Goal: Complete application form: Complete application form

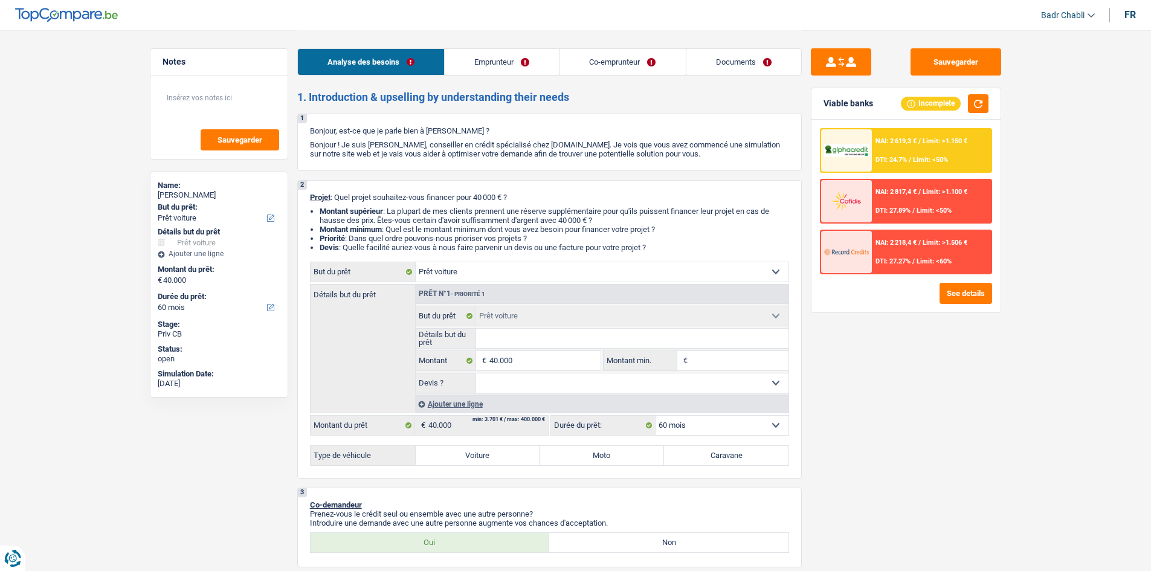
select select "car"
select select "60"
select select "car"
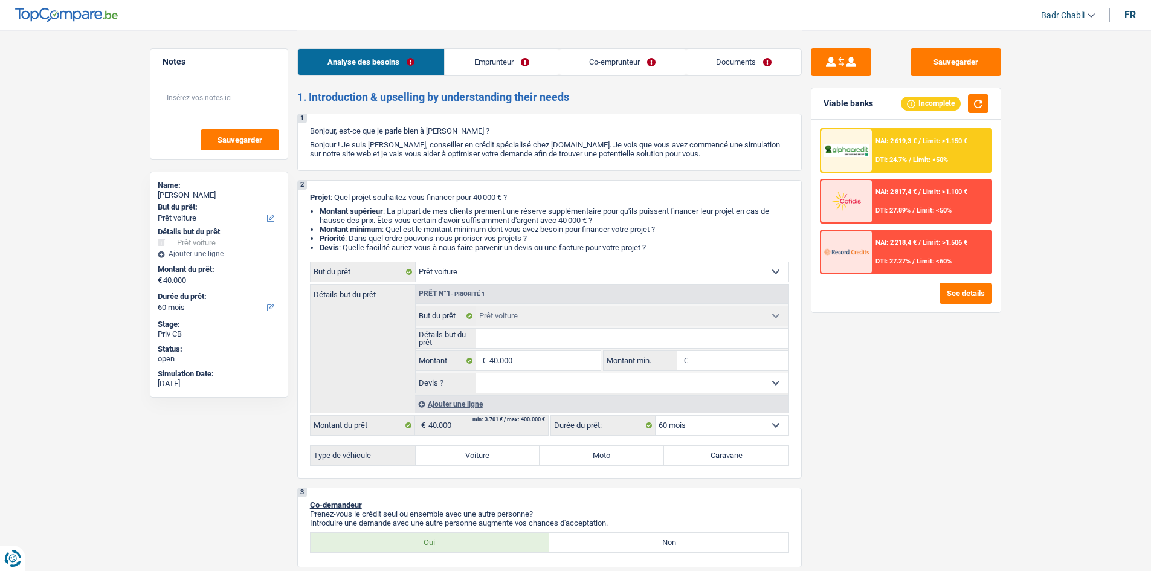
select select "60"
select select "worker"
select select "familyAllowances"
select select "netSalary"
select select "liveWithParents"
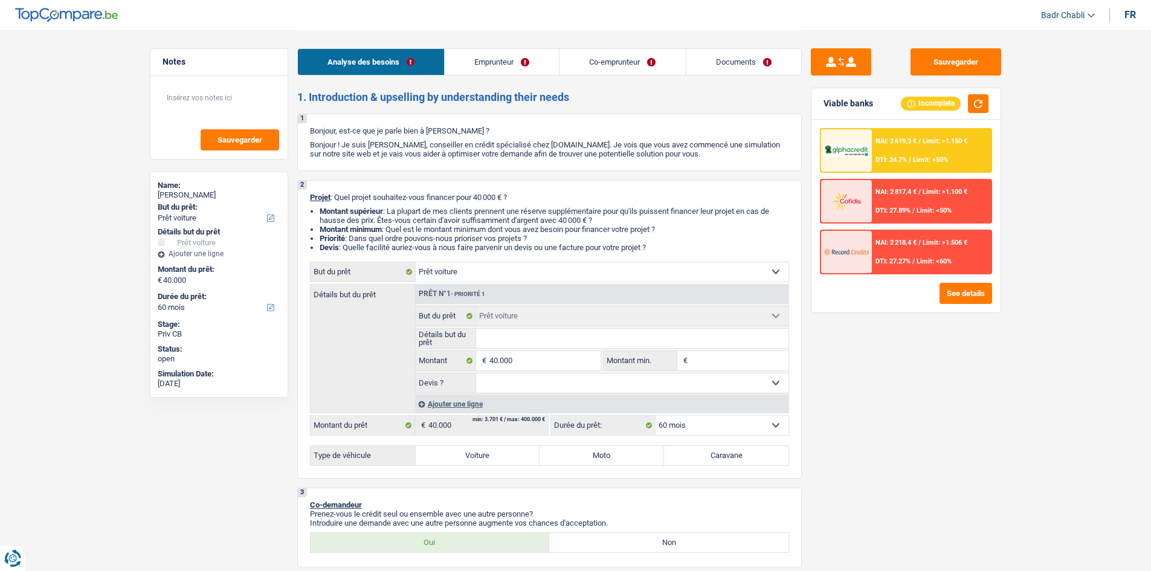
select select "car"
select select "60"
click at [948, 287] on button "See details" at bounding box center [965, 293] width 53 height 21
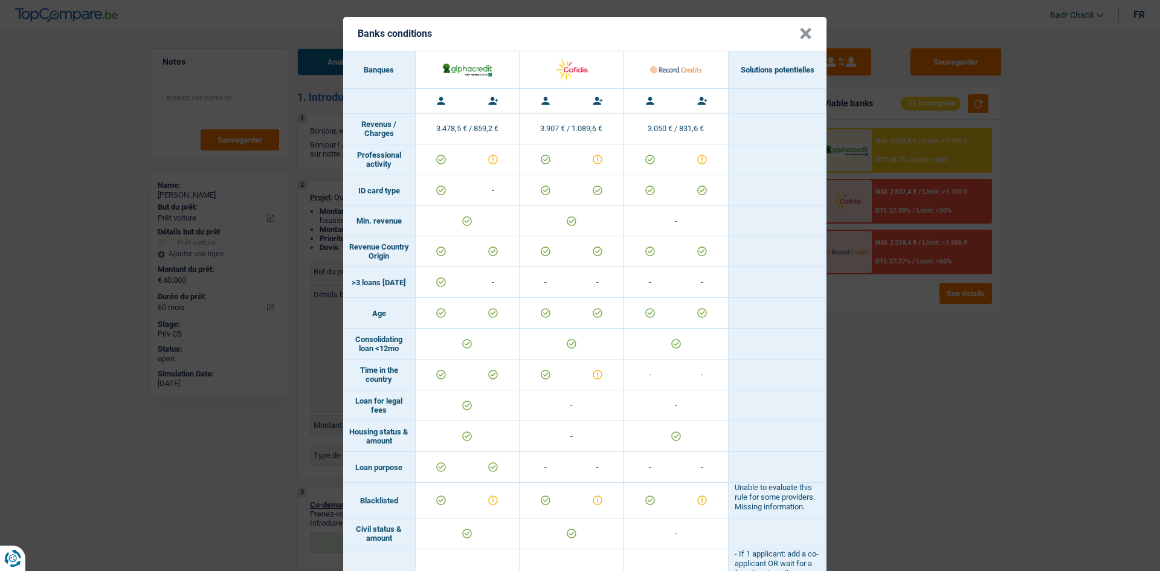
click at [803, 37] on button "×" at bounding box center [805, 34] width 13 height 12
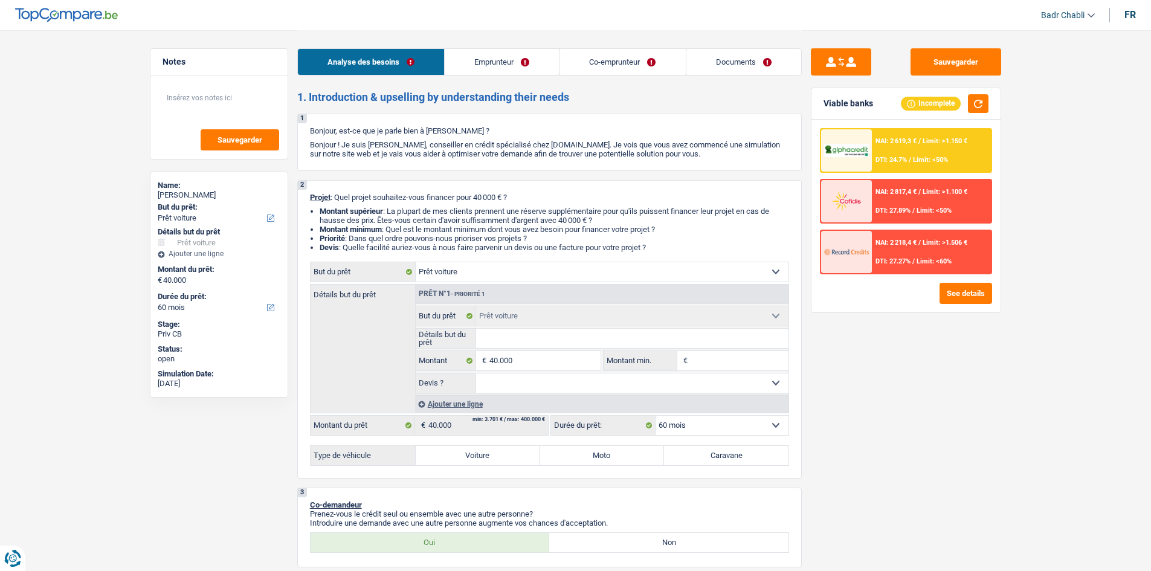
click at [504, 385] on select "Oui Non Non répondu Sélectionner une option" at bounding box center [632, 382] width 312 height 19
select select "yes"
click at [476, 373] on select "Oui Non Non répondu Sélectionner une option" at bounding box center [632, 382] width 312 height 19
select select "yes"
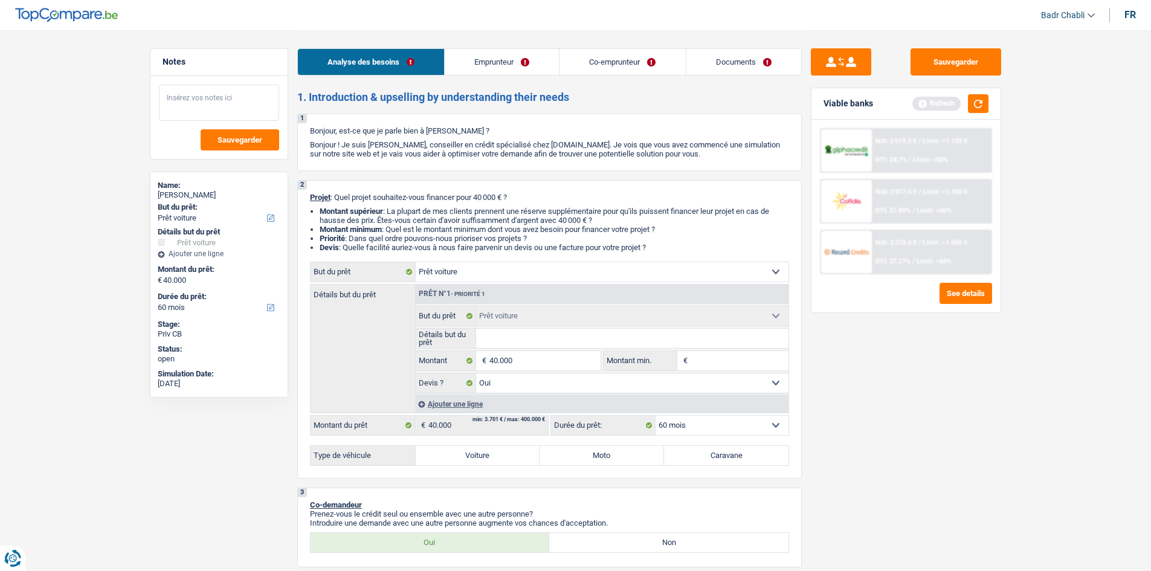
click at [228, 109] on textarea at bounding box center [219, 103] width 120 height 36
type textarea "M"
type textarea "Mr va aller chez le"
click at [509, 454] on label "Voiture" at bounding box center [478, 455] width 124 height 19
click at [509, 454] on input "Voiture" at bounding box center [478, 455] width 124 height 19
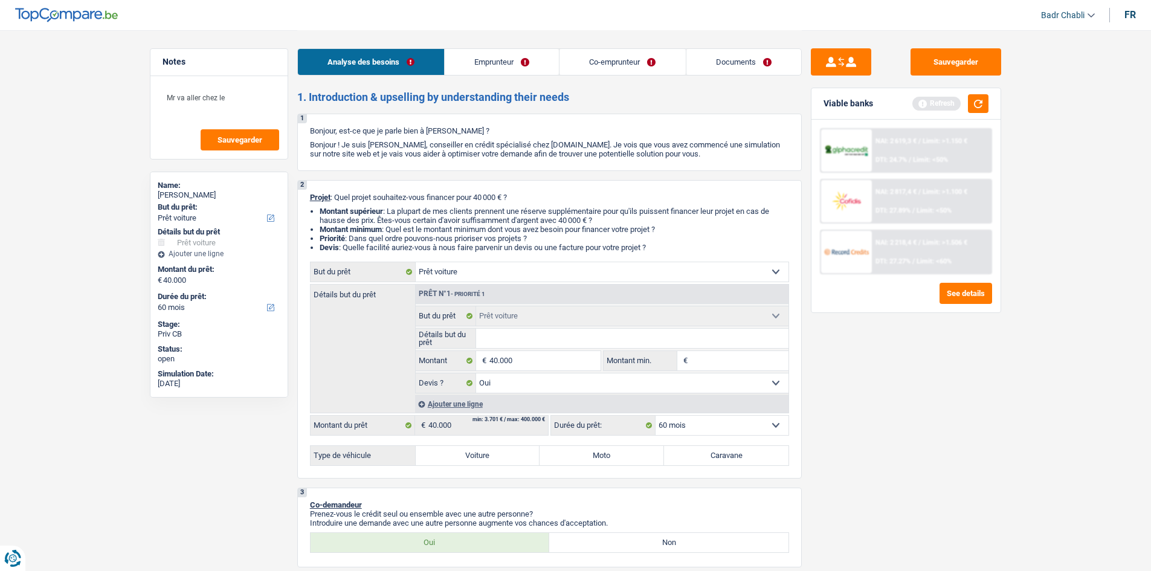
radio input "true"
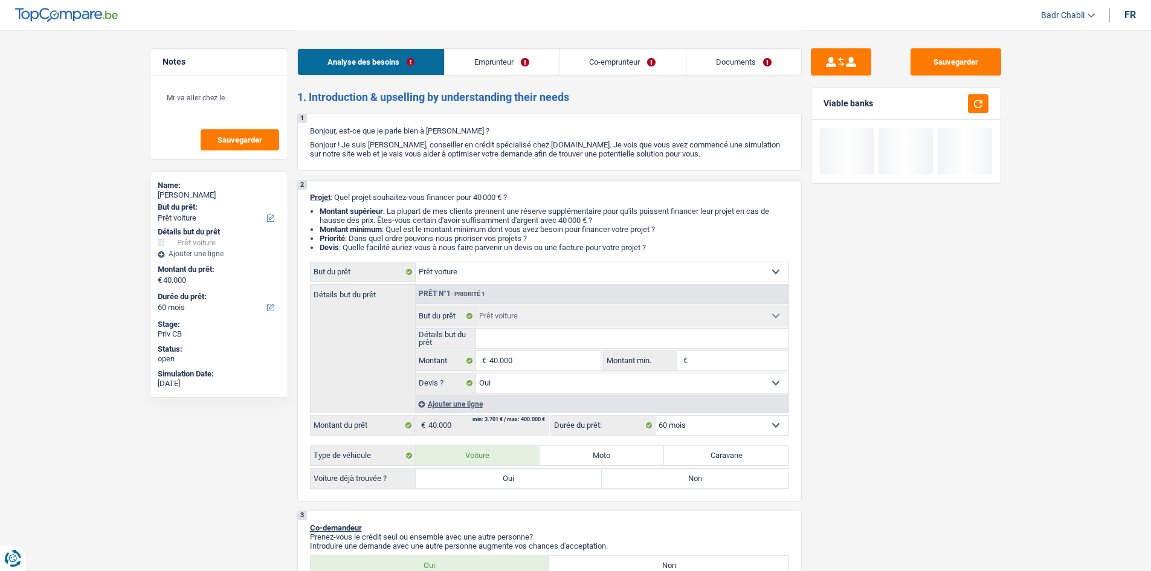
click at [506, 470] on label "Oui" at bounding box center [509, 478] width 187 height 19
click at [506, 470] on input "Oui" at bounding box center [509, 478] width 187 height 19
radio input "true"
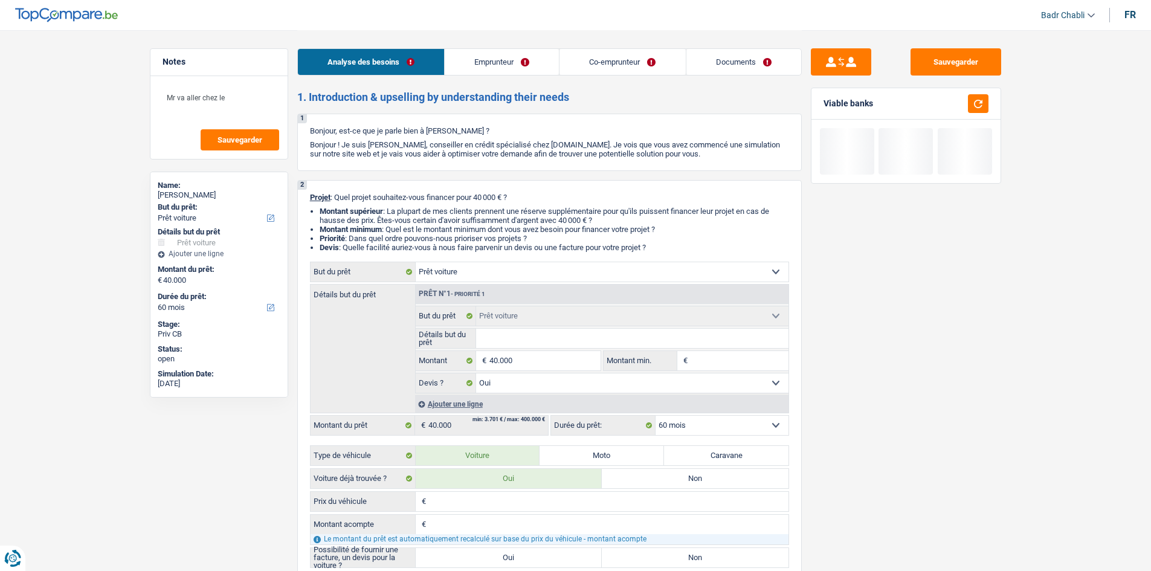
radio input "true"
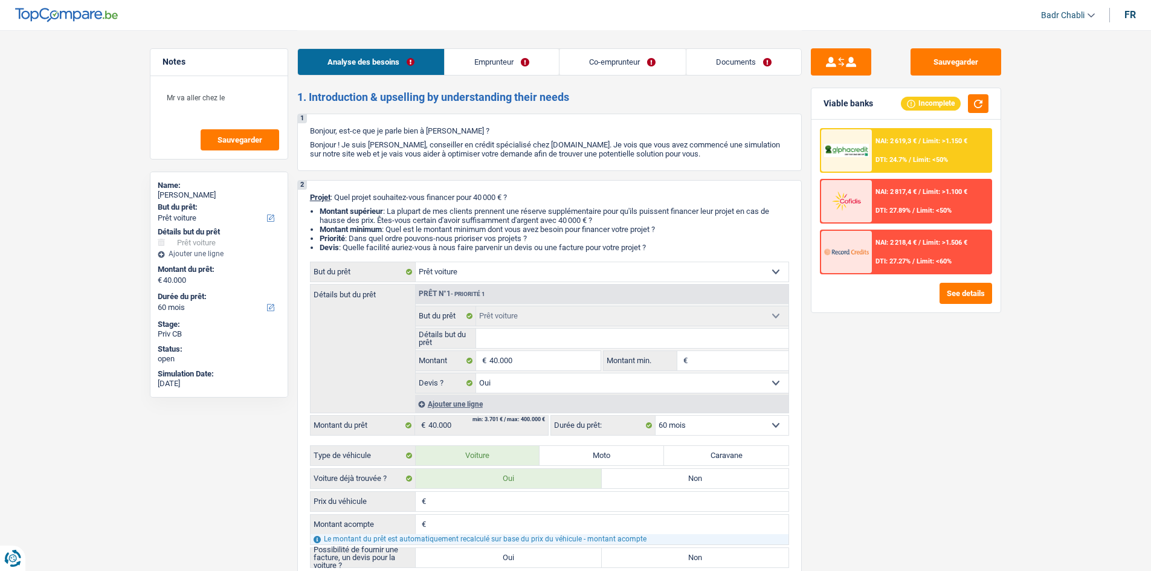
click at [519, 556] on label "Oui" at bounding box center [509, 557] width 187 height 19
click at [519, 556] on input "Oui" at bounding box center [509, 557] width 187 height 19
radio input "true"
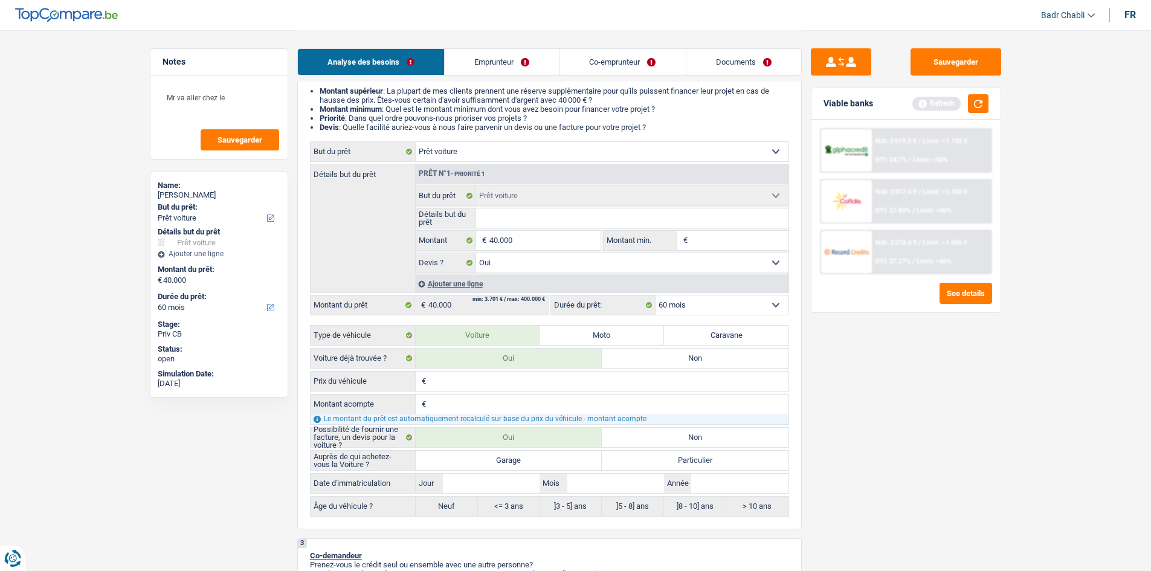
scroll to position [121, 0]
click at [583, 236] on input "40.000" at bounding box center [544, 239] width 111 height 19
click at [742, 247] on input "Montant min." at bounding box center [739, 239] width 98 height 19
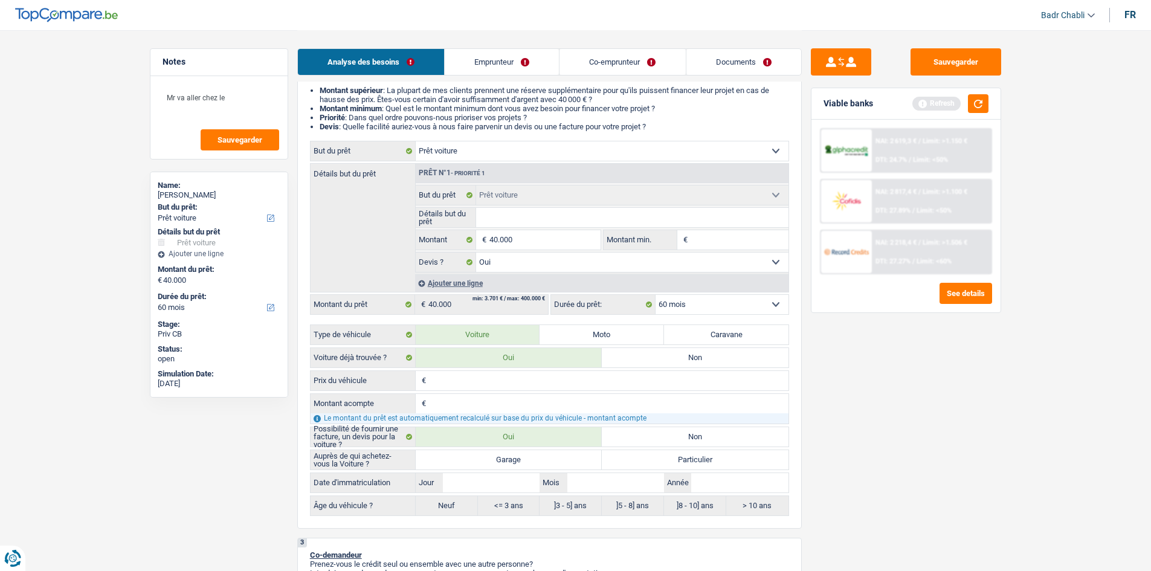
paste input "40.000"
type input "40.000"
click at [664, 263] on select "Oui Non Non répondu Sélectionner une option" at bounding box center [632, 261] width 312 height 19
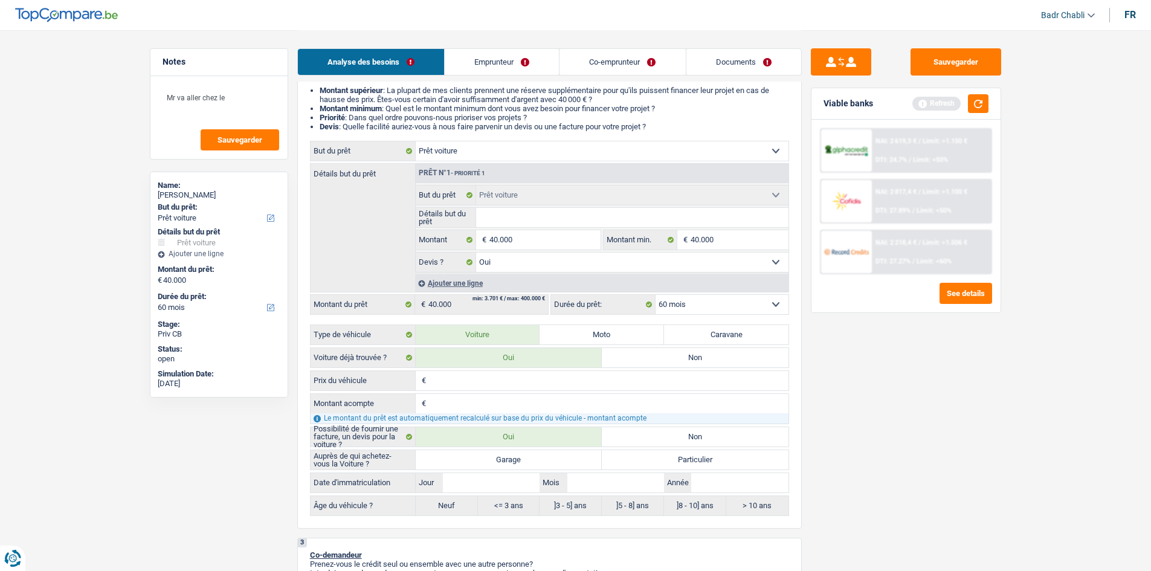
click at [664, 263] on select "Oui Non Non répondu Sélectionner une option" at bounding box center [632, 261] width 312 height 19
click at [528, 460] on label "Garage" at bounding box center [509, 459] width 187 height 19
click at [528, 460] on input "Garage" at bounding box center [509, 459] width 187 height 19
radio input "true"
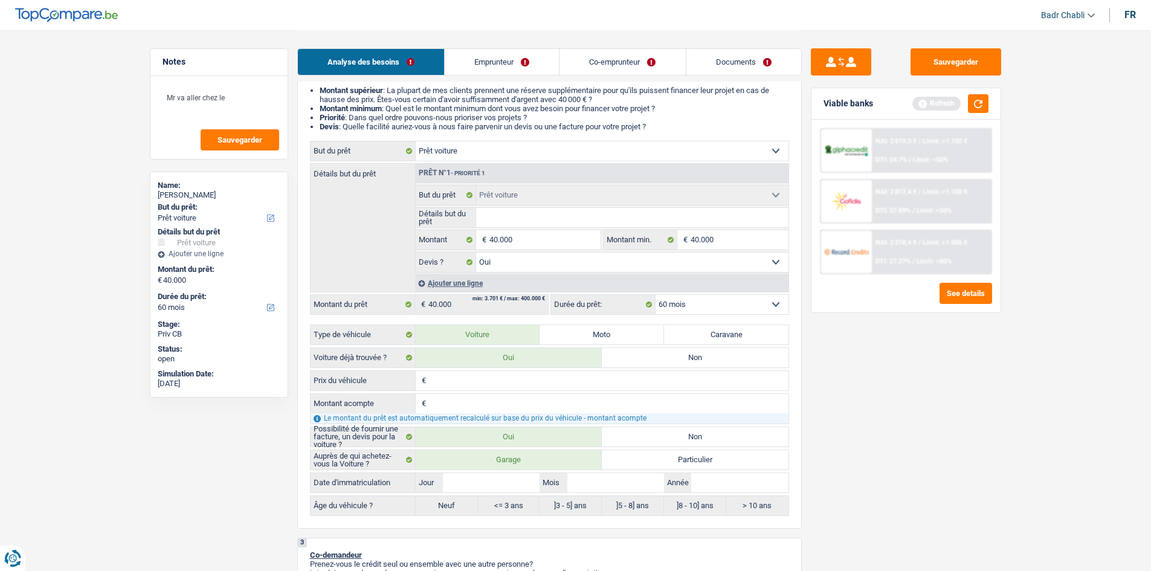
click at [875, 349] on div "Sauvegarder Viable banks Refresh NAI: 2 619,3 € / Limit: >1.150 € DTI: 24.7% / …" at bounding box center [905, 299] width 208 height 503
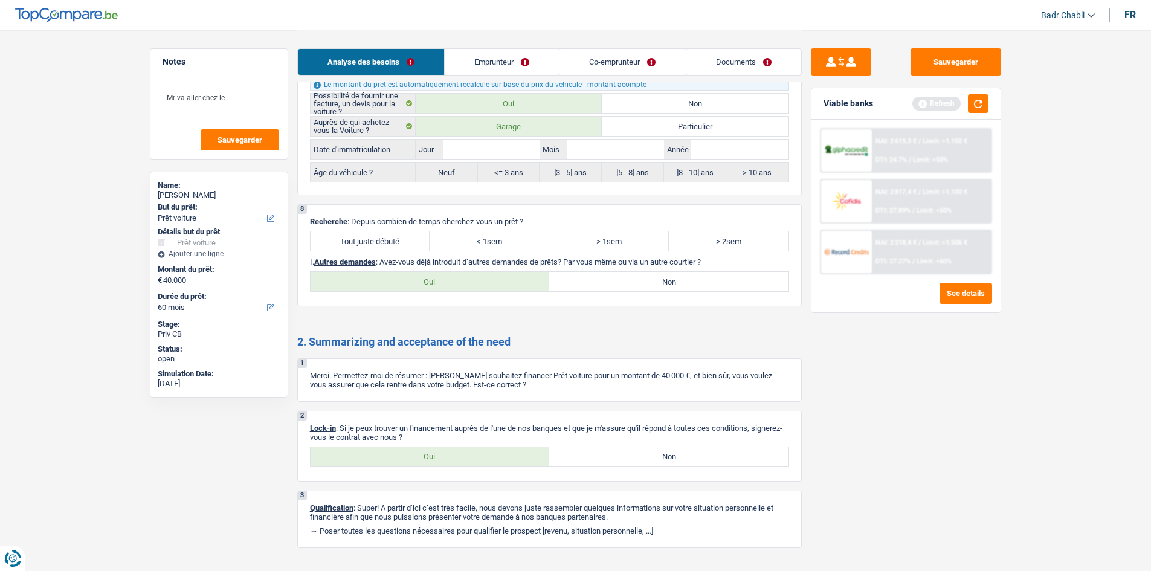
scroll to position [1503, 0]
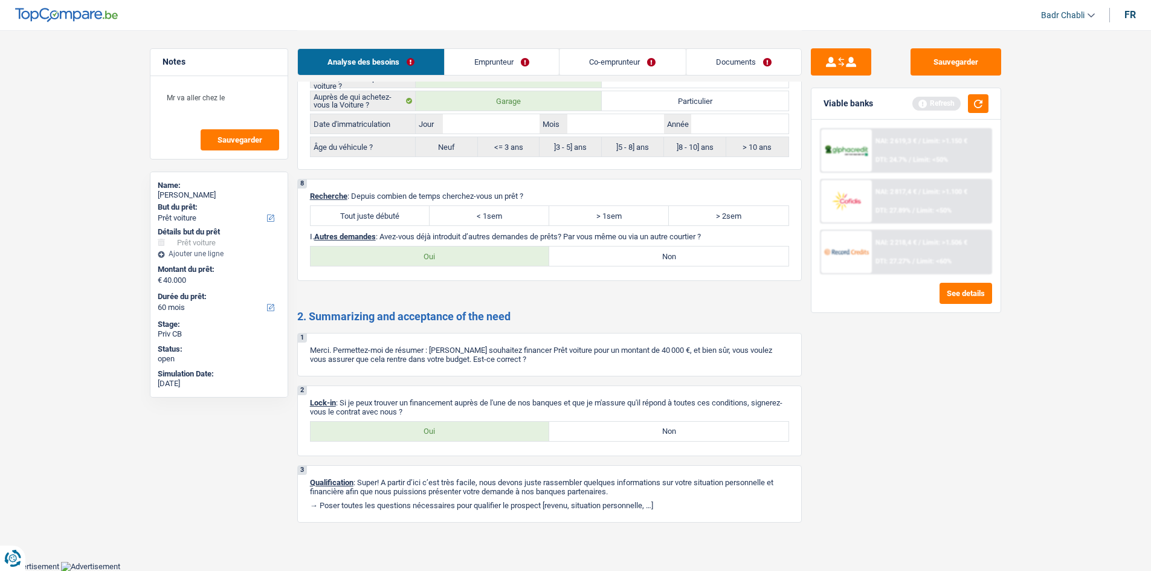
click at [405, 210] on label "Tout juste débuté" at bounding box center [370, 215] width 120 height 19
click at [405, 210] on input "Tout juste débuté" at bounding box center [370, 215] width 120 height 19
radio input "true"
click at [672, 254] on label "Non" at bounding box center [668, 255] width 239 height 19
click at [672, 254] on input "Non" at bounding box center [668, 255] width 239 height 19
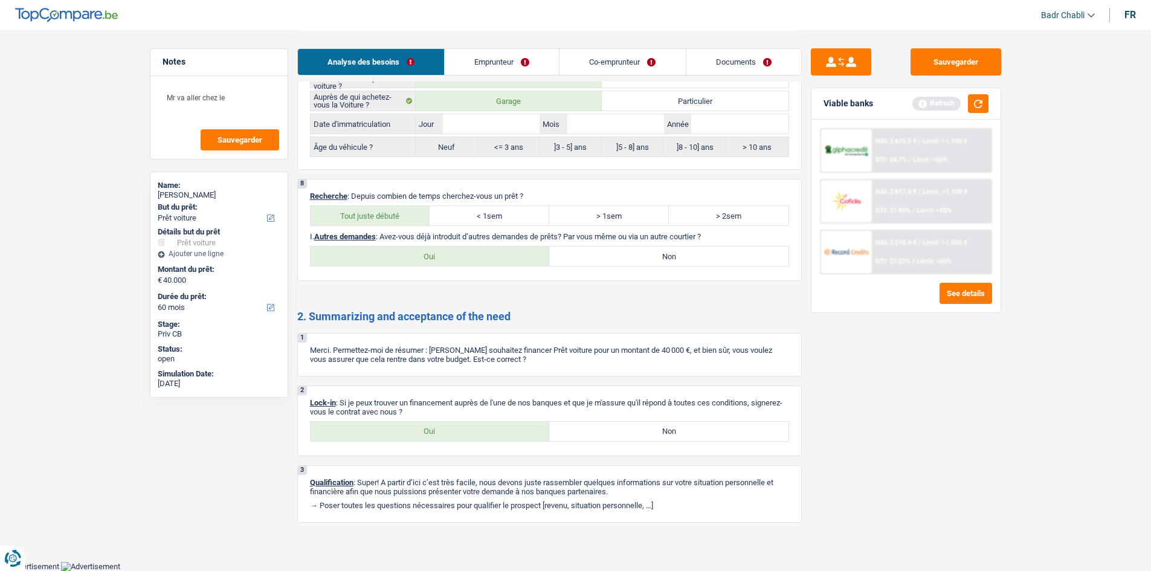
radio input "true"
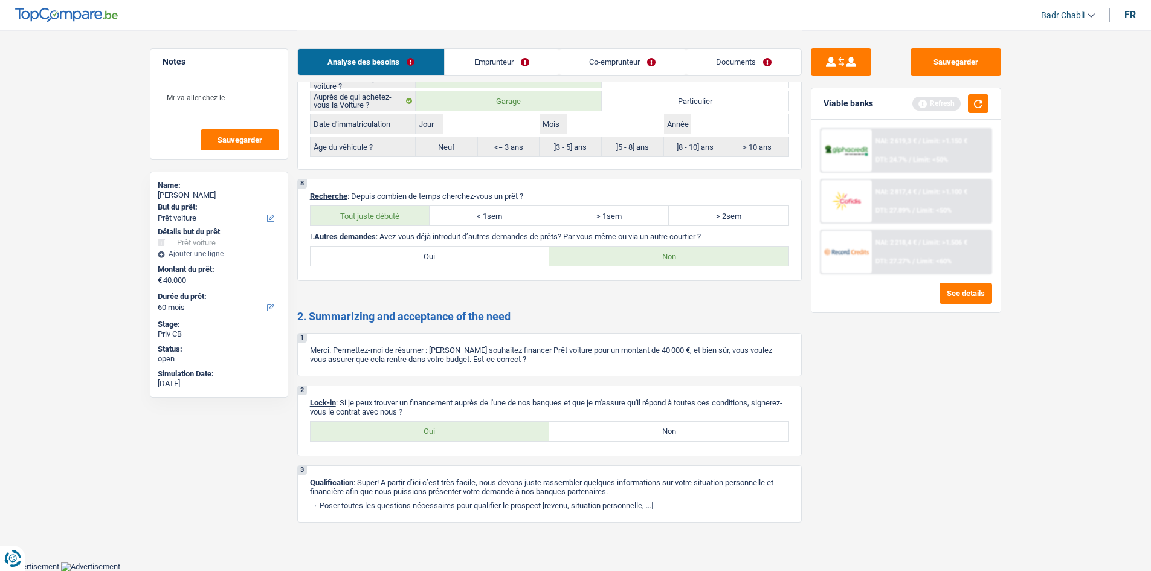
click at [1125, 20] on div "fr" at bounding box center [1129, 14] width 11 height 11
select select "familyAllowances"
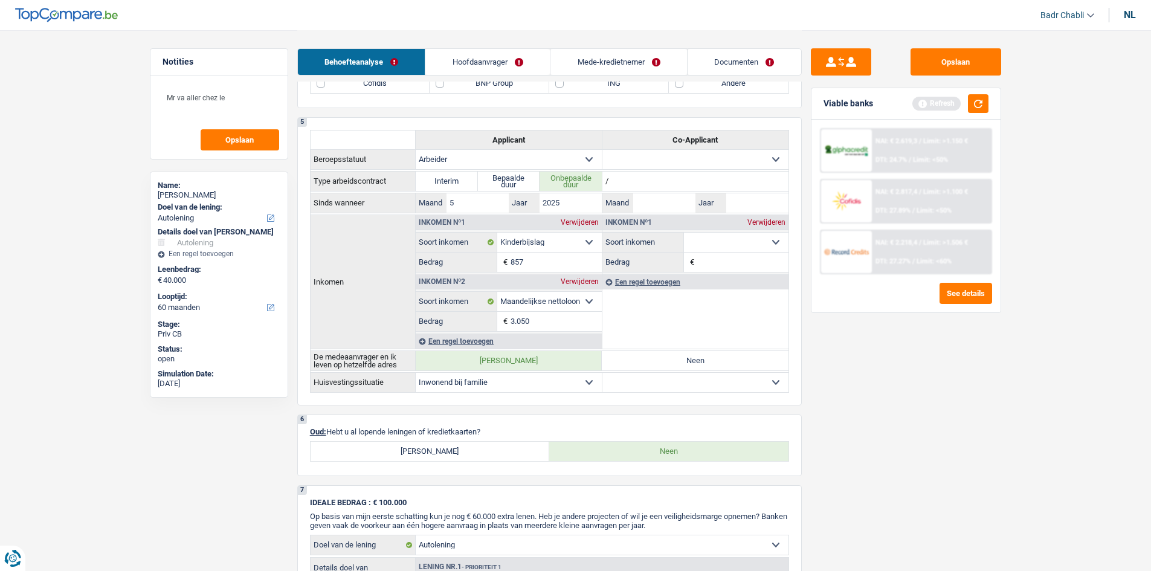
scroll to position [946, 0]
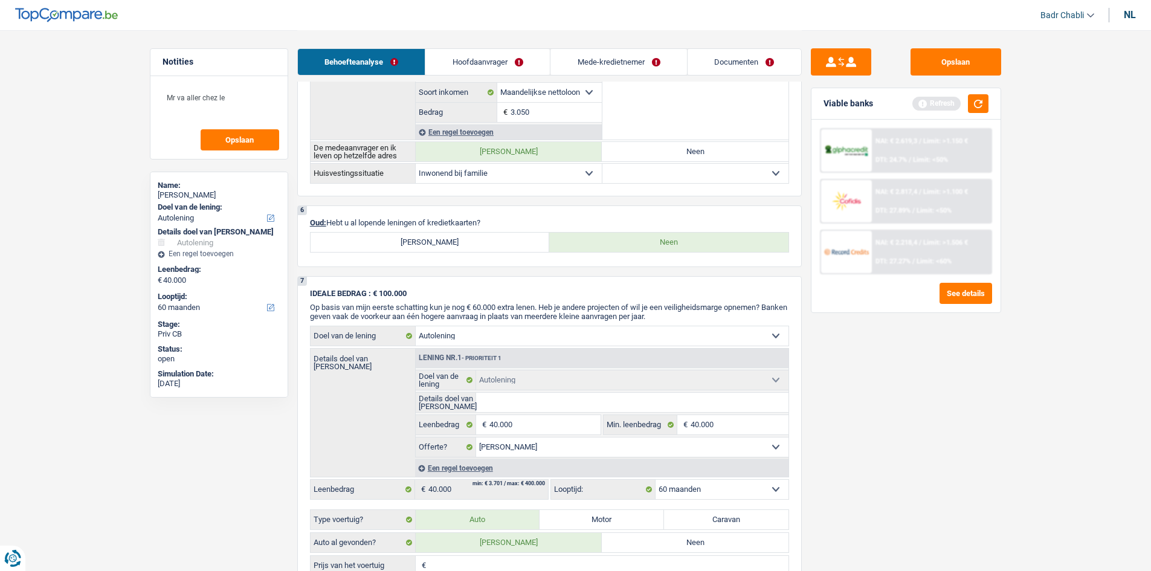
click at [448, 251] on label "Ja" at bounding box center [429, 242] width 239 height 19
click at [448, 251] on input "Ja" at bounding box center [429, 242] width 239 height 19
radio input "true"
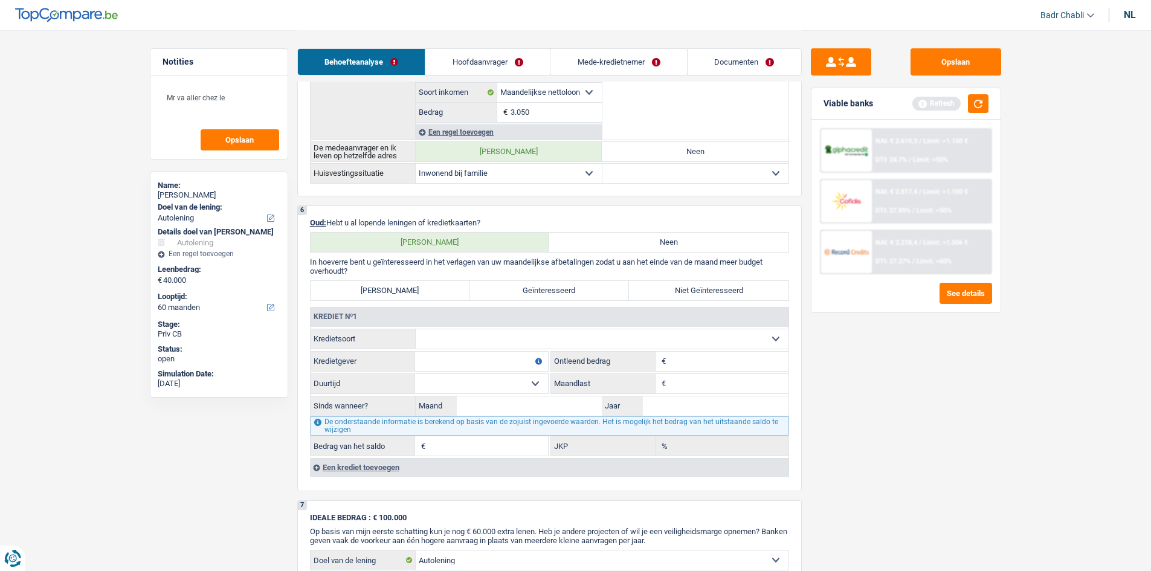
click at [475, 358] on input "Kredietgever" at bounding box center [481, 361] width 133 height 19
click at [477, 342] on select "Kaart of kredietlijn Hypothecaire lening Verkoop op afbetaling Lening op afbeta…" at bounding box center [602, 338] width 373 height 19
click at [481, 347] on select "Kaart of kredietlijn Hypothecaire lening Verkoop op afbetaling Lening op afbeta…" at bounding box center [602, 338] width 373 height 19
click at [481, 344] on select "Kaart of kredietlijn Hypothecaire lening Verkoop op afbetaling Lening op afbeta…" at bounding box center [602, 338] width 373 height 19
select select "cardOrCredit"
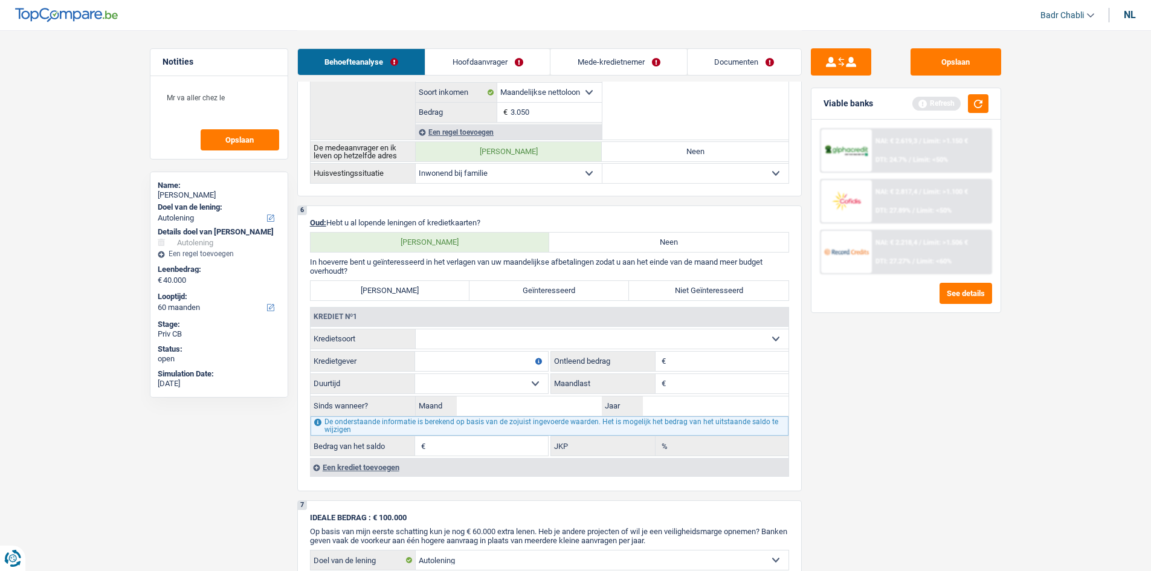
type input "0"
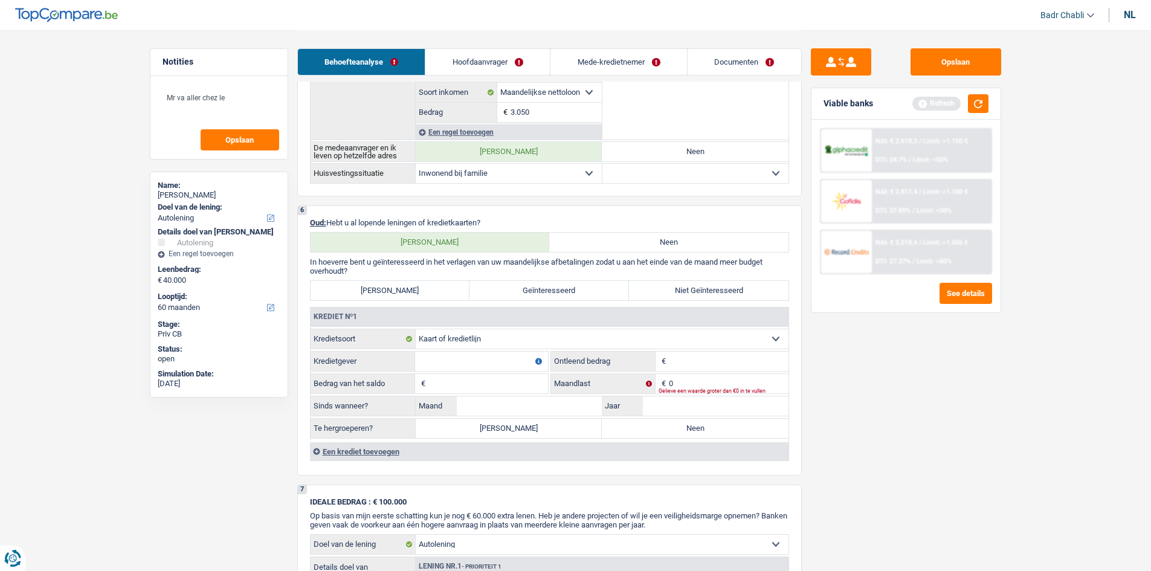
click at [476, 359] on input "Kredietgever" at bounding box center [481, 361] width 133 height 19
type input "BNP"
type input "3.000"
click at [463, 374] on input "Bedrag van het saldo" at bounding box center [488, 383] width 120 height 19
type input "1"
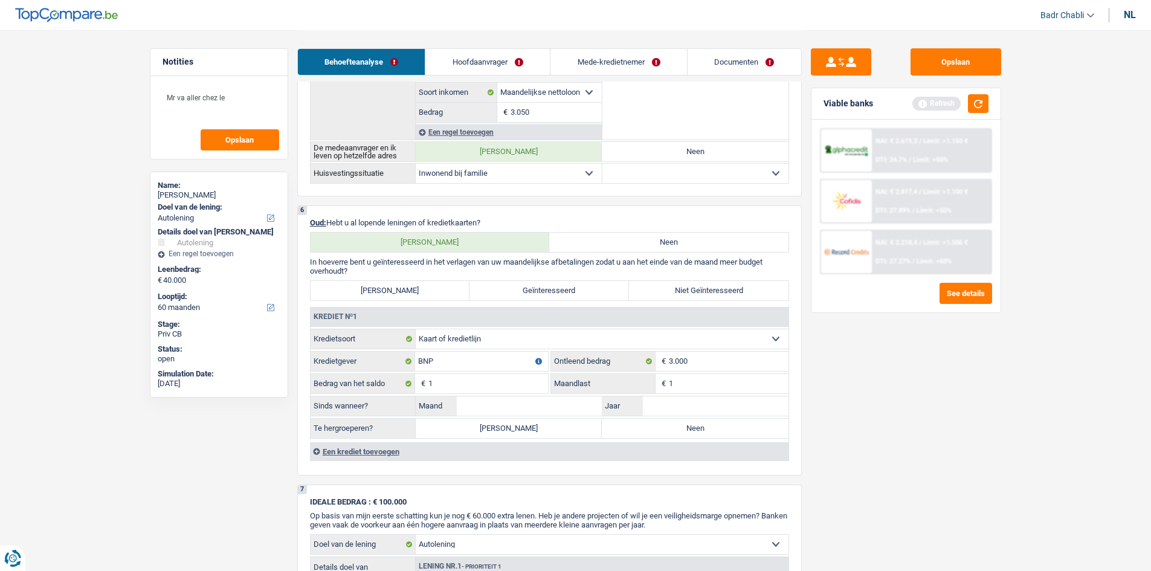
type input "1"
type input "02"
type input "2023"
click at [638, 429] on label "Neen" at bounding box center [695, 428] width 187 height 19
click at [638, 429] on input "Neen" at bounding box center [695, 428] width 187 height 19
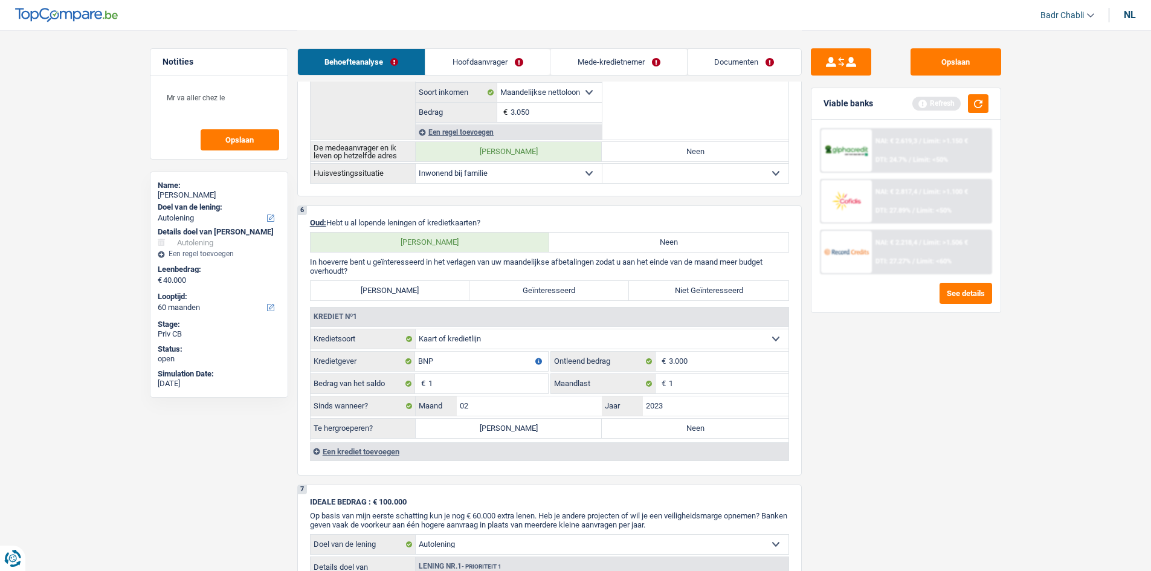
radio input "true"
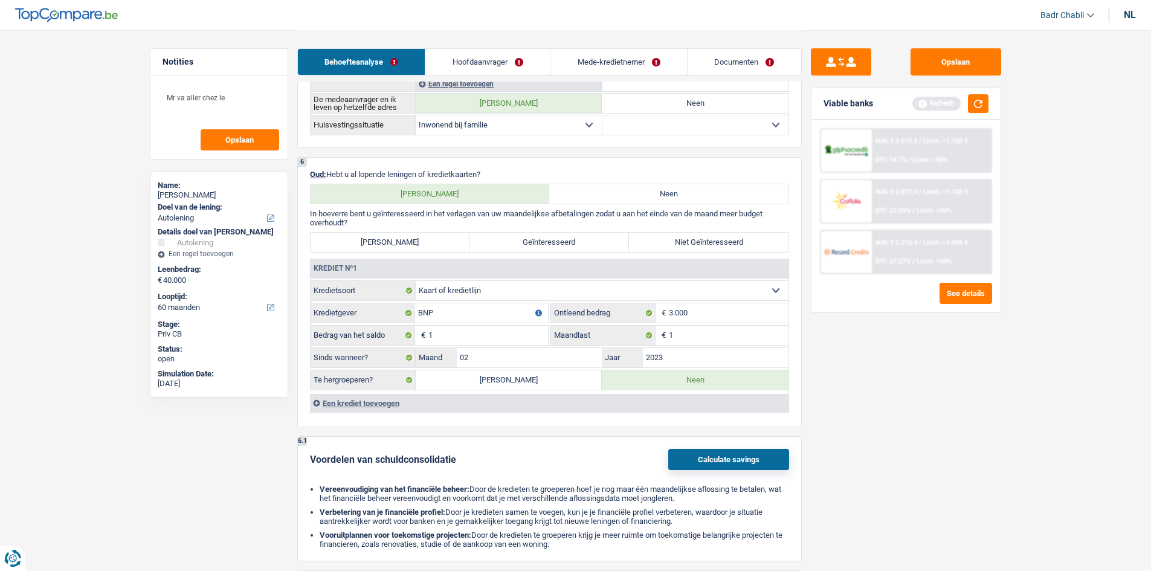
scroll to position [1067, 0]
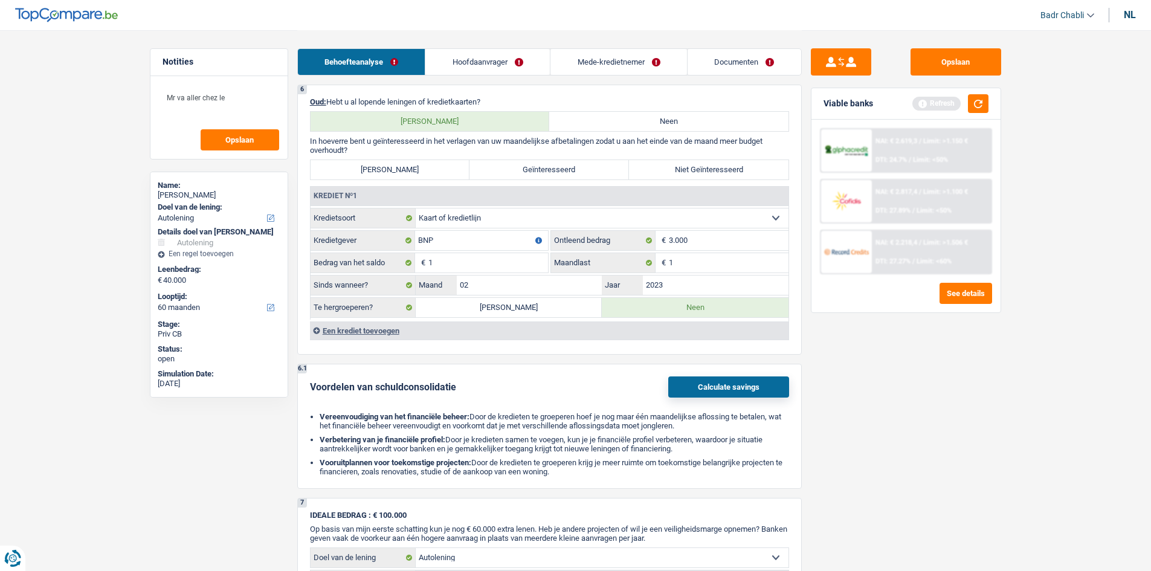
click at [661, 170] on label "Niet Geïnteresseerd" at bounding box center [708, 169] width 159 height 19
click at [661, 170] on input "Niet Geïnteresseerd" at bounding box center [708, 169] width 159 height 19
radio input "true"
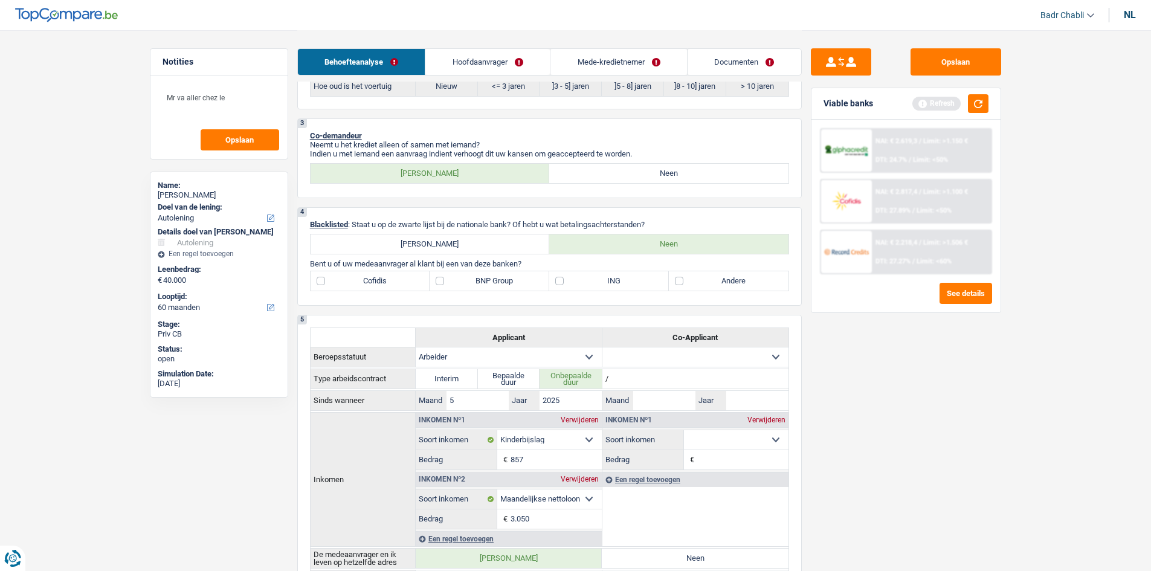
scroll to position [524, 0]
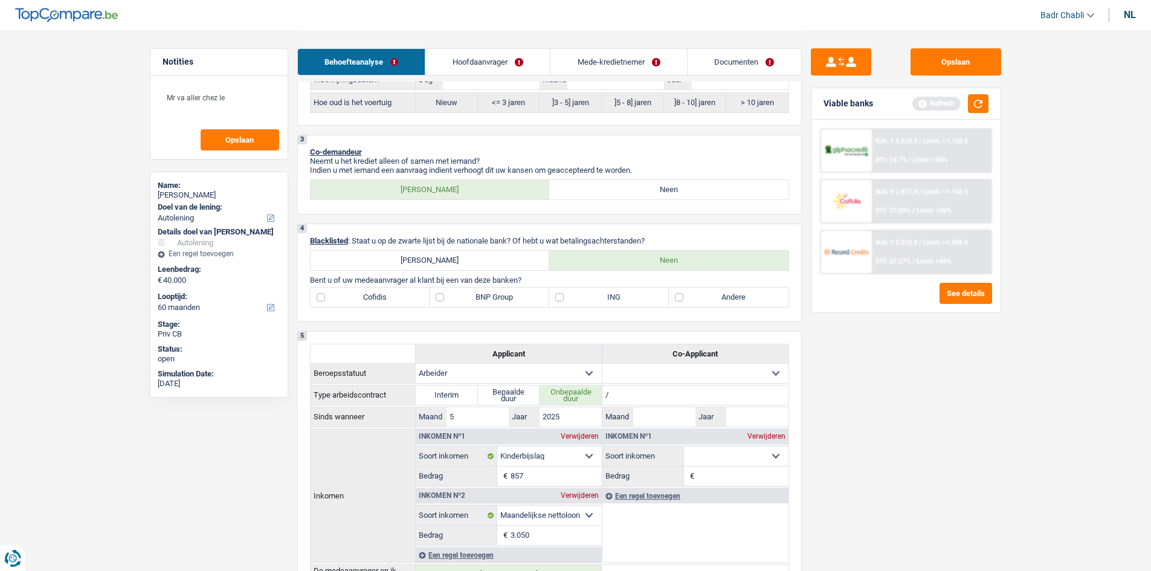
click at [443, 303] on label "BNP Group" at bounding box center [489, 296] width 120 height 19
click at [443, 303] on input "BNP Group" at bounding box center [489, 296] width 120 height 19
checkbox input "true"
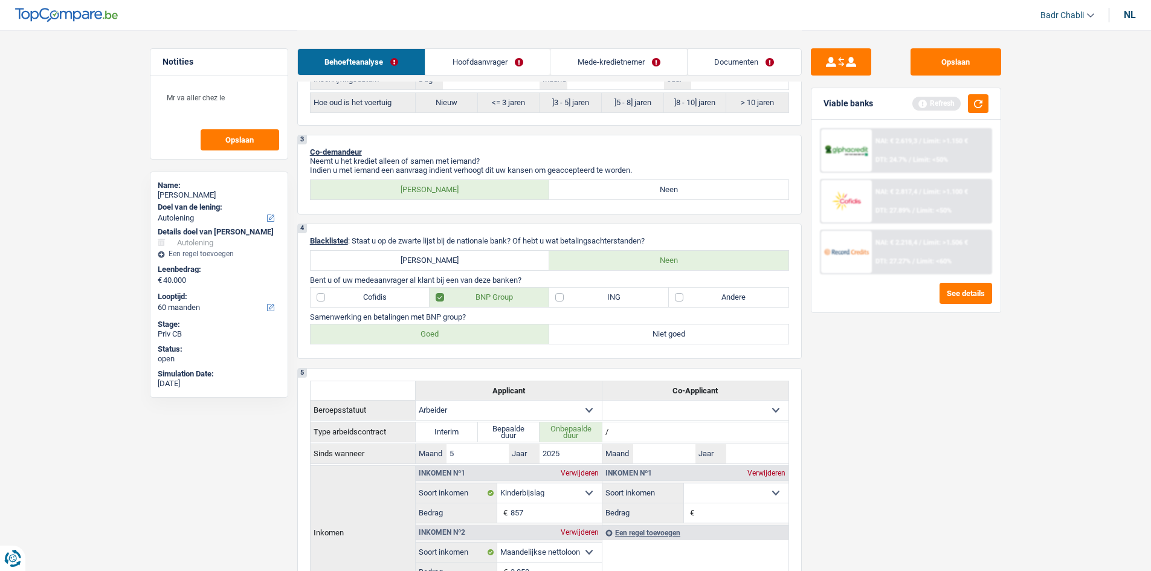
click at [447, 337] on label "Goed" at bounding box center [429, 333] width 239 height 19
click at [447, 337] on input "Goed" at bounding box center [429, 333] width 239 height 19
radio input "true"
click at [560, 294] on label "ING" at bounding box center [609, 296] width 120 height 19
click at [560, 294] on input "ING" at bounding box center [609, 296] width 120 height 19
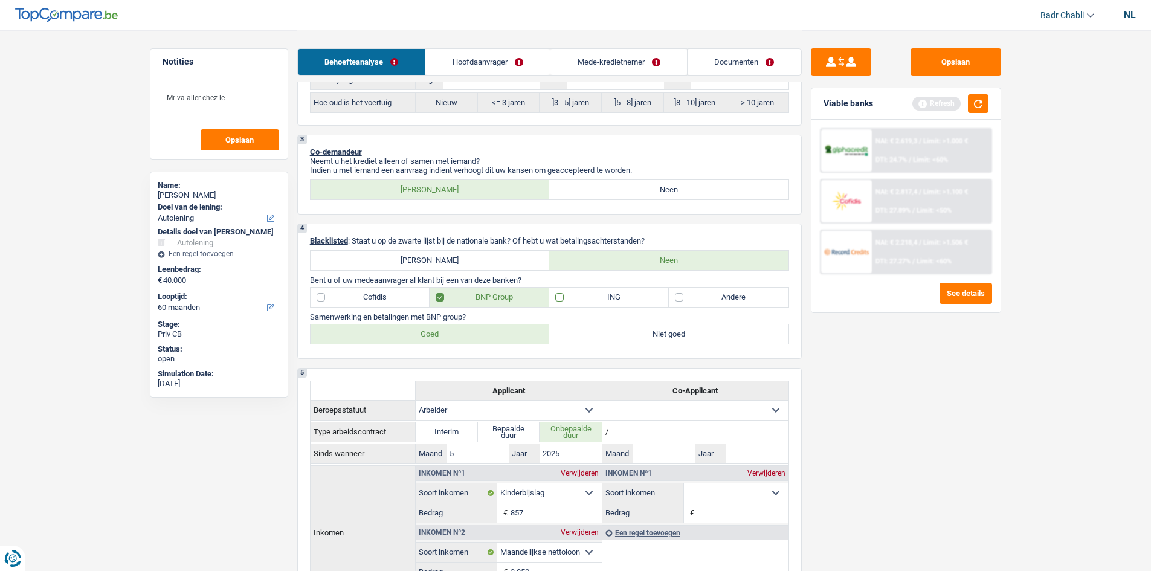
checkbox input "true"
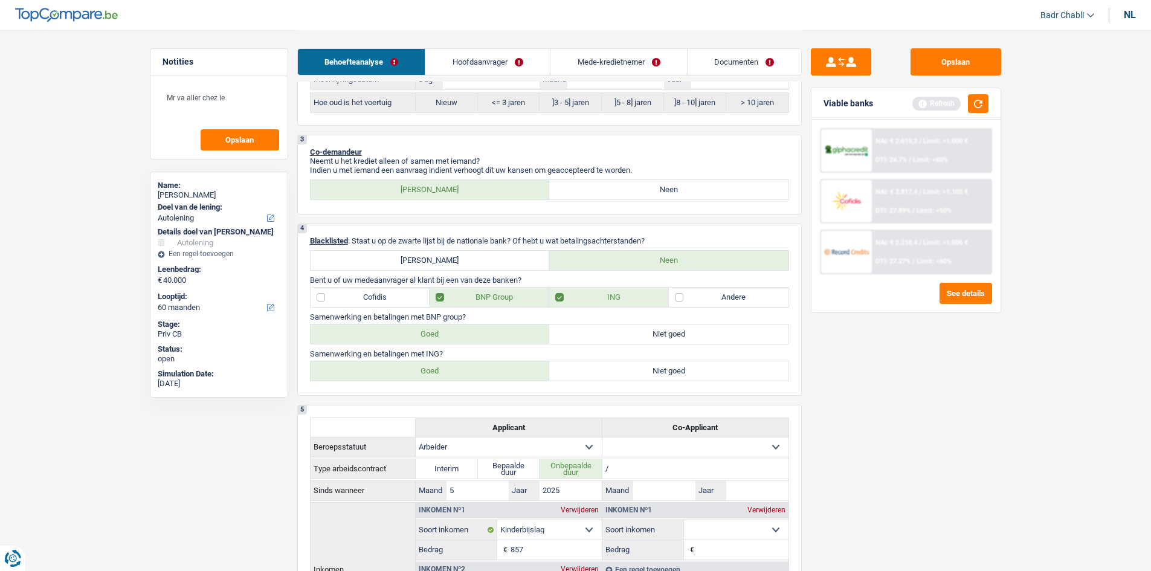
click at [462, 373] on label "Goed" at bounding box center [429, 370] width 239 height 19
click at [462, 373] on input "Goed" at bounding box center [429, 370] width 239 height 19
radio input "true"
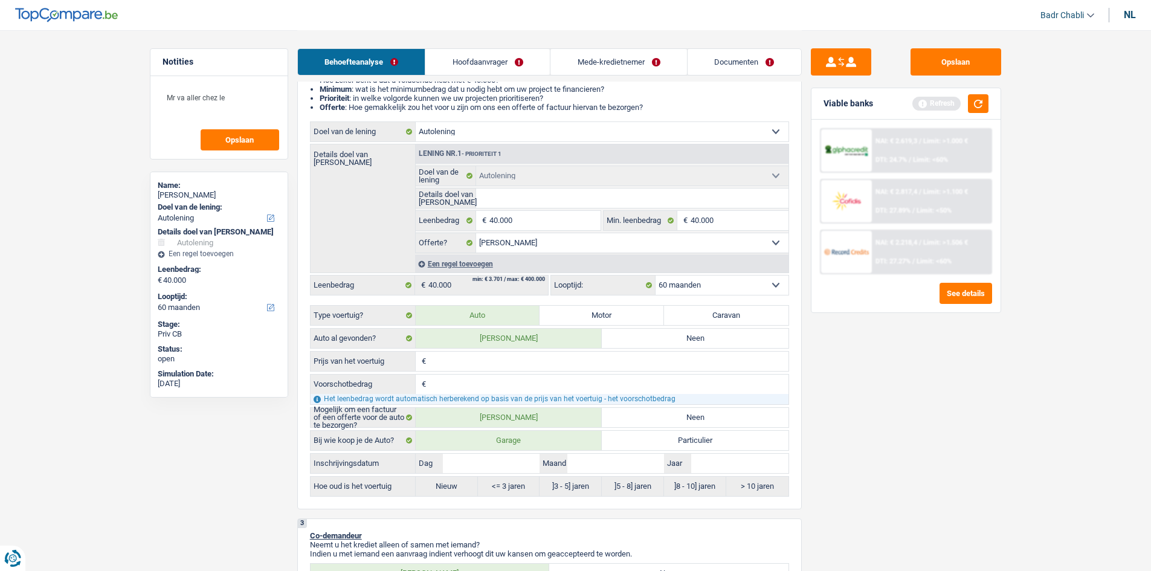
scroll to position [0, 0]
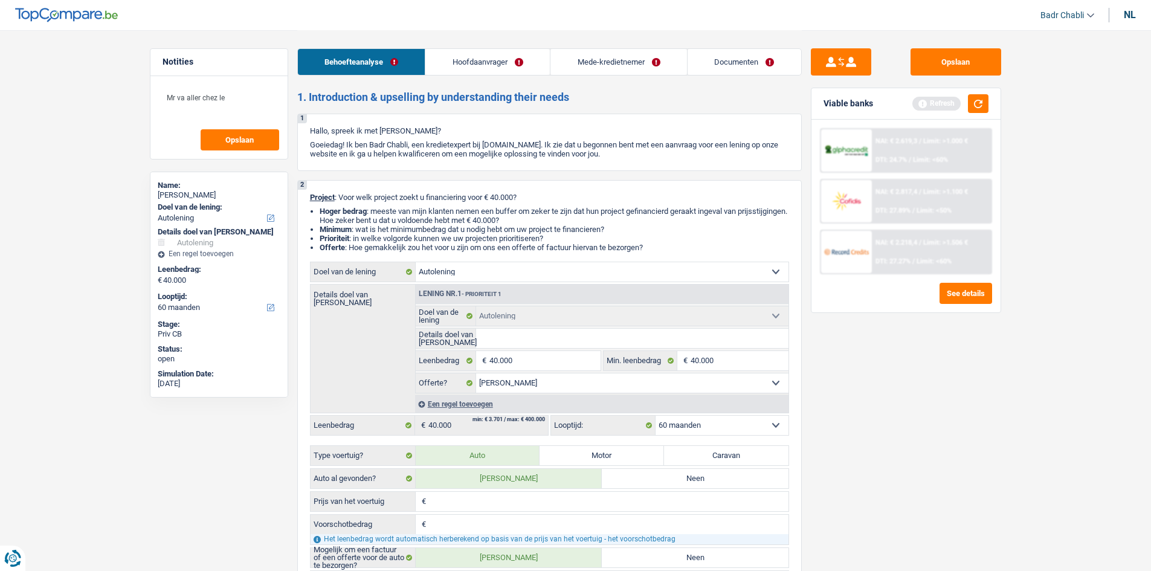
click at [458, 54] on link "Hoofdaanvrager" at bounding box center [487, 62] width 124 height 26
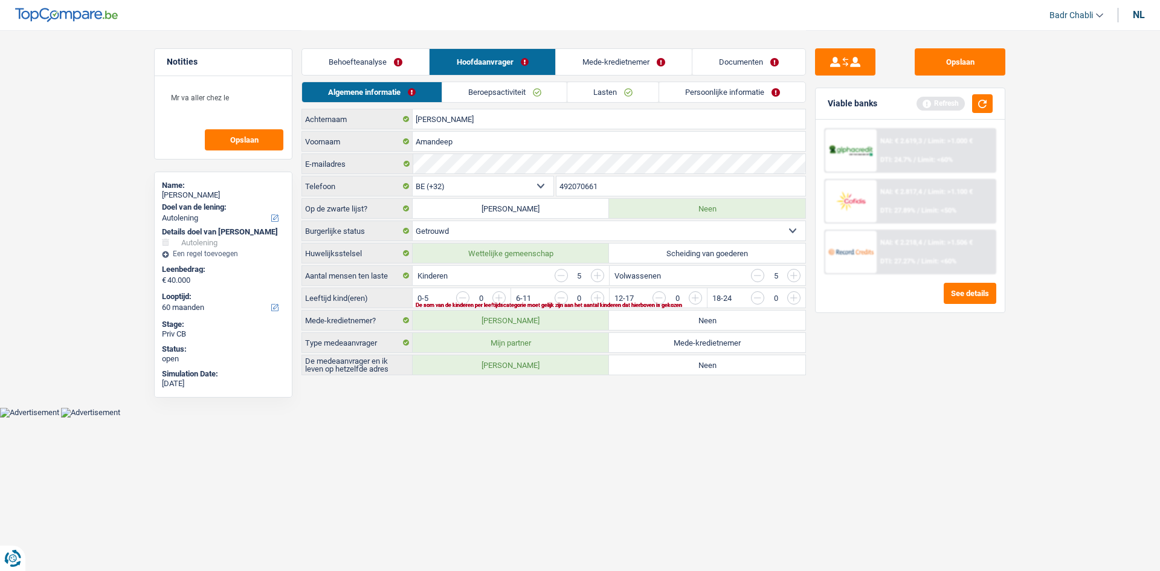
click at [760, 278] on input "button" at bounding box center [757, 275] width 13 height 13
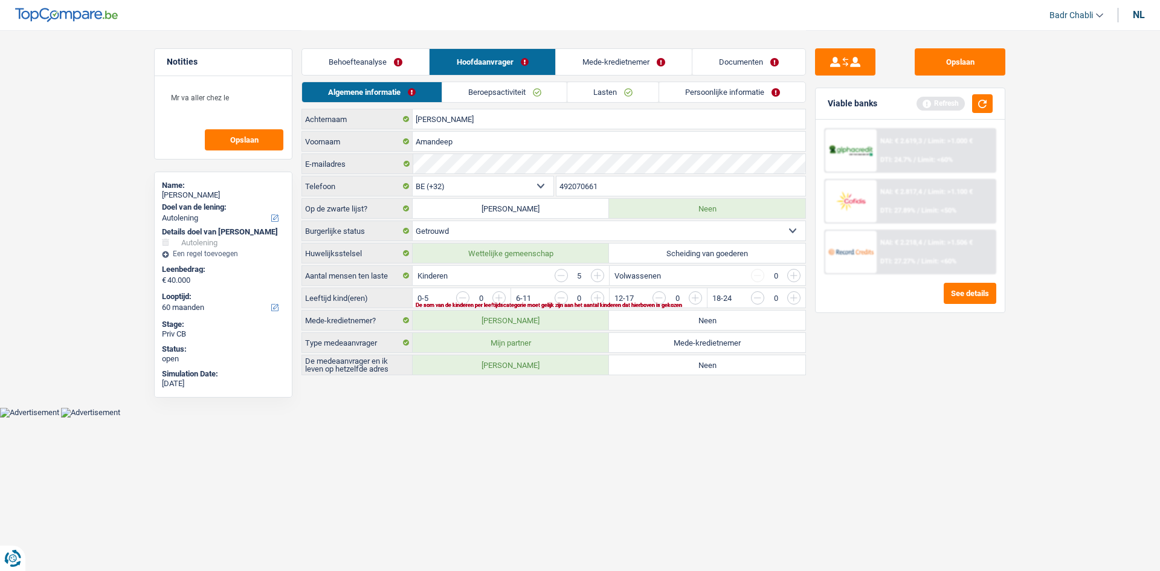
click at [551, 275] on div "Kinderen 5" at bounding box center [511, 275] width 196 height 19
click at [569, 276] on div "5" at bounding box center [579, 275] width 50 height 13
click at [564, 276] on input "button" at bounding box center [560, 275] width 13 height 13
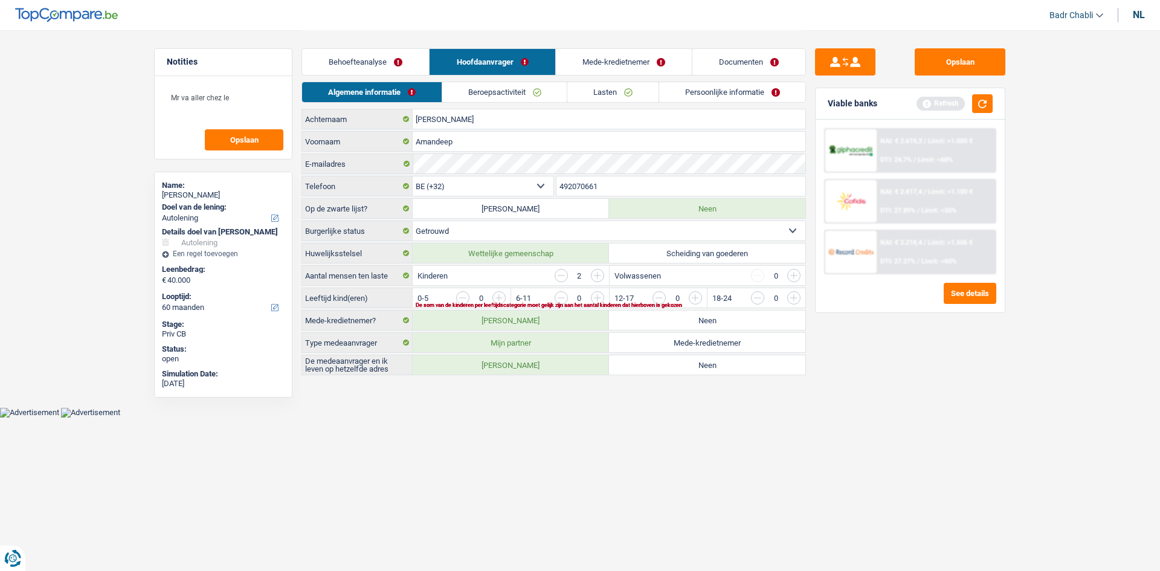
click at [600, 272] on input "button" at bounding box center [597, 275] width 13 height 13
click at [496, 300] on input "button" at bounding box center [743, 300] width 503 height 19
click at [497, 300] on input "button" at bounding box center [743, 300] width 503 height 19
click at [531, 364] on label "Ja" at bounding box center [511, 364] width 196 height 19
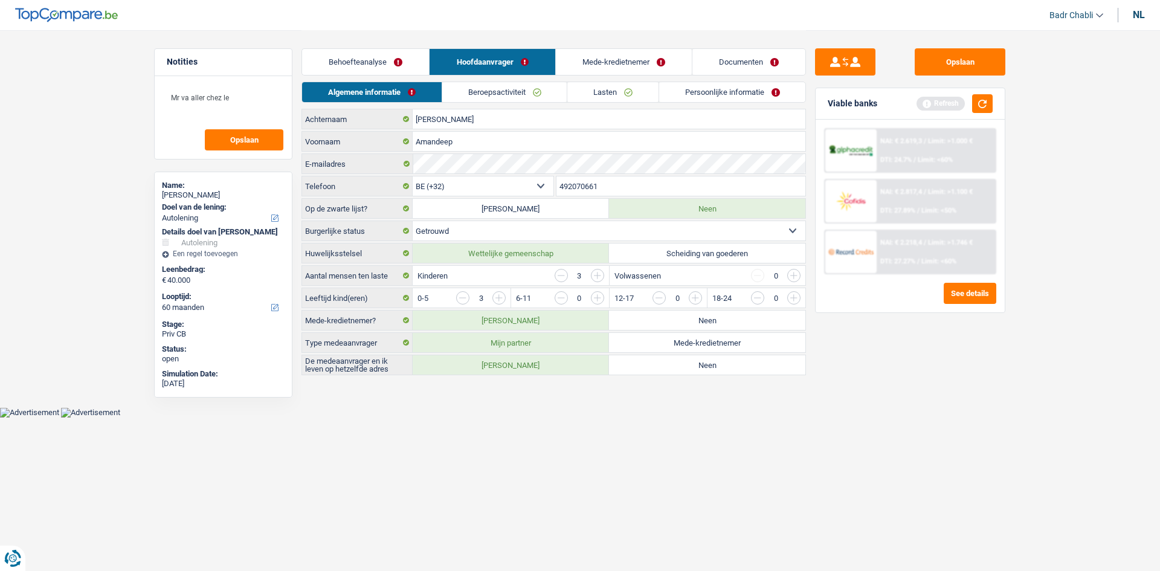
click at [531, 364] on input "Ja" at bounding box center [511, 364] width 196 height 19
radio input "true"
click at [496, 97] on link "Beroepsactiviteit" at bounding box center [504, 92] width 124 height 20
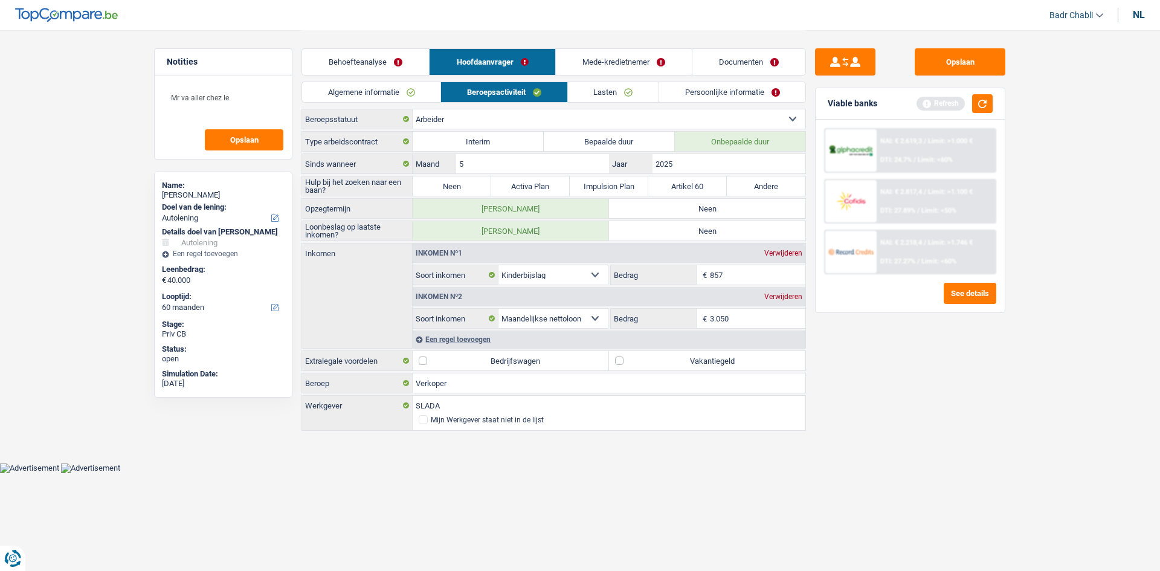
click at [463, 188] on label "Neen" at bounding box center [452, 185] width 79 height 19
click at [463, 188] on input "Neen" at bounding box center [452, 185] width 79 height 19
radio input "true"
click at [700, 211] on label "Neen" at bounding box center [707, 208] width 196 height 19
click at [700, 211] on input "Neen" at bounding box center [707, 208] width 196 height 19
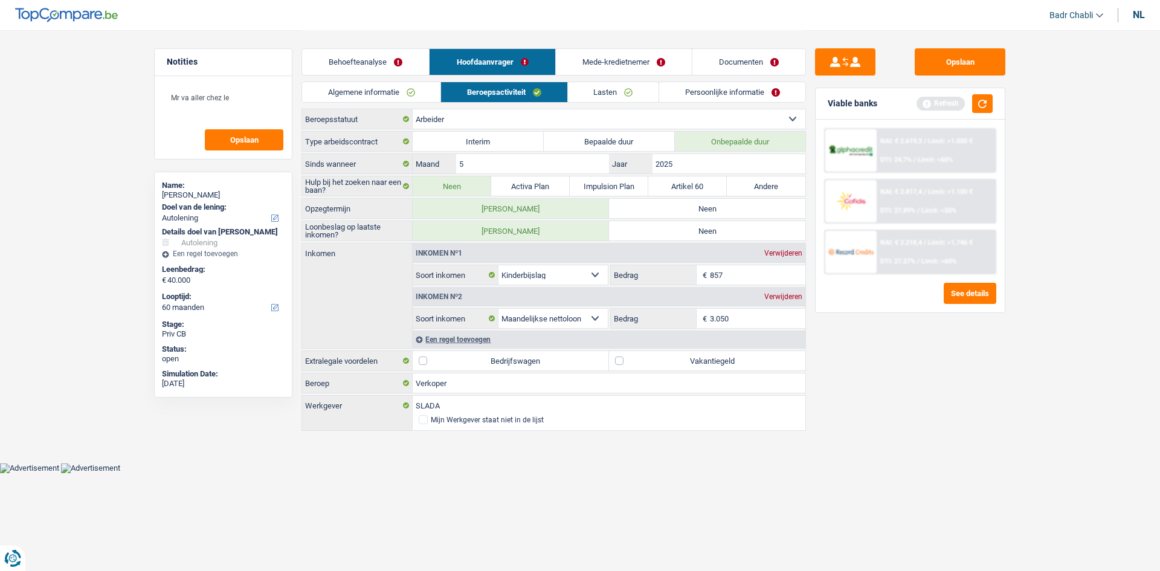
radio input "true"
click at [704, 233] on label "Neen" at bounding box center [707, 230] width 196 height 19
click at [704, 233] on input "Neen" at bounding box center [707, 230] width 196 height 19
radio input "true"
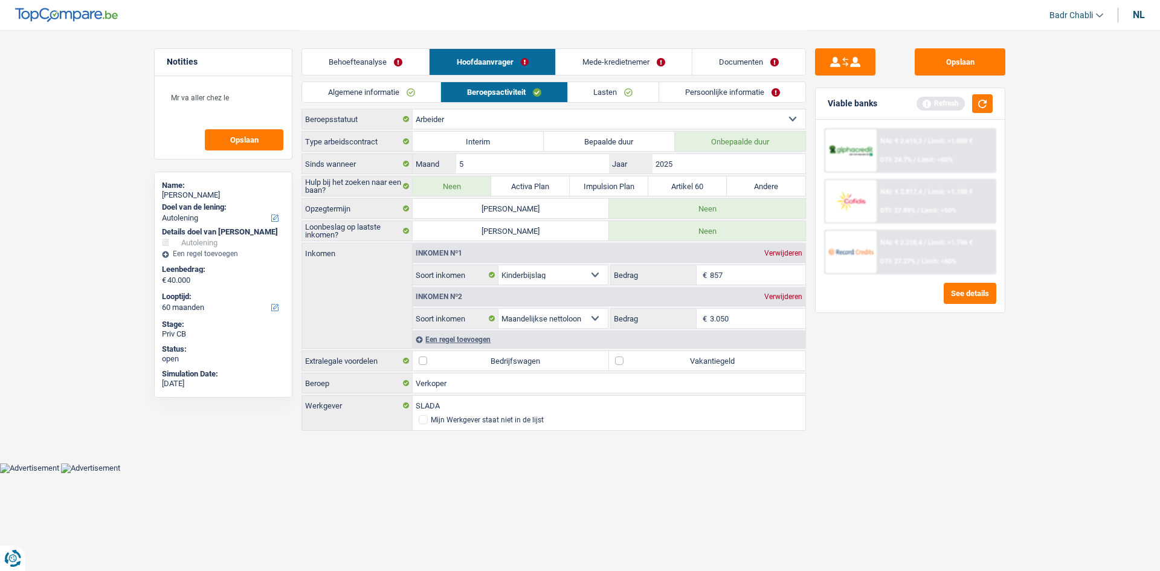
click at [735, 55] on link "Documenten" at bounding box center [748, 62] width 113 height 26
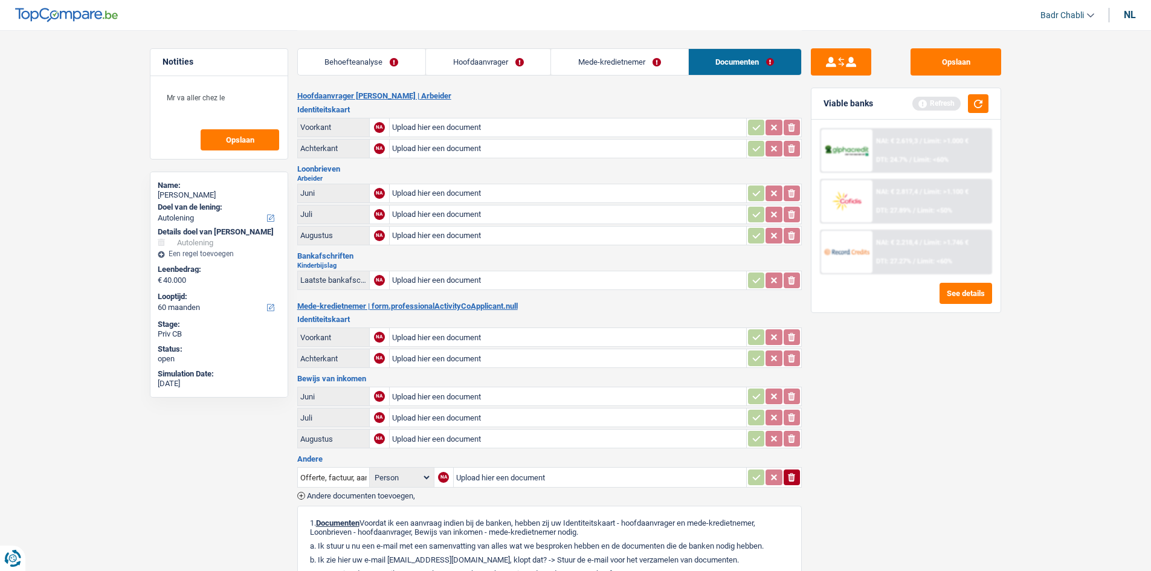
click at [459, 68] on link "Hoofdaanvrager" at bounding box center [488, 62] width 124 height 26
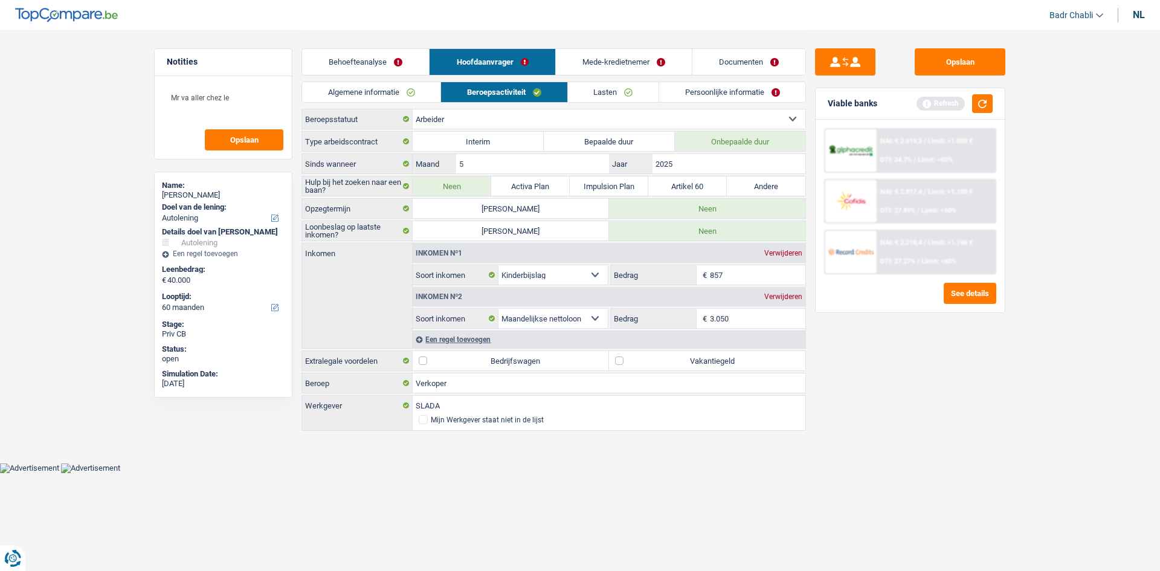
click at [712, 316] on input "3.050" at bounding box center [758, 318] width 96 height 19
type input "2.200"
click at [631, 355] on label "Vakantiegeld" at bounding box center [707, 360] width 196 height 19
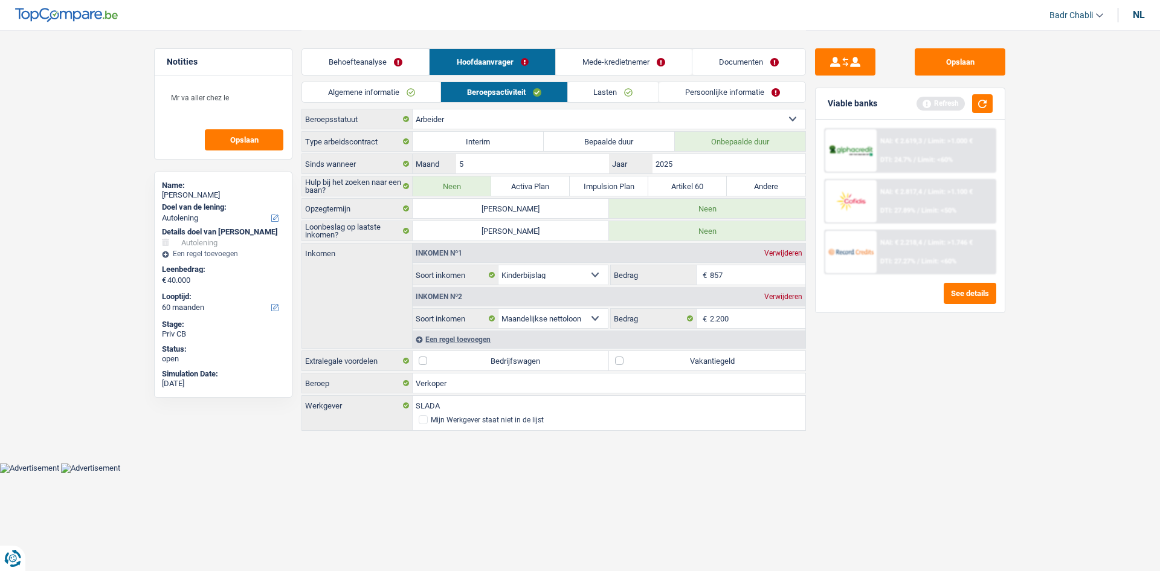
click at [631, 355] on input "Vakantiegeld" at bounding box center [707, 360] width 196 height 19
checkbox input "true"
click at [479, 339] on div "Een regel toevoegen" at bounding box center [609, 339] width 393 height 18
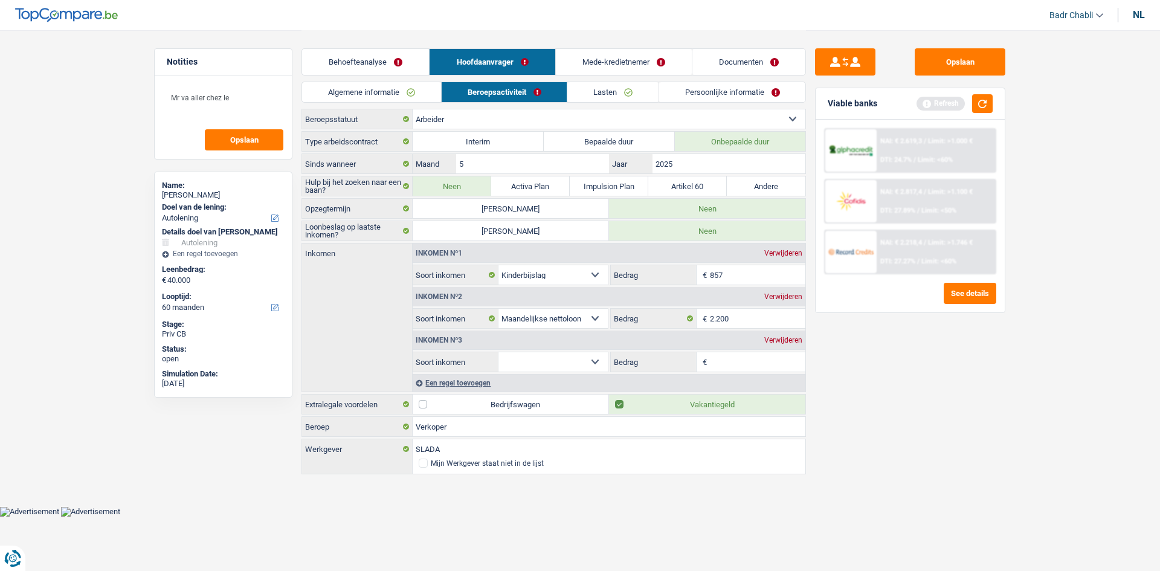
click at [580, 355] on select "Alimentatie geld Bedrijfstoeslag Huurinkomsten Invaliditeitspensioen Kinderbijs…" at bounding box center [552, 361] width 109 height 19
click at [804, 338] on div "Verwijderen" at bounding box center [783, 339] width 44 height 7
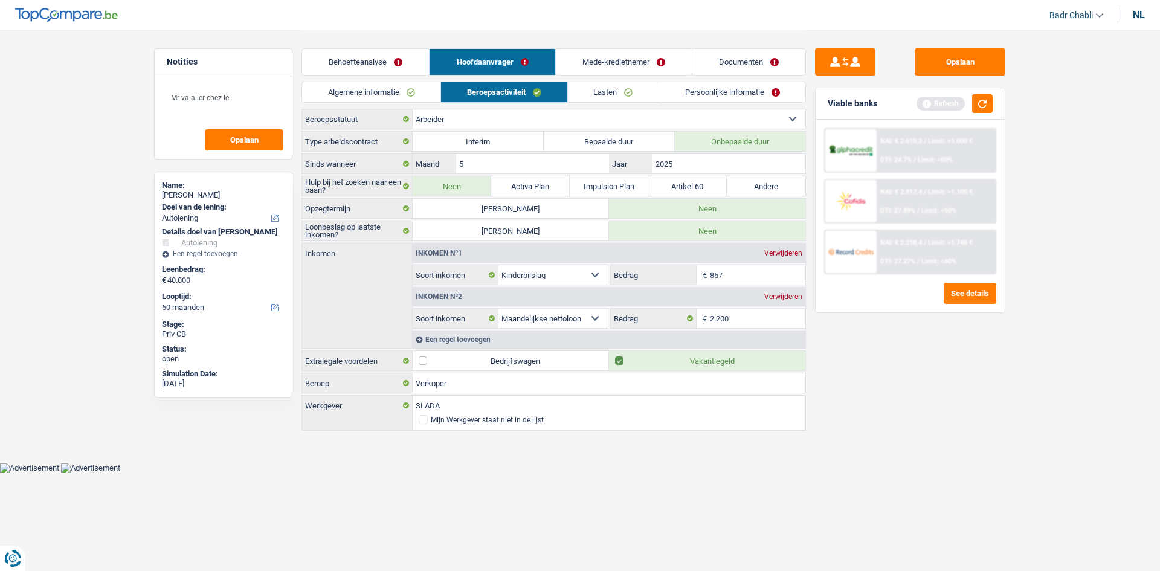
click at [615, 99] on link "Lasten" at bounding box center [613, 92] width 91 height 20
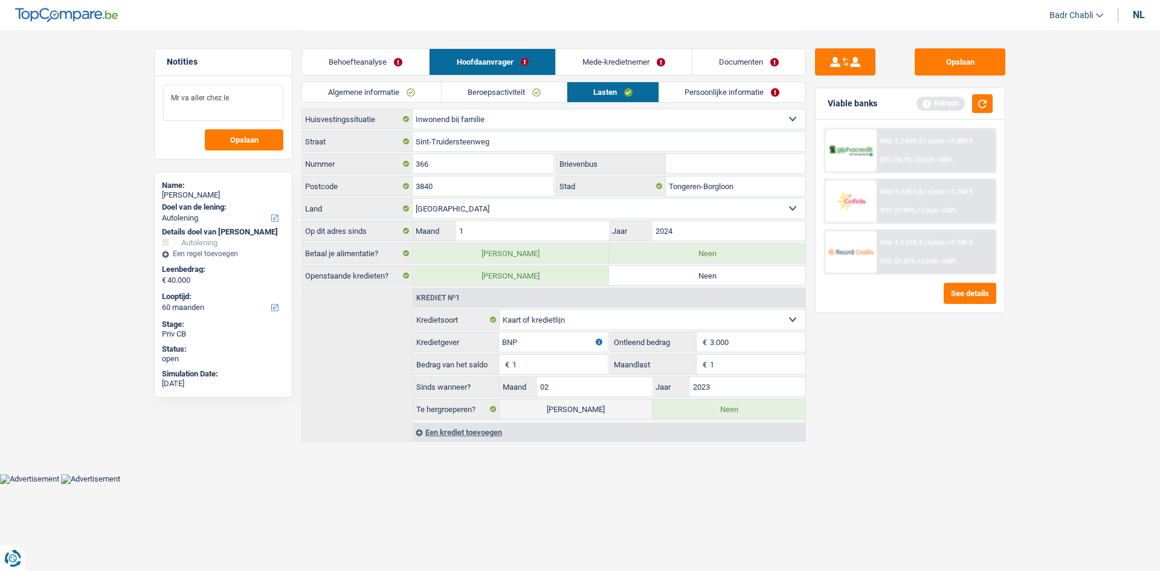
click at [253, 98] on textarea "Mr va aller chez le" at bounding box center [223, 103] width 120 height 36
type textarea "Mr va aller chez le garagiste pour le devis"
click at [693, 88] on link "Persoonlijke informatie" at bounding box center [732, 92] width 147 height 20
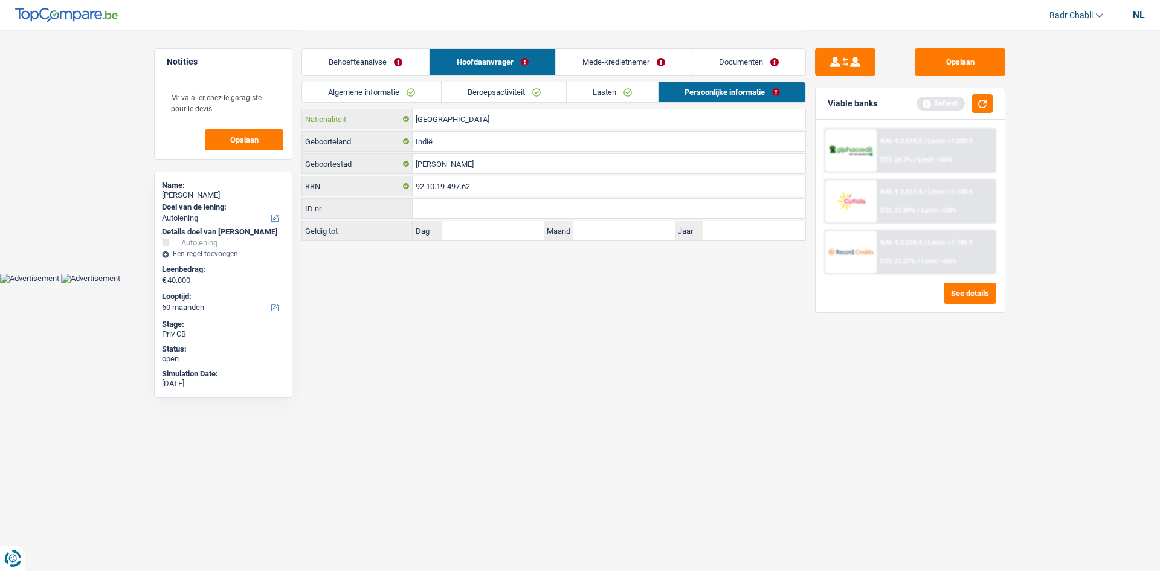
click at [466, 126] on input "België" at bounding box center [609, 118] width 393 height 19
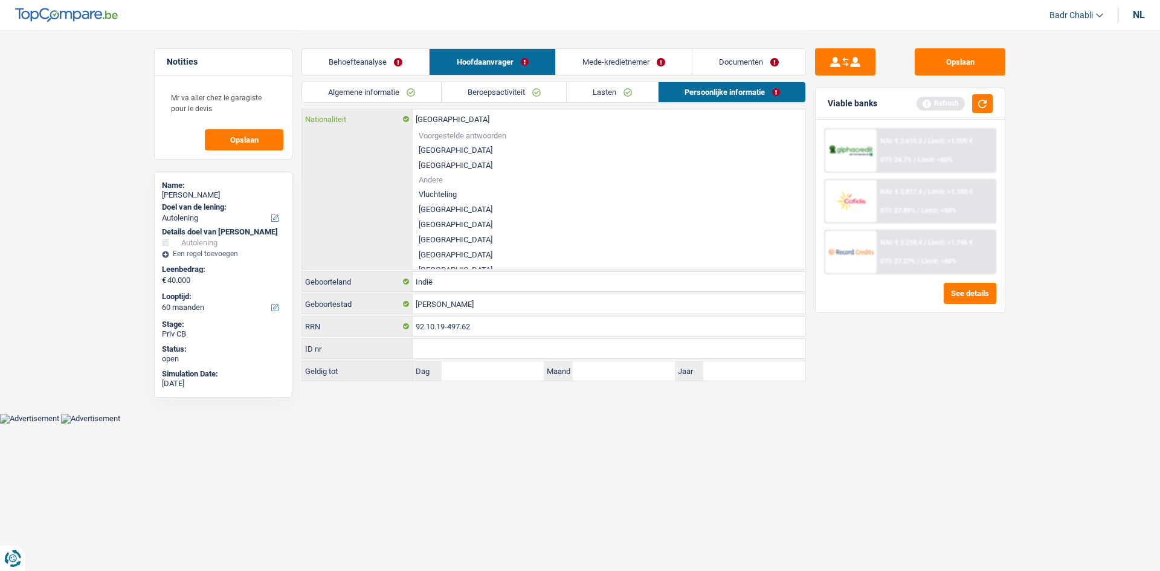
click at [466, 125] on input "België" at bounding box center [609, 118] width 393 height 19
click at [434, 146] on li "België" at bounding box center [609, 150] width 393 height 15
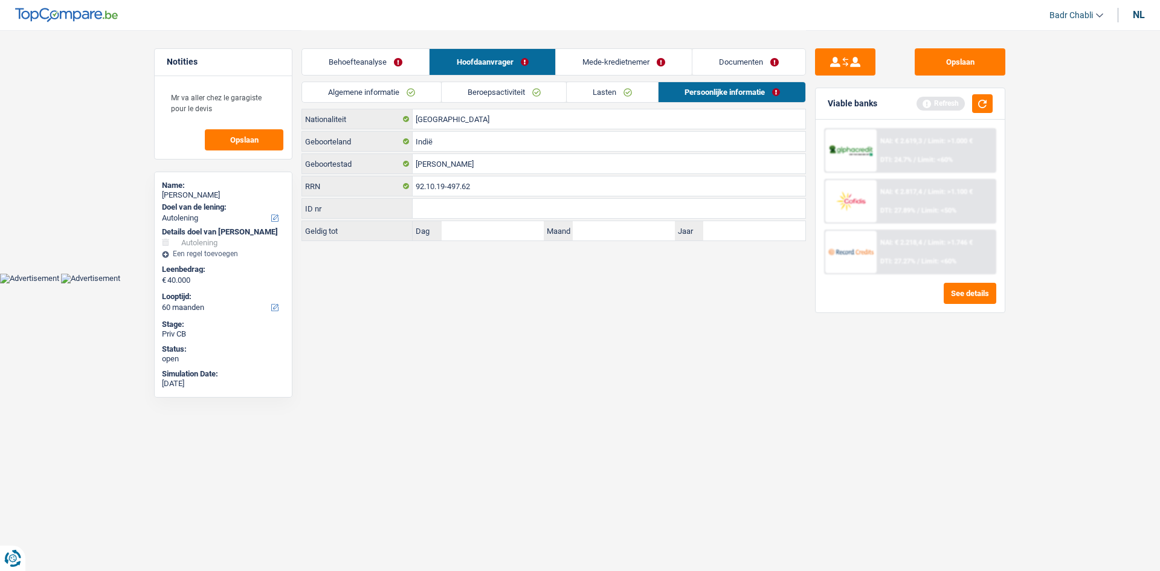
click at [648, 57] on link "Mede-kredietnemer" at bounding box center [624, 62] width 136 height 26
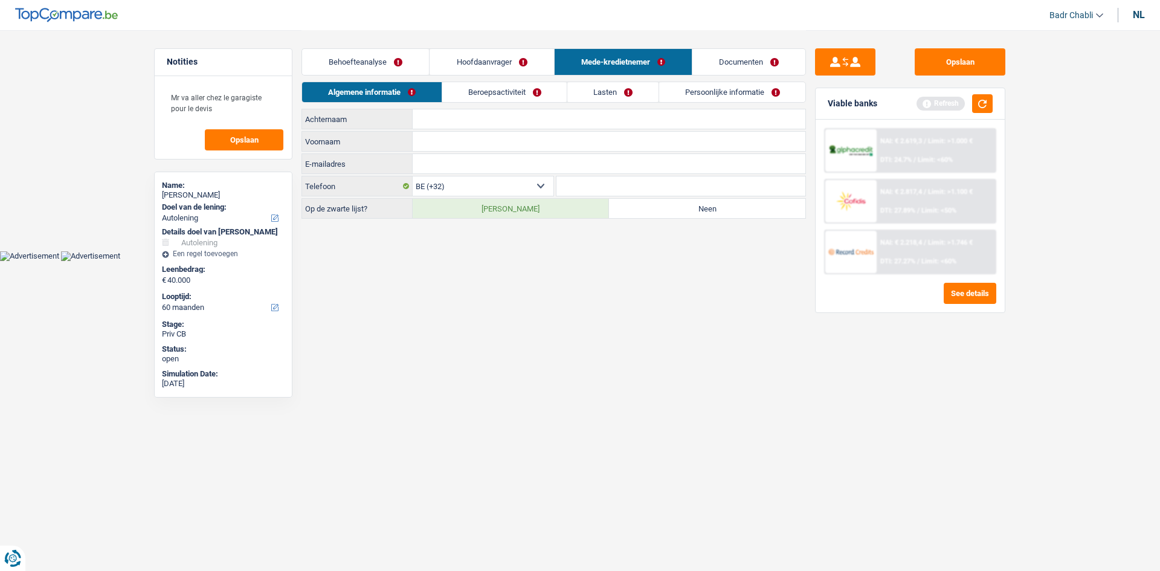
click at [648, 203] on label "Neen" at bounding box center [707, 208] width 196 height 19
click at [648, 203] on input "Neen" at bounding box center [707, 208] width 196 height 19
radio input "true"
click at [465, 114] on input "Achternaam" at bounding box center [609, 118] width 393 height 19
click at [463, 124] on input "Achternaam" at bounding box center [609, 118] width 393 height 19
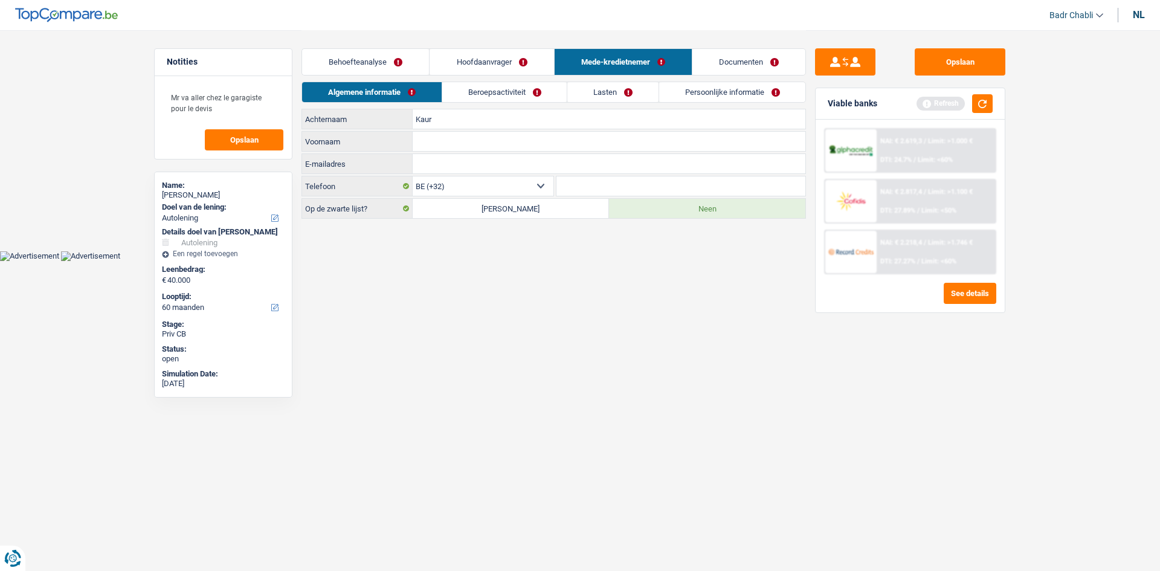
type input "Kaur"
type input "Kamal Preet"
click at [210, 194] on div "Amandeep Singh" at bounding box center [223, 195] width 123 height 10
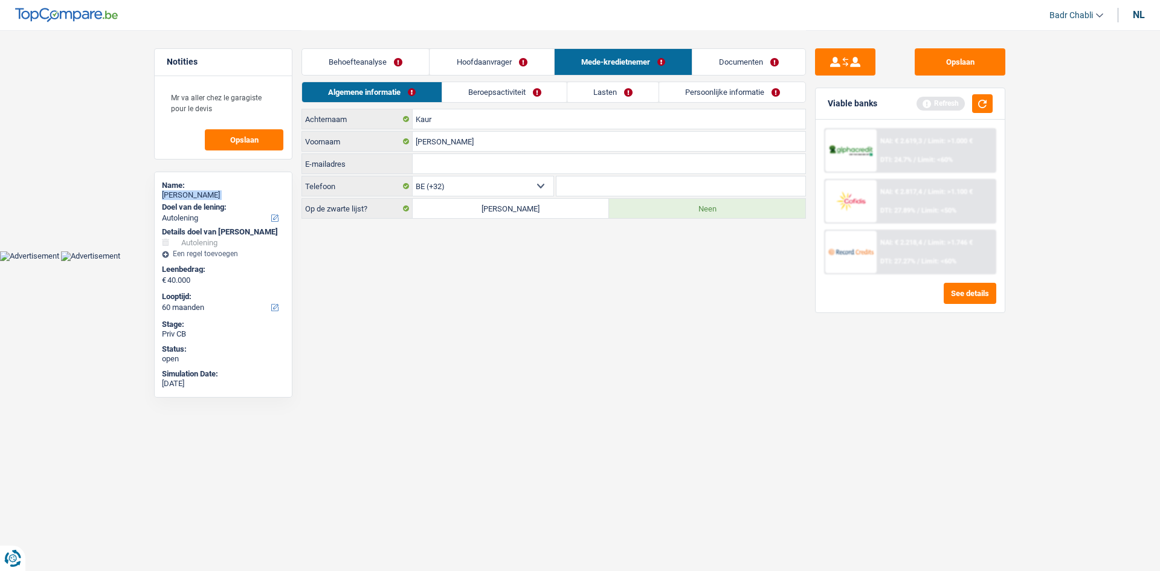
copy div "Amandeep Singh"
click at [477, 91] on link "Beroepsactiviteit" at bounding box center [504, 92] width 125 height 20
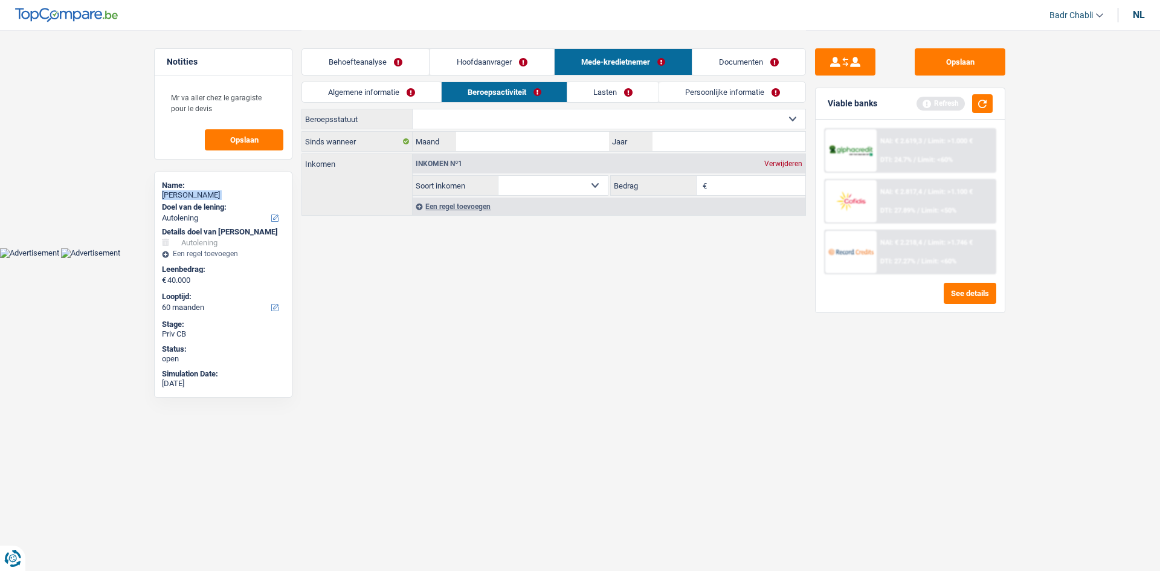
click at [514, 111] on select "Arbeider Bediende (privésector) Ambtenaar (overheidssector) Invalide Zelfstandi…" at bounding box center [609, 118] width 393 height 19
click at [506, 119] on select "Arbeider Bediende (privésector) Ambtenaar (overheidssector) Invalide Zelfstandi…" at bounding box center [609, 118] width 393 height 19
click at [985, 104] on button "button" at bounding box center [982, 103] width 21 height 19
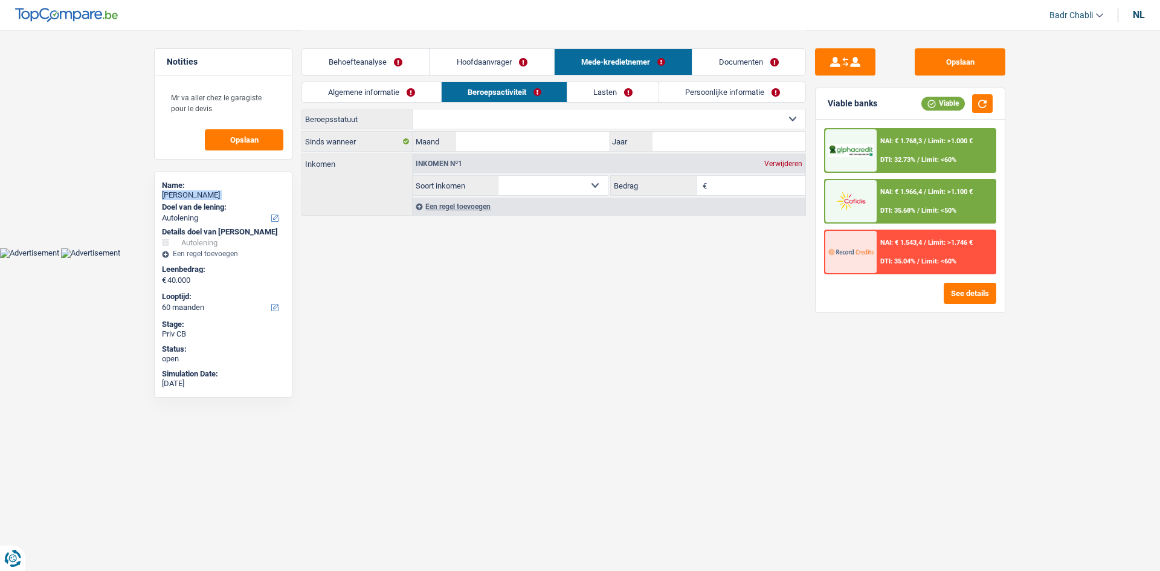
click at [506, 124] on select "Arbeider Bediende (privésector) Ambtenaar (overheidssector) Invalide Zelfstandi…" at bounding box center [609, 118] width 393 height 19
select select "housewife"
click at [413, 109] on select "Arbeider Bediende (privésector) Ambtenaar (overheidssector) Invalide Zelfstandi…" at bounding box center [609, 118] width 393 height 19
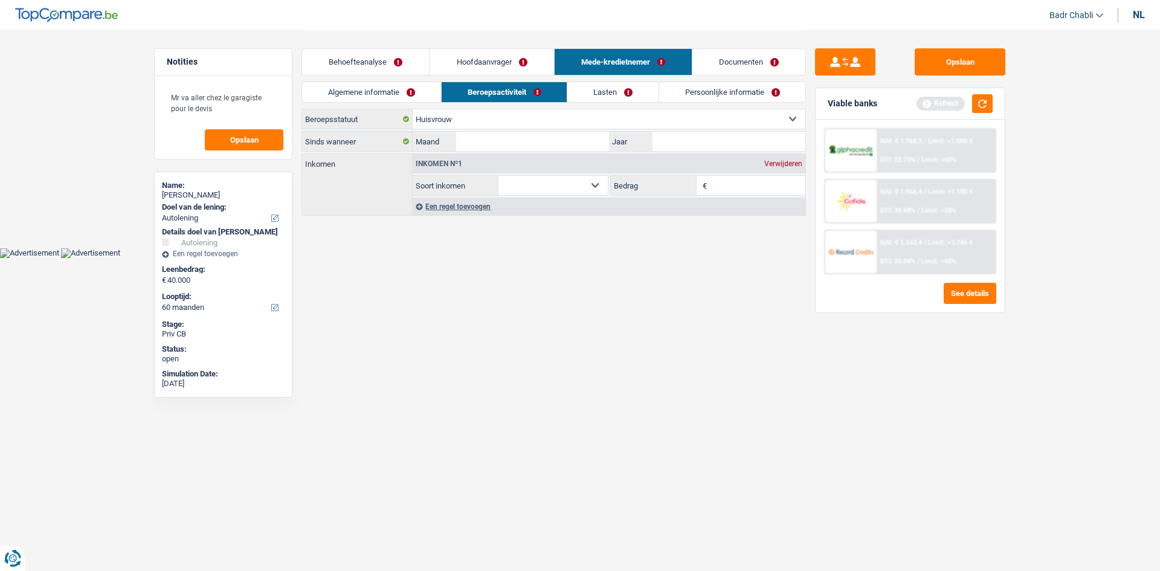
click at [794, 169] on div "Inkomen nº1 Verwijderen" at bounding box center [609, 163] width 393 height 19
click at [787, 164] on div "Verwijderen" at bounding box center [783, 163] width 44 height 7
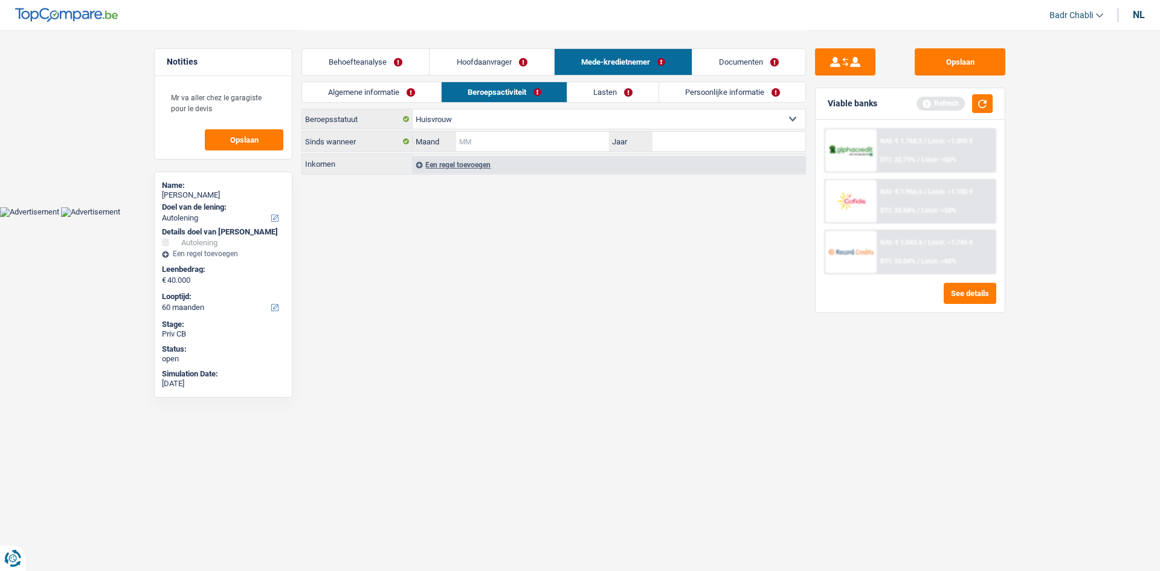
click at [523, 137] on input "Maand" at bounding box center [532, 141] width 153 height 19
type input "04"
type input "2024"
click at [611, 89] on link "Lasten" at bounding box center [612, 92] width 91 height 20
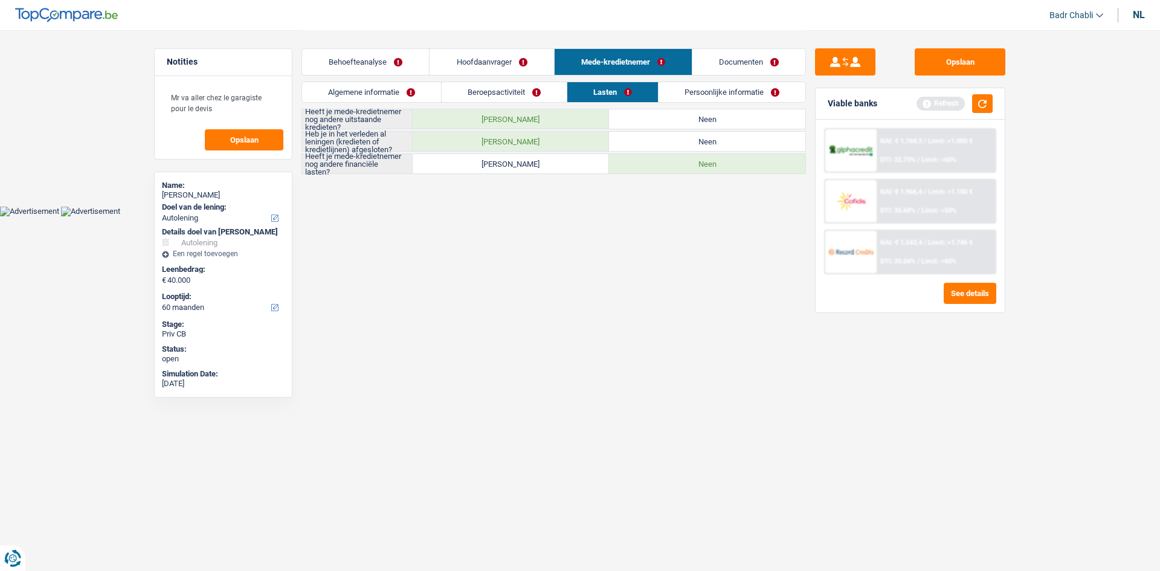
click at [657, 113] on label "Neen" at bounding box center [707, 118] width 196 height 19
click at [657, 113] on input "Neen" at bounding box center [707, 118] width 196 height 19
radio input "true"
click at [681, 142] on label "Neen" at bounding box center [707, 141] width 196 height 19
click at [681, 142] on input "Neen" at bounding box center [707, 141] width 196 height 19
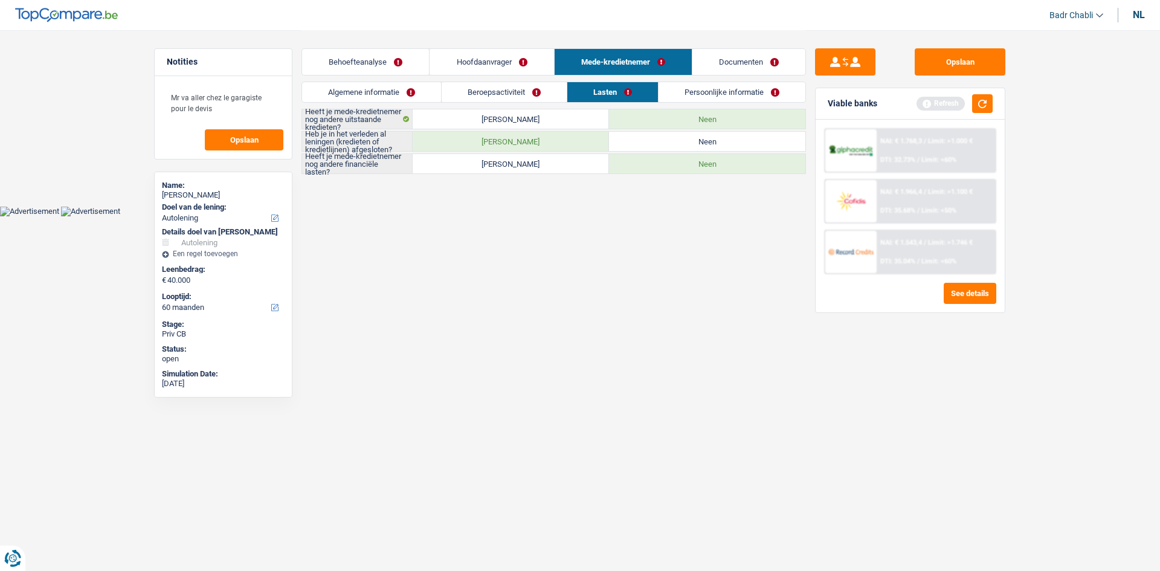
radio input "true"
click at [692, 164] on label "Neen" at bounding box center [707, 163] width 196 height 19
click at [692, 164] on input "Neen" at bounding box center [707, 163] width 196 height 19
radio input "true"
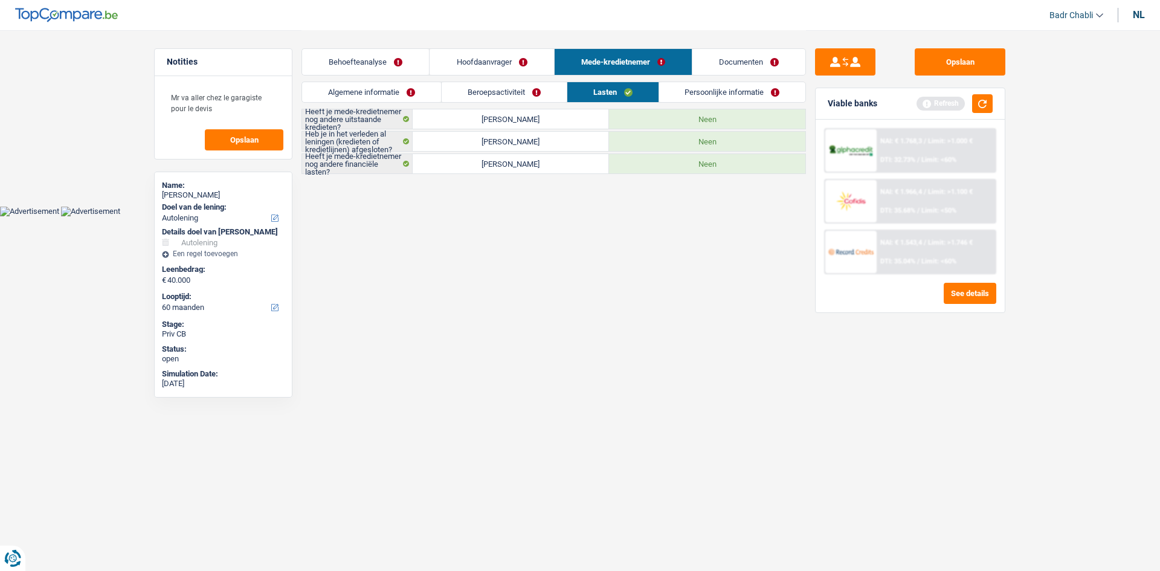
click at [712, 97] on link "Persoonlijke informatie" at bounding box center [732, 92] width 147 height 20
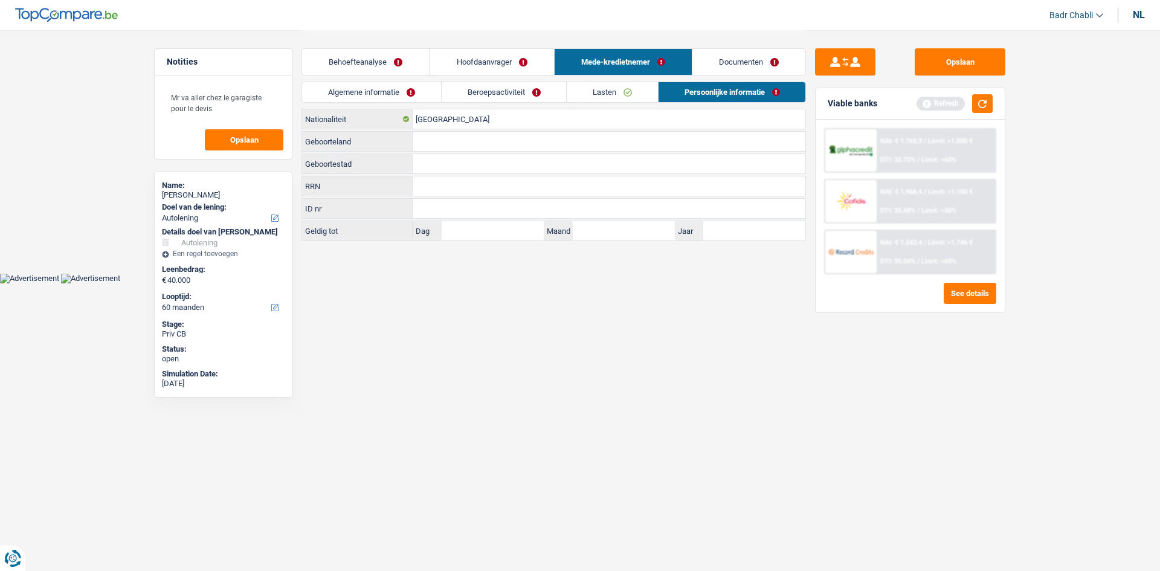
click at [524, 58] on link "Hoofdaanvrager" at bounding box center [491, 62] width 124 height 26
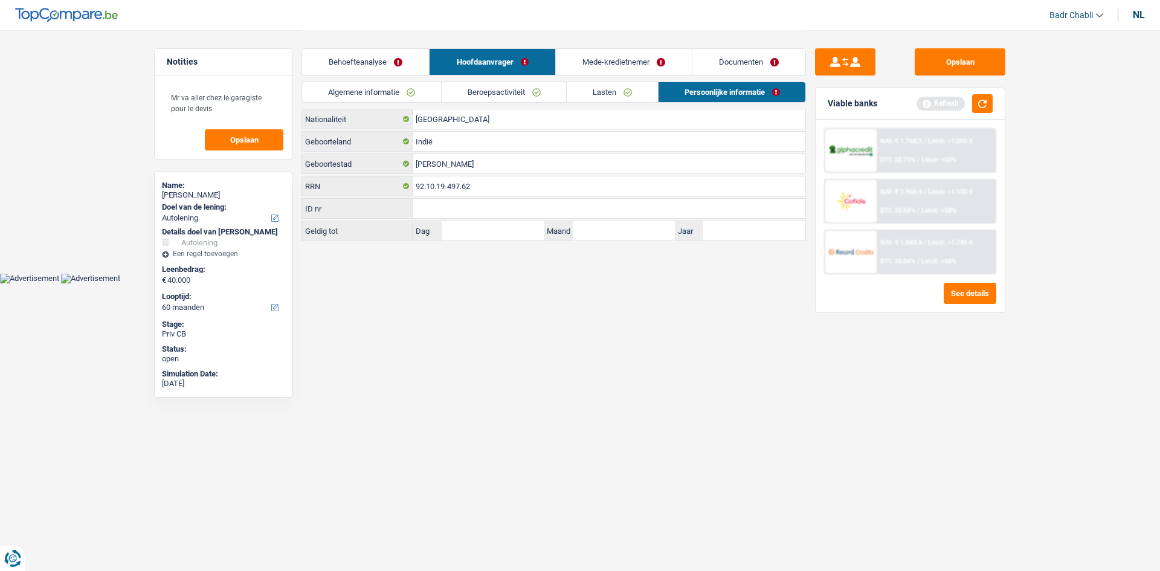
click at [628, 53] on link "Mede-kredietnemer" at bounding box center [624, 62] width 136 height 26
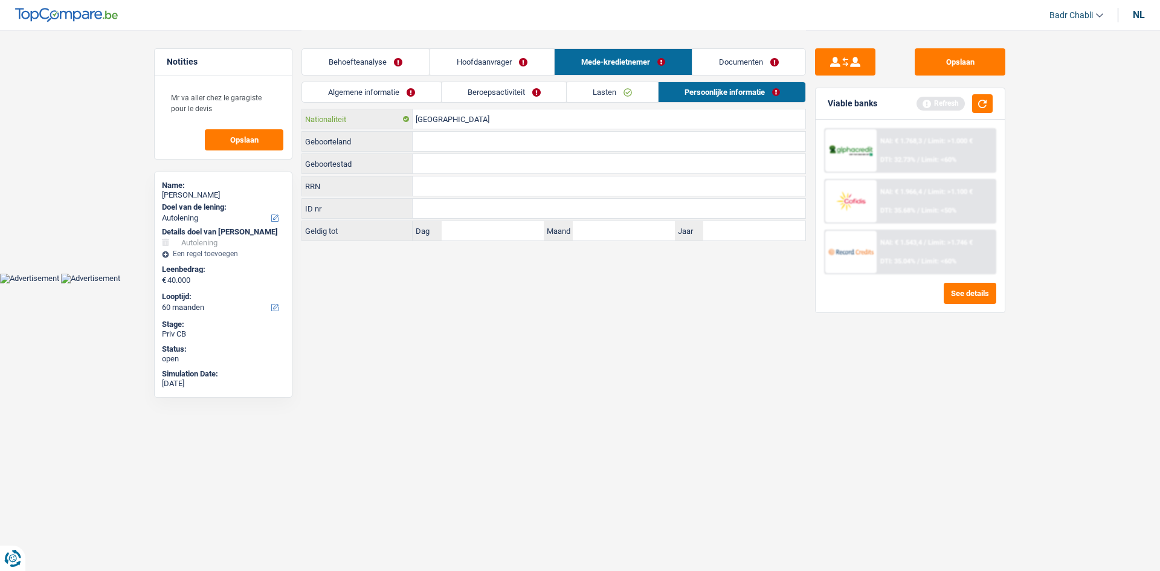
click at [451, 118] on input "België" at bounding box center [609, 118] width 393 height 19
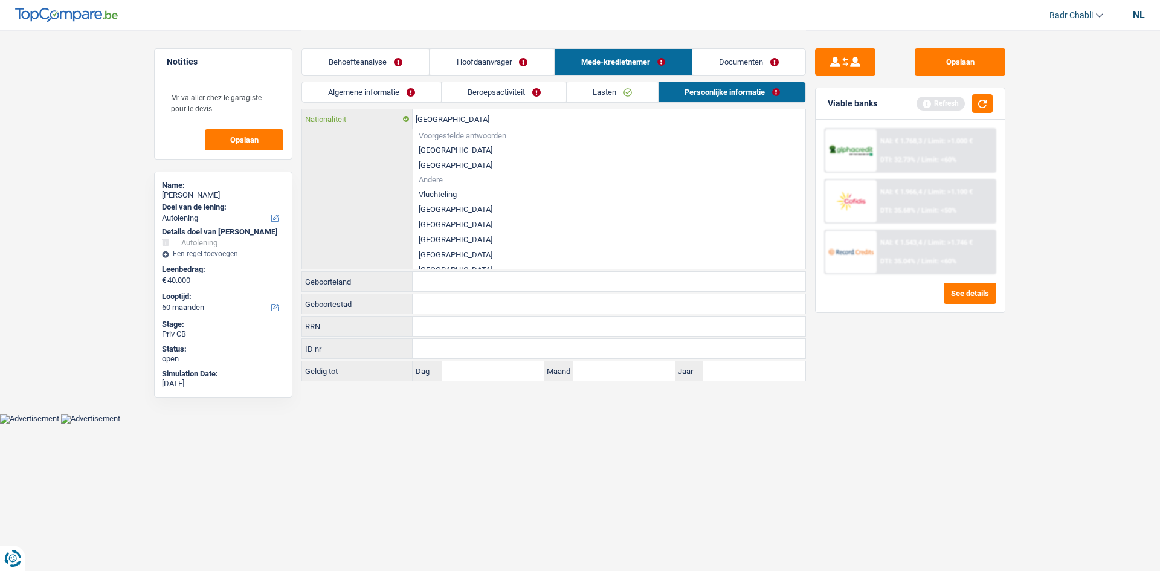
click at [451, 118] on input "België" at bounding box center [609, 118] width 393 height 19
type input "i"
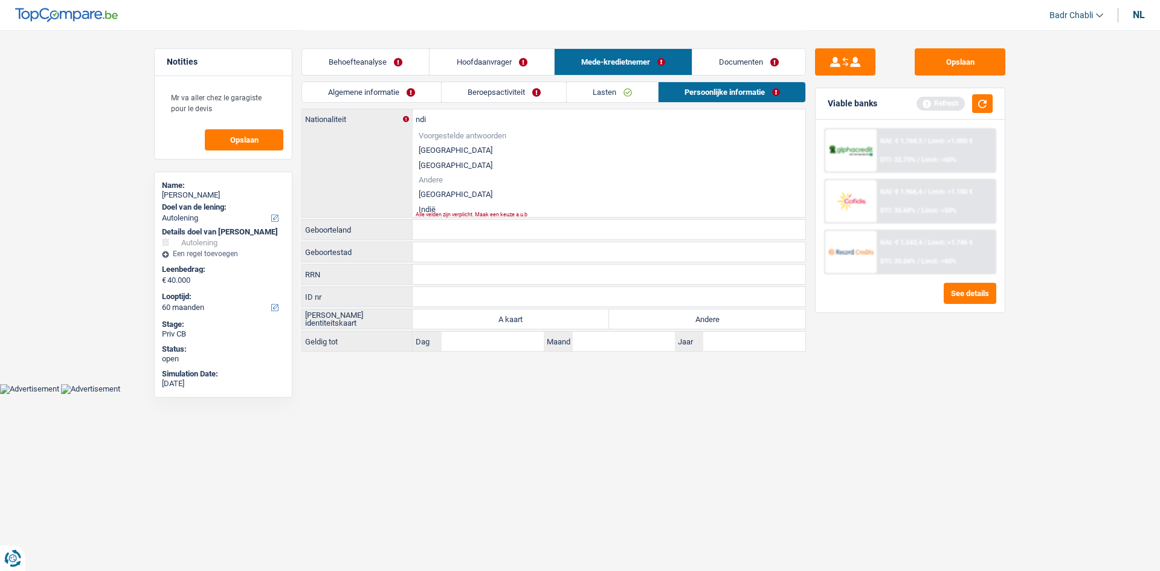
drag, startPoint x: 429, startPoint y: 207, endPoint x: 430, endPoint y: 178, distance: 29.6
click at [430, 207] on li "Indië" at bounding box center [609, 209] width 393 height 15
type input "Indië"
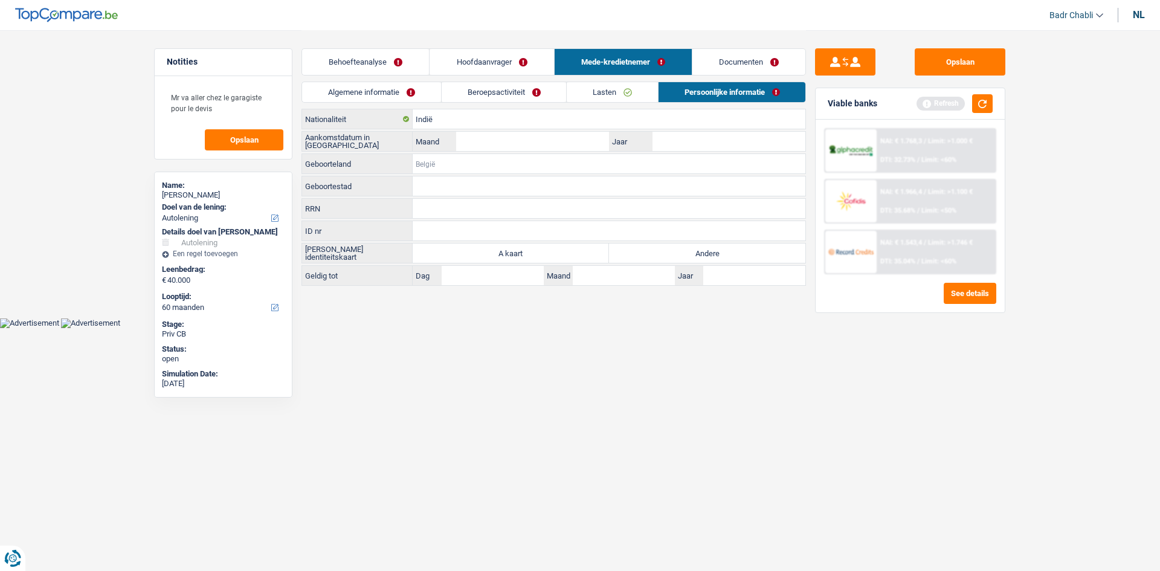
drag, startPoint x: 463, startPoint y: 169, endPoint x: 450, endPoint y: 150, distance: 22.6
click at [463, 169] on input "Geboorteland" at bounding box center [609, 163] width 393 height 19
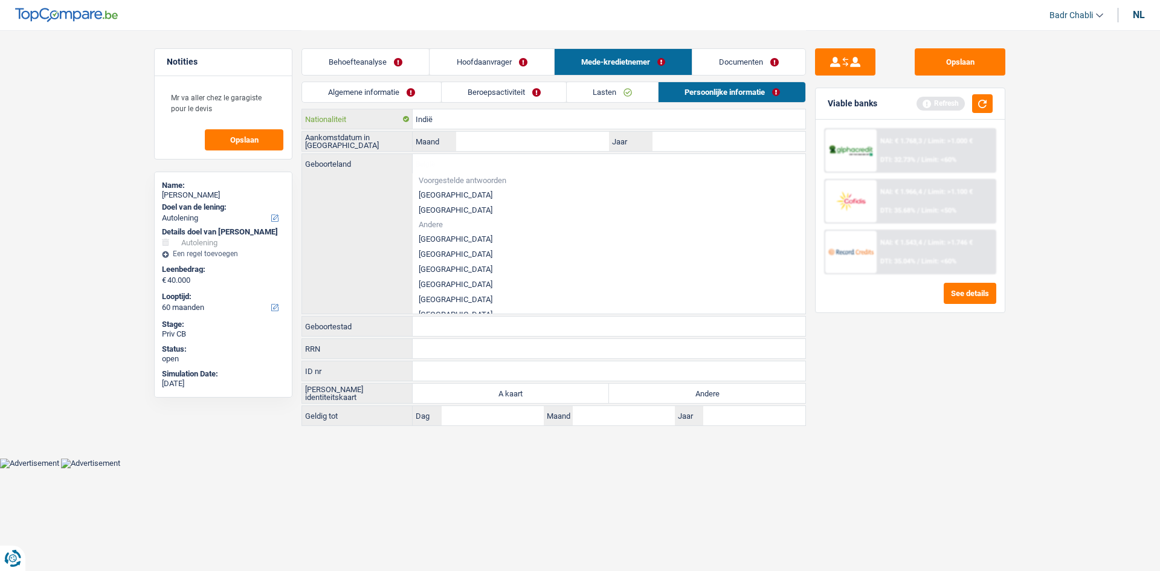
click at [438, 117] on input "Indië" at bounding box center [609, 118] width 393 height 19
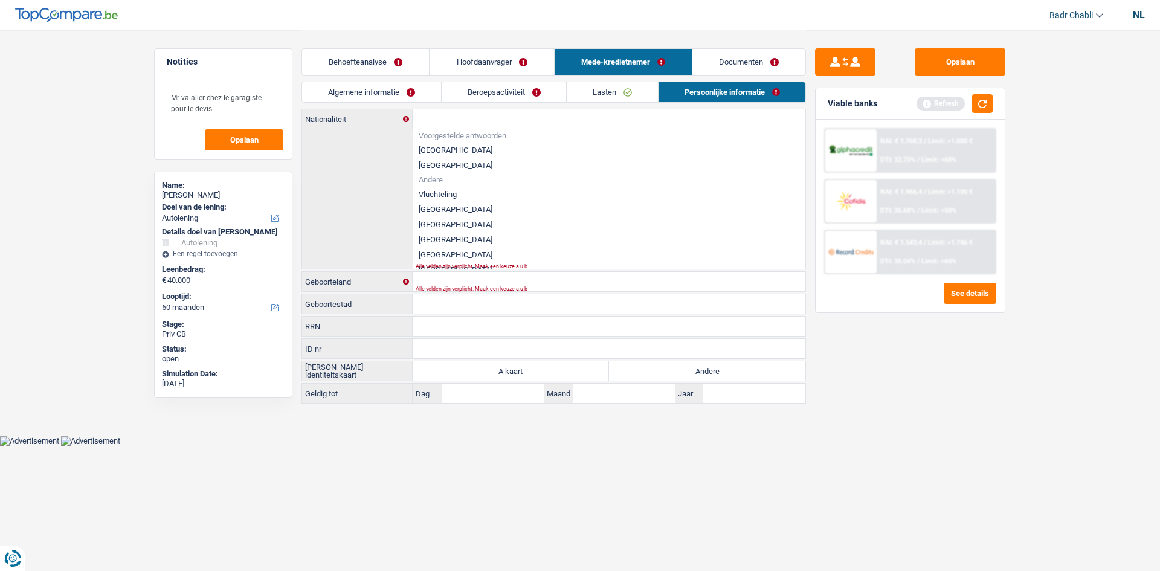
click at [431, 190] on li "Vluchteling" at bounding box center [609, 194] width 393 height 15
type input "Vluchteling"
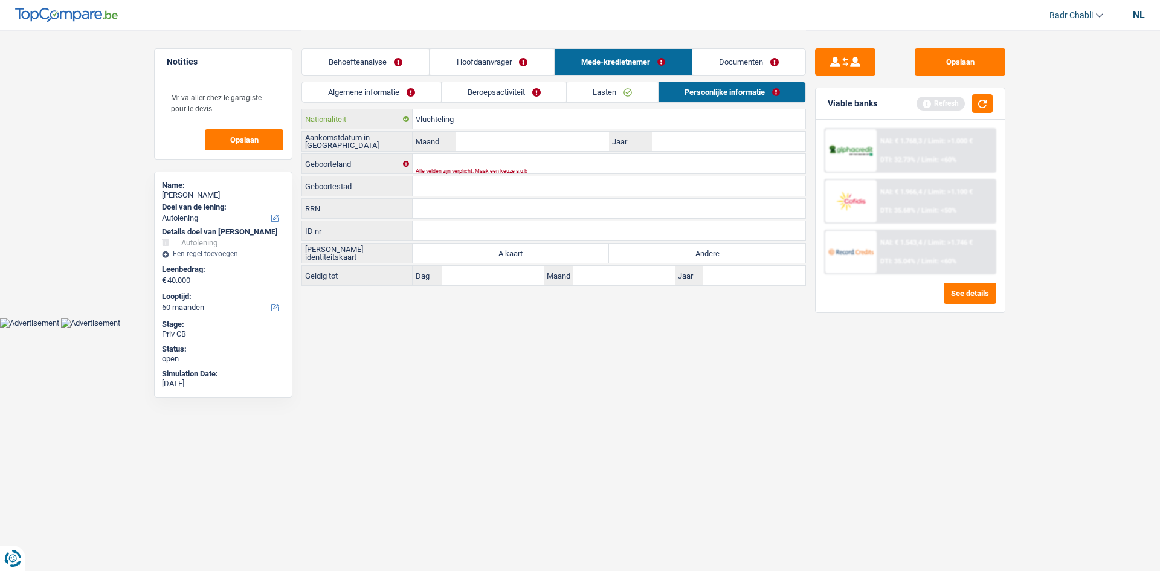
click at [445, 111] on input "Vluchteling" at bounding box center [609, 118] width 393 height 19
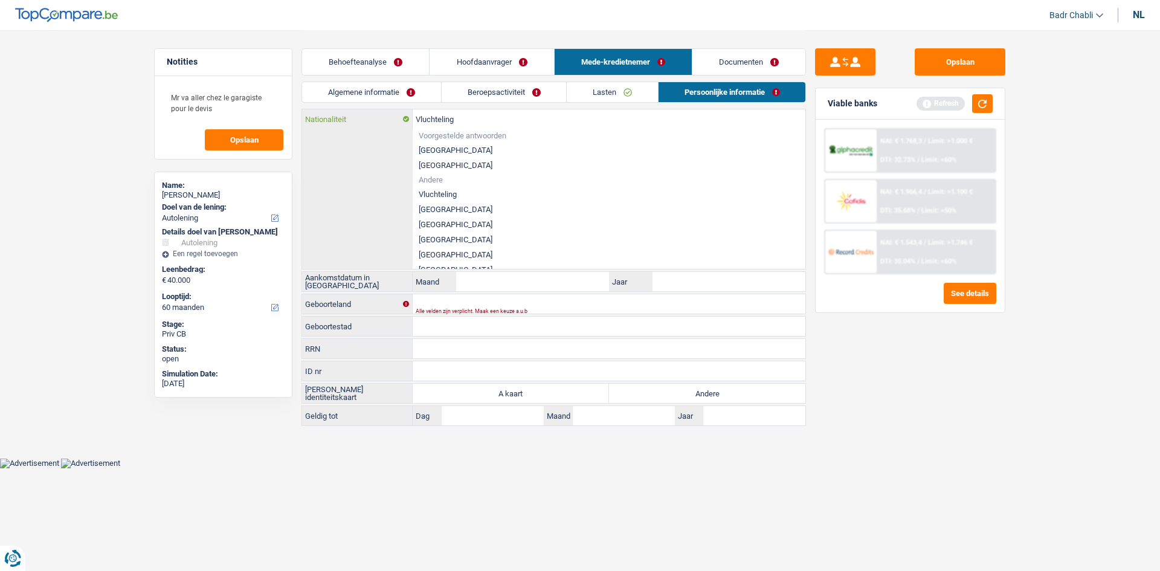
click at [445, 112] on input "Vluchteling" at bounding box center [609, 118] width 393 height 19
paste input "text"
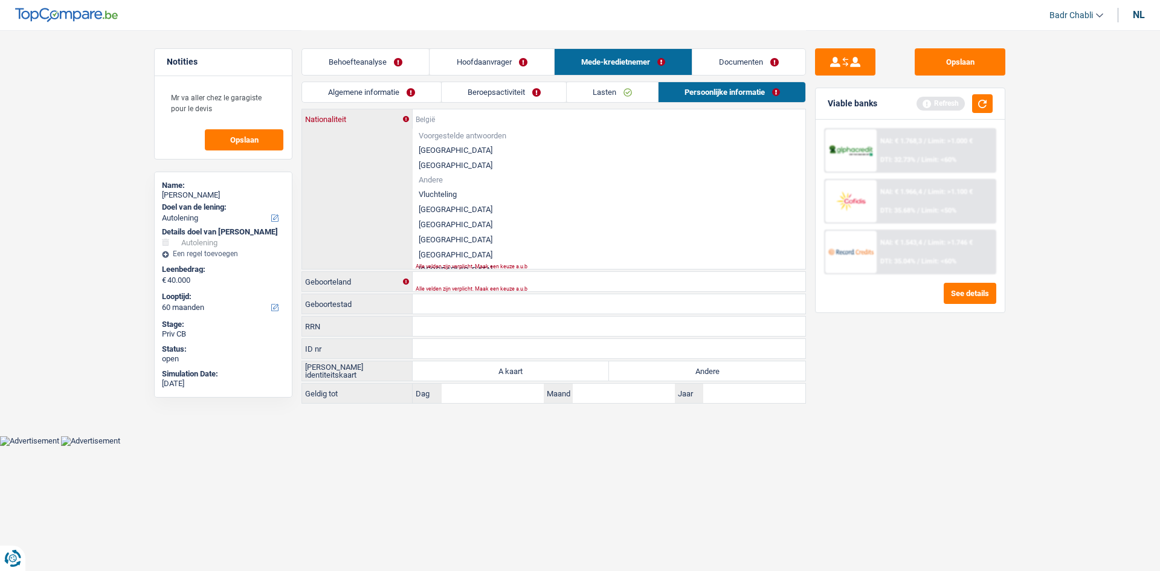
paste input "Indië"
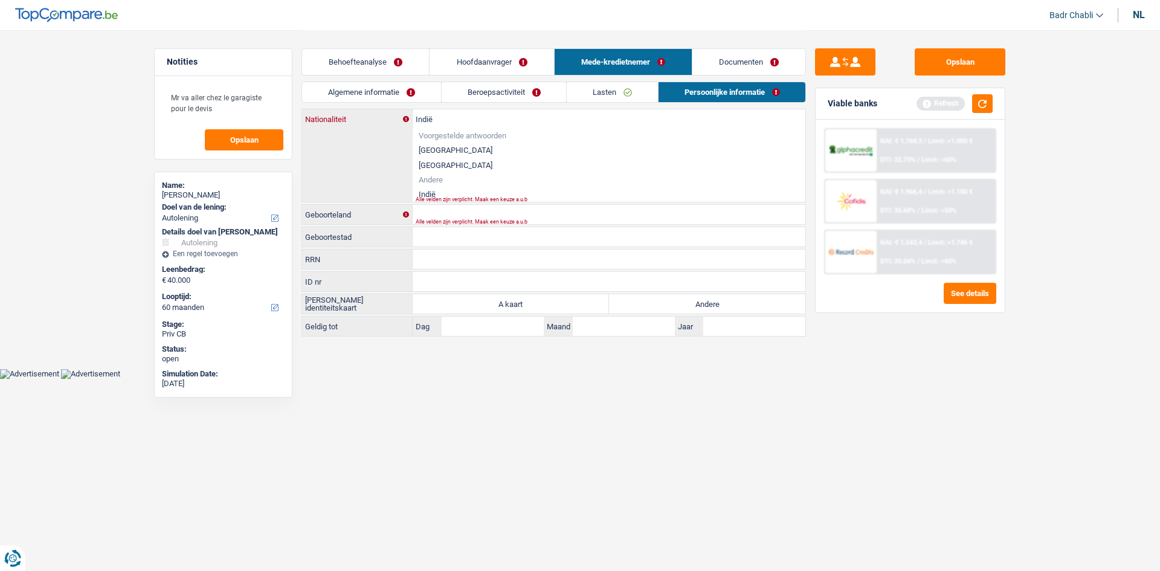
type input "Indië"
click at [429, 191] on li "Indië" at bounding box center [609, 194] width 393 height 15
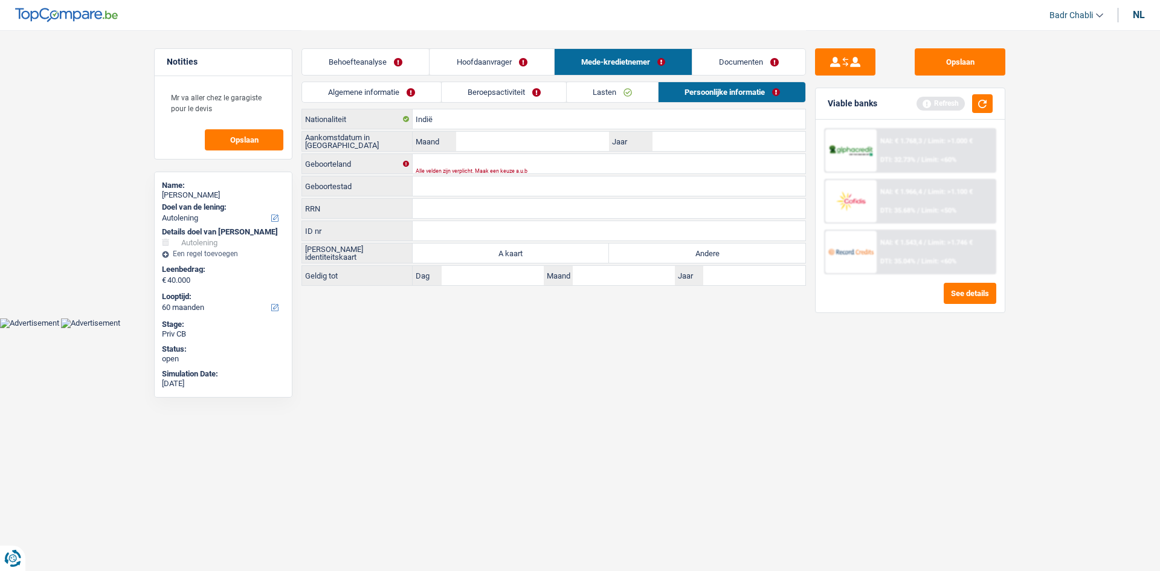
click at [446, 150] on label "Maand" at bounding box center [434, 141] width 43 height 19
click at [456, 150] on input "Maand" at bounding box center [532, 141] width 153 height 19
click at [445, 153] on div "Geboorteland Alle velden zijn verplicht. Maak een keuze a.u.b" at bounding box center [553, 163] width 504 height 21
click at [445, 159] on input "Geboorteland" at bounding box center [609, 163] width 393 height 19
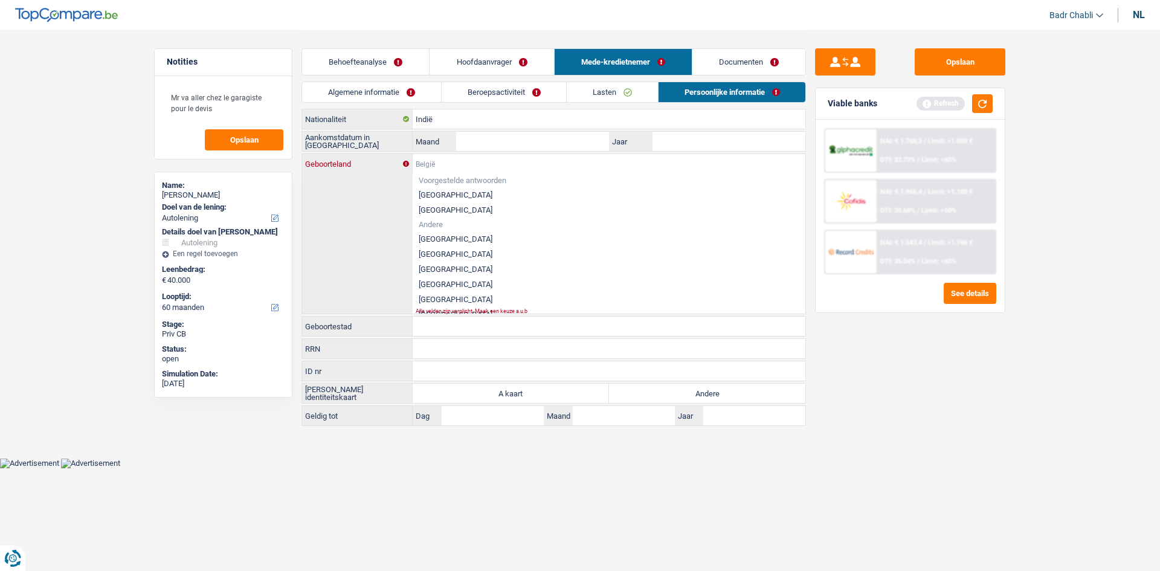
paste input "Indië"
type input "Indië"
paste input "Indië"
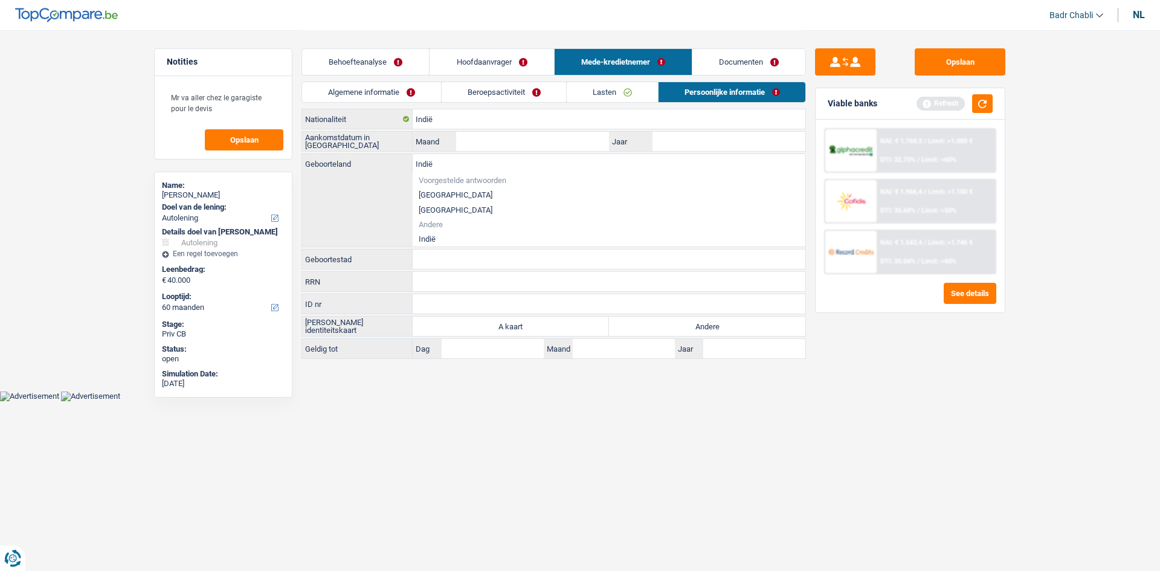
type input "Indië"
click at [432, 240] on div "Indië Geboorteland Voorgestelde antwoorden België Luxemburg Andere Indië Alle v…" at bounding box center [553, 200] width 503 height 92
click at [434, 237] on li "Indië" at bounding box center [609, 238] width 393 height 15
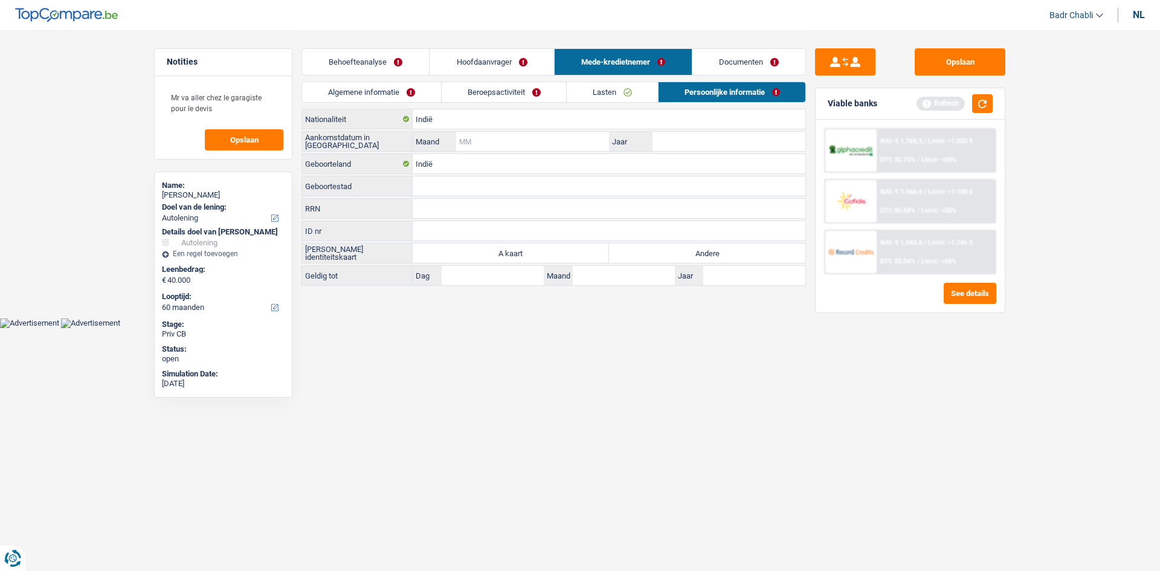
click at [510, 146] on input "Maand" at bounding box center [532, 141] width 153 height 19
type input "06"
type input "2016"
click at [487, 72] on link "Hoofdaanvrager" at bounding box center [491, 62] width 124 height 26
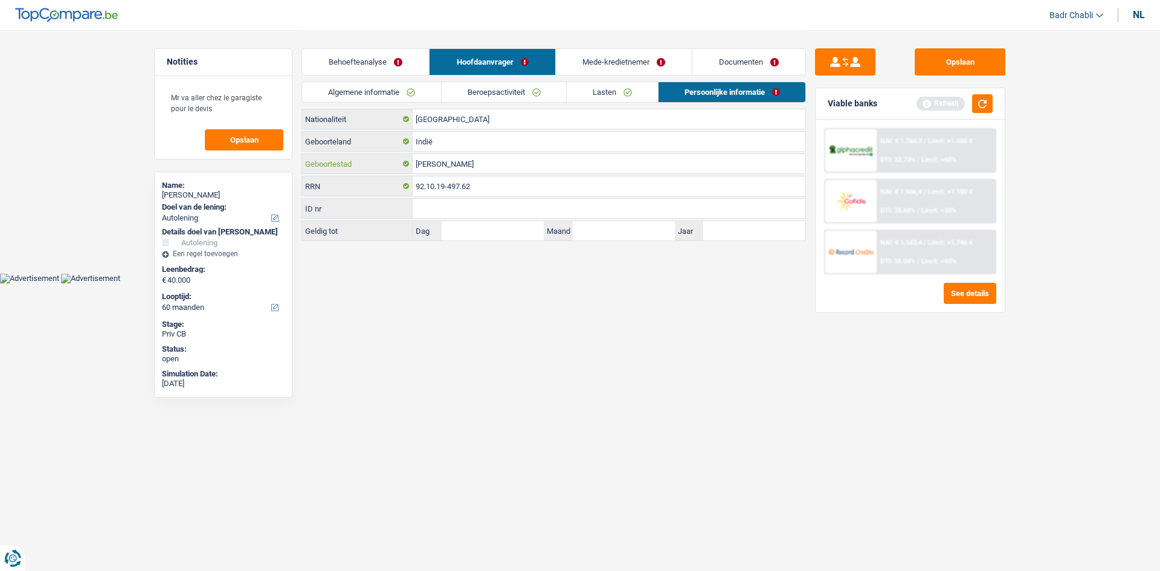
click at [495, 171] on input "Dhakansu Kala" at bounding box center [609, 163] width 393 height 19
click at [618, 62] on link "Mede-kredietnemer" at bounding box center [624, 62] width 136 height 26
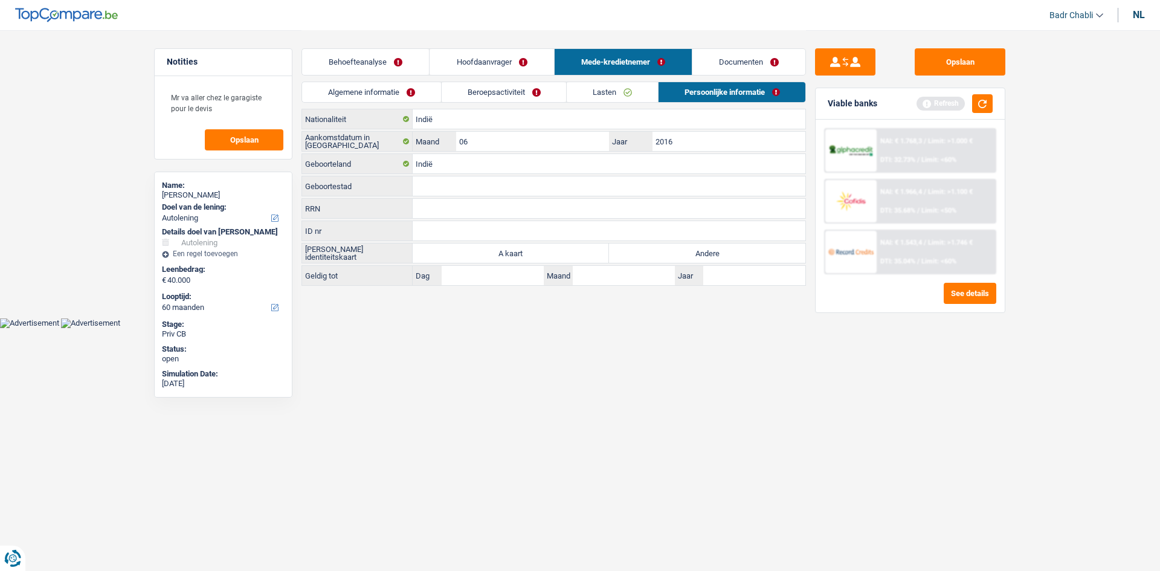
click at [463, 190] on input "Geboortestad" at bounding box center [609, 185] width 393 height 19
type input "P"
type input "Hariana"
click at [725, 245] on label "Andere" at bounding box center [707, 252] width 196 height 19
click at [725, 245] on input "Andere" at bounding box center [707, 252] width 196 height 19
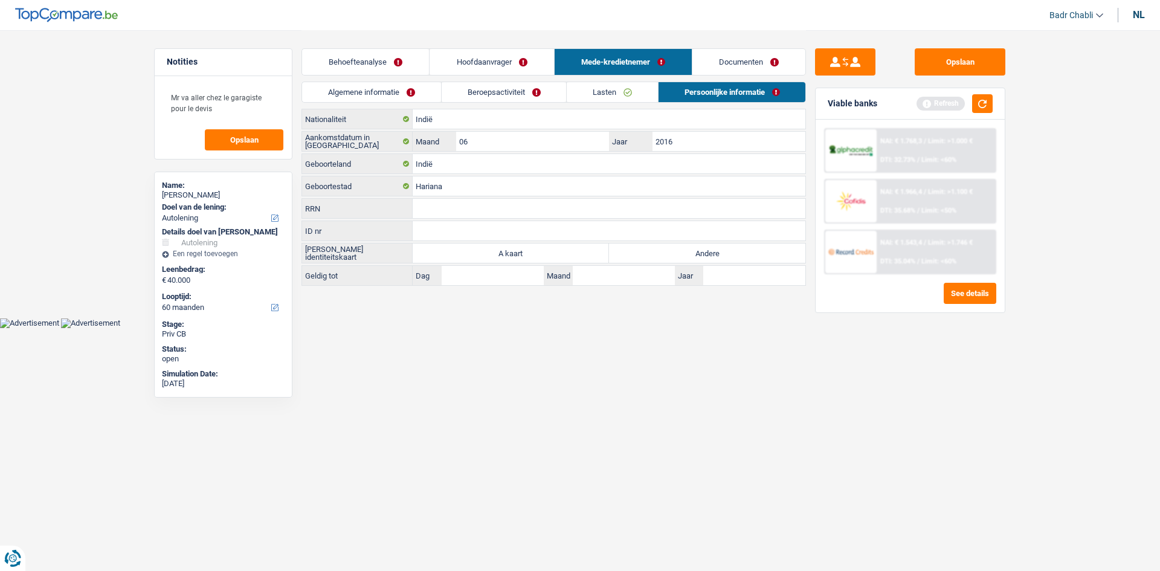
radio input "true"
click at [481, 184] on input "Hariana" at bounding box center [609, 185] width 393 height 19
click at [496, 62] on link "Hoofdaanvrager" at bounding box center [491, 62] width 124 height 26
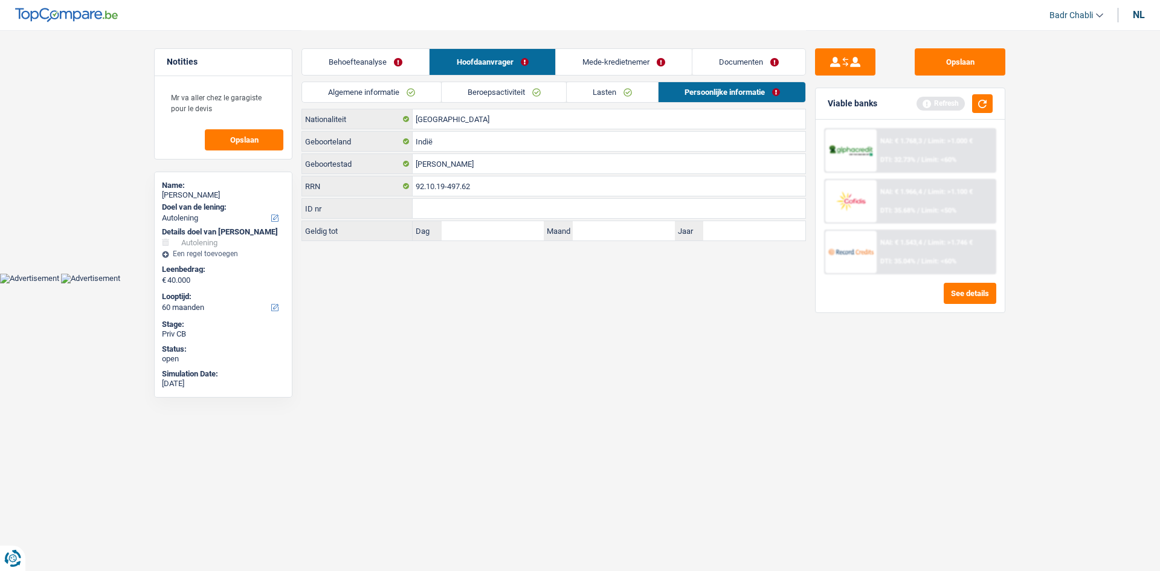
click at [401, 62] on link "Behoefteanalyse" at bounding box center [365, 62] width 127 height 26
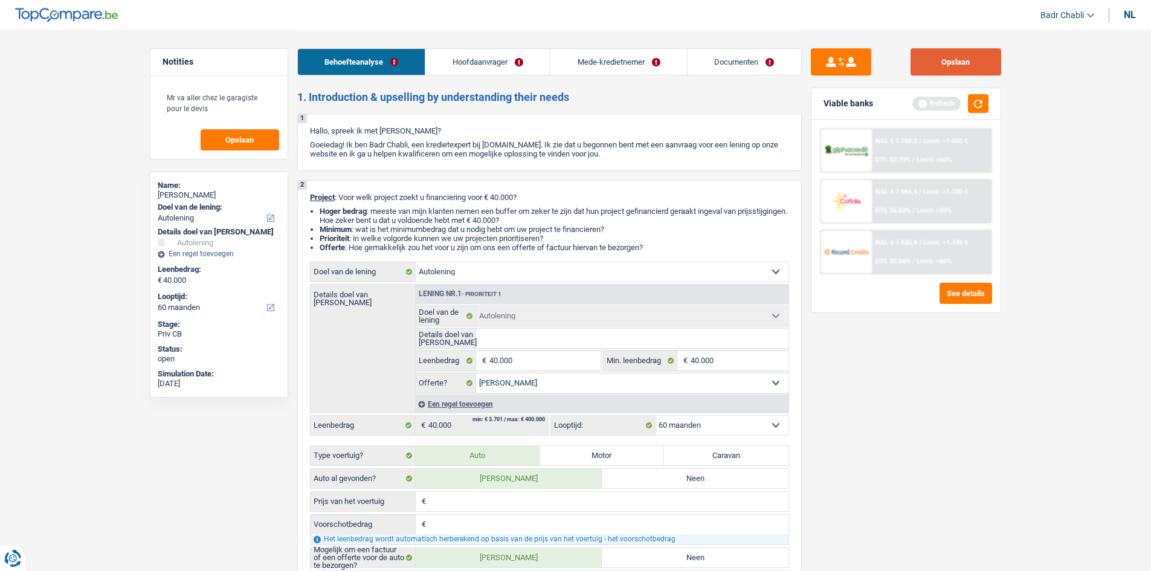
click at [926, 66] on button "Opslaan" at bounding box center [955, 61] width 91 height 27
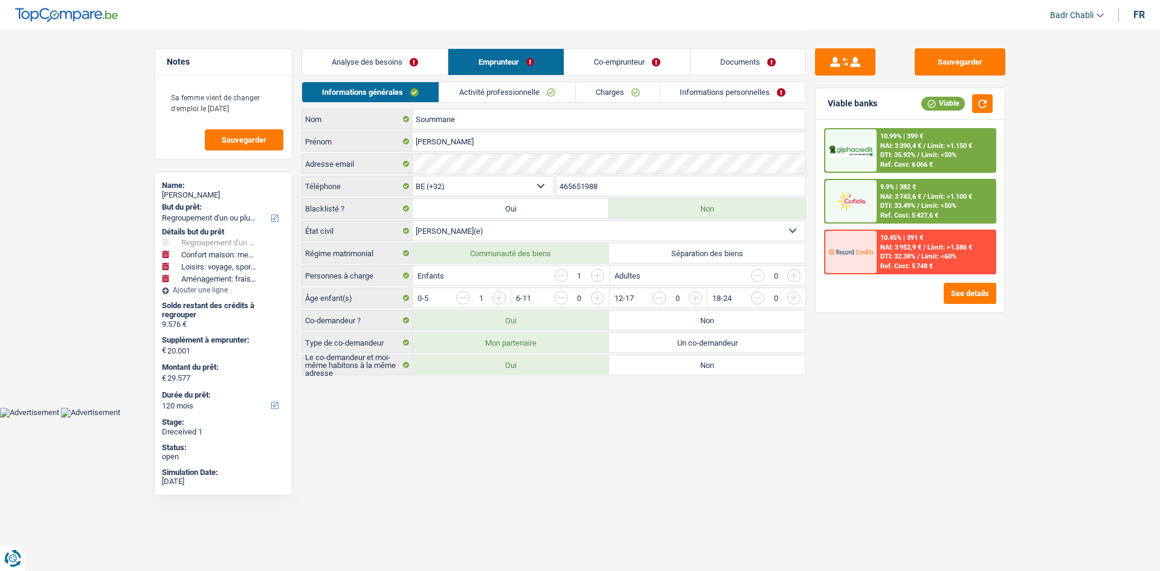
select select "refinancing"
select select "household"
select select "hobbies"
select select "movingOrInstallation"
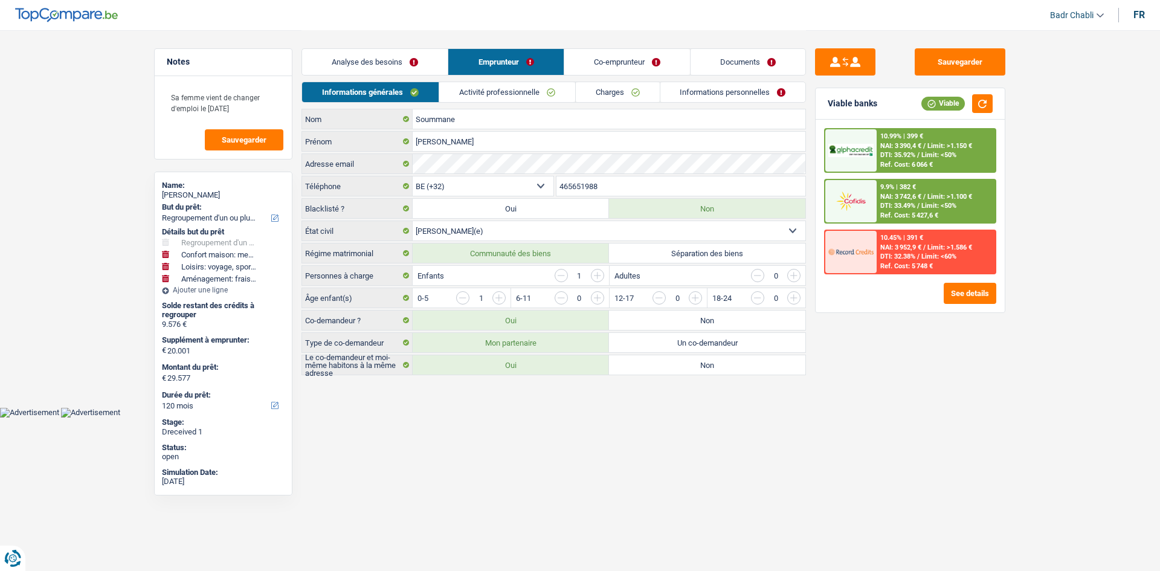
select select "120"
select select "32"
select select "married"
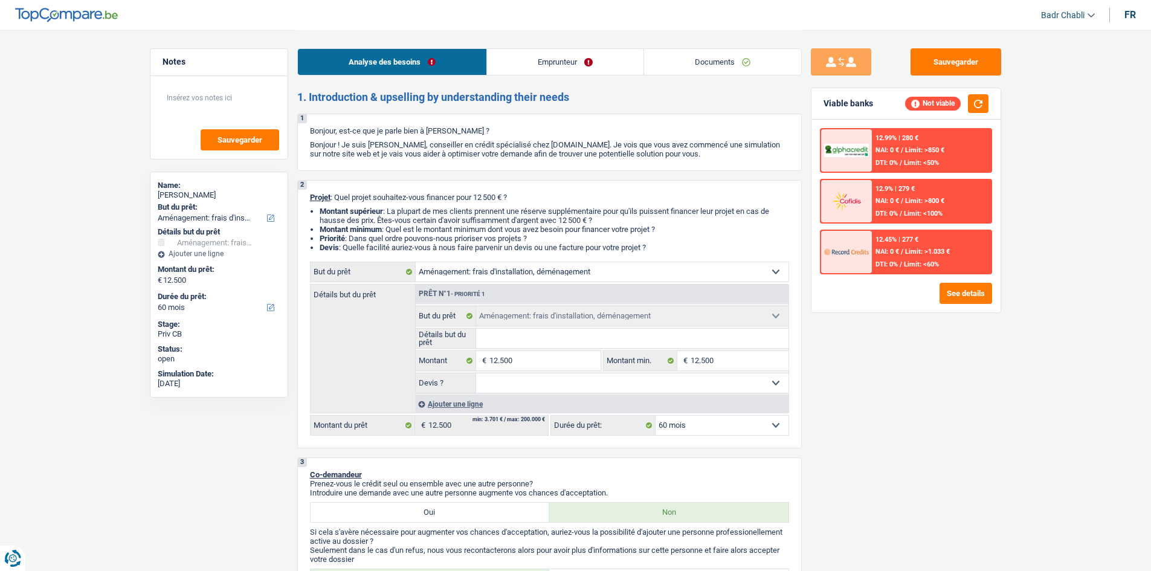
select select "movingOrInstallation"
select select "60"
select select "movingOrInstallation"
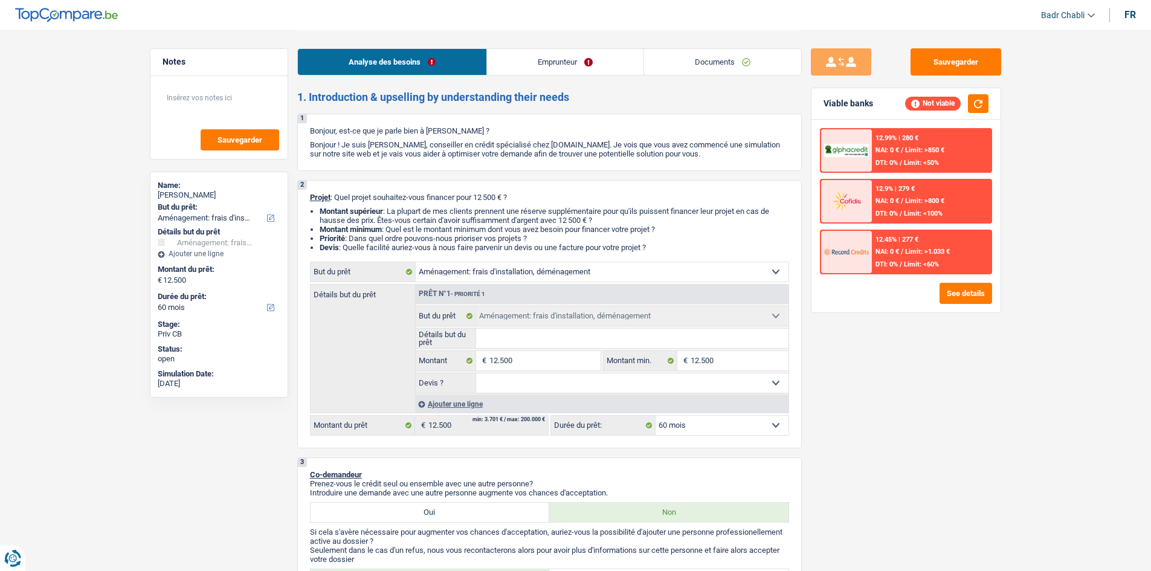
select select "60"
select select "movingOrInstallation"
select select "60"
click at [500, 266] on select "Confort maison: meubles, textile, peinture, électroménager, outillage non-profe…" at bounding box center [602, 271] width 373 height 19
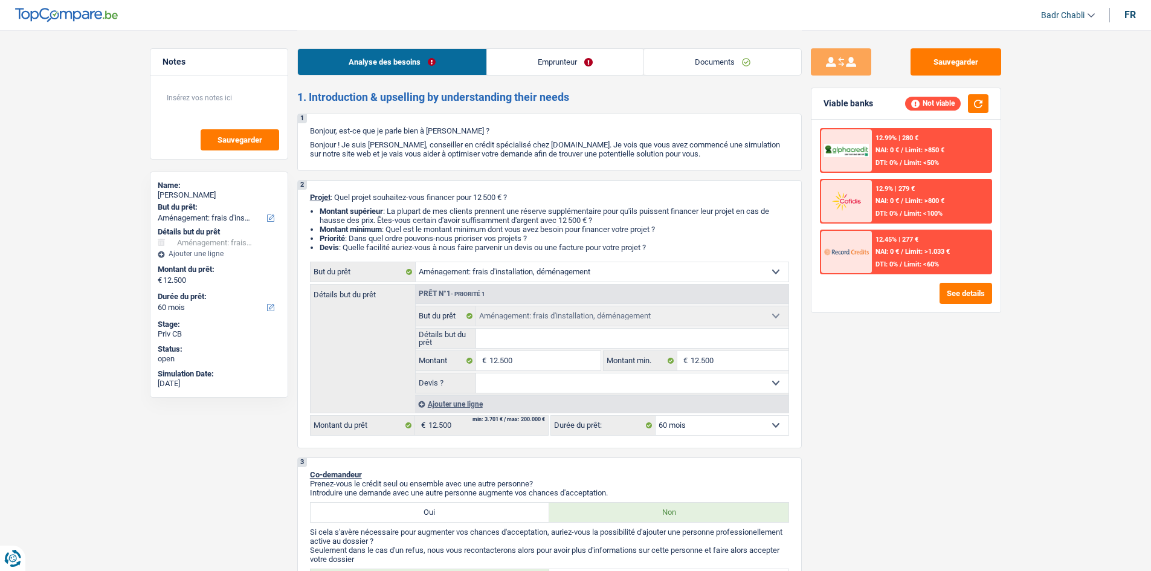
select select "household"
click at [416, 262] on select "Confort maison: meubles, textile, peinture, électroménager, outillage non-profe…" at bounding box center [602, 271] width 373 height 19
select select "household"
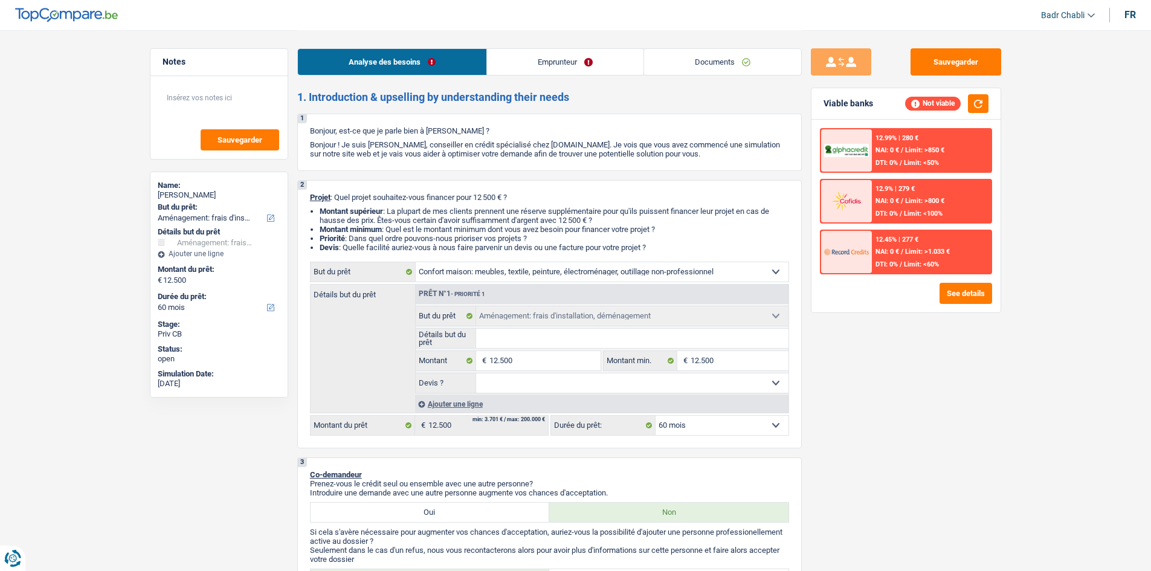
select select "household"
select select "movingOrInstallation"
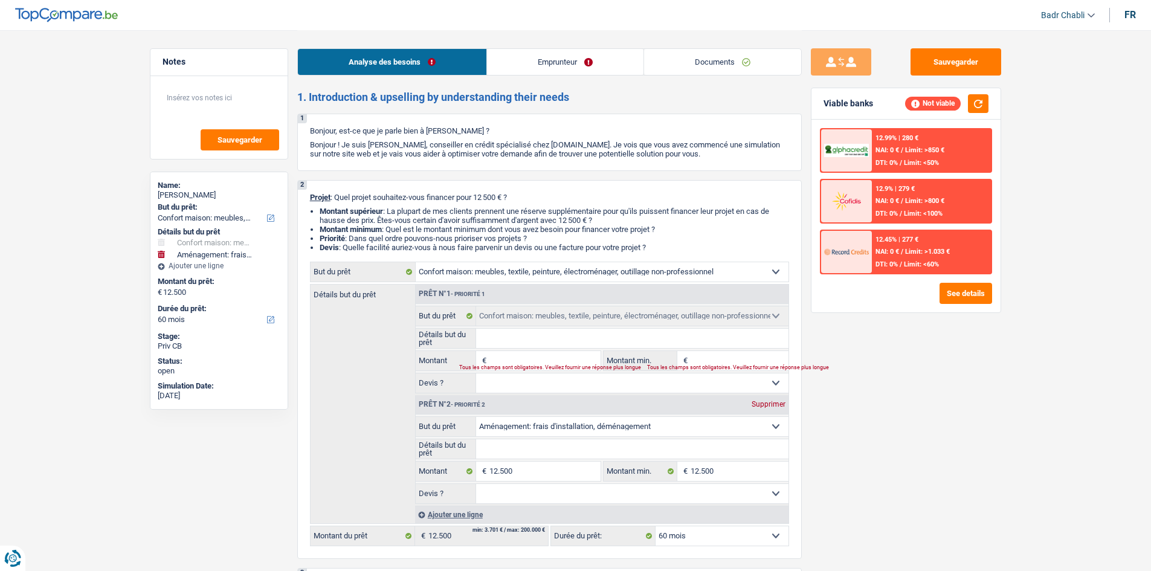
click at [528, 423] on select "Confort maison: meubles, textile, peinture, électroménager, outillage non-profe…" at bounding box center [632, 426] width 312 height 19
select select "household"
click at [476, 417] on select "Confort maison: meubles, textile, peinture, électroménager, outillage non-profe…" at bounding box center [632, 426] width 312 height 19
select select "household"
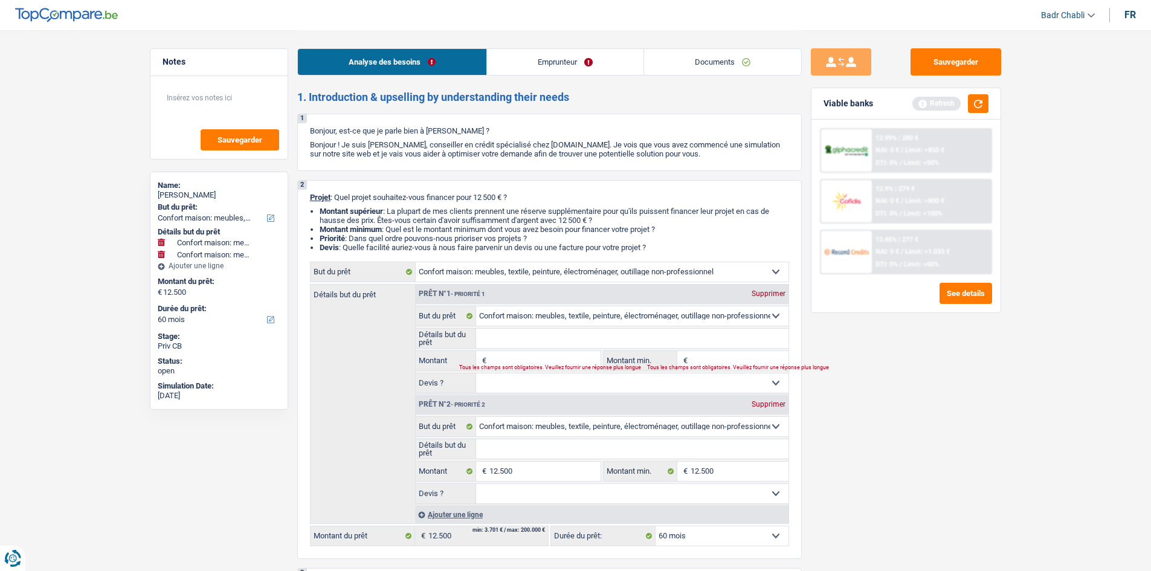
click at [779, 290] on div "Supprimer" at bounding box center [768, 293] width 40 height 7
type input "12.500"
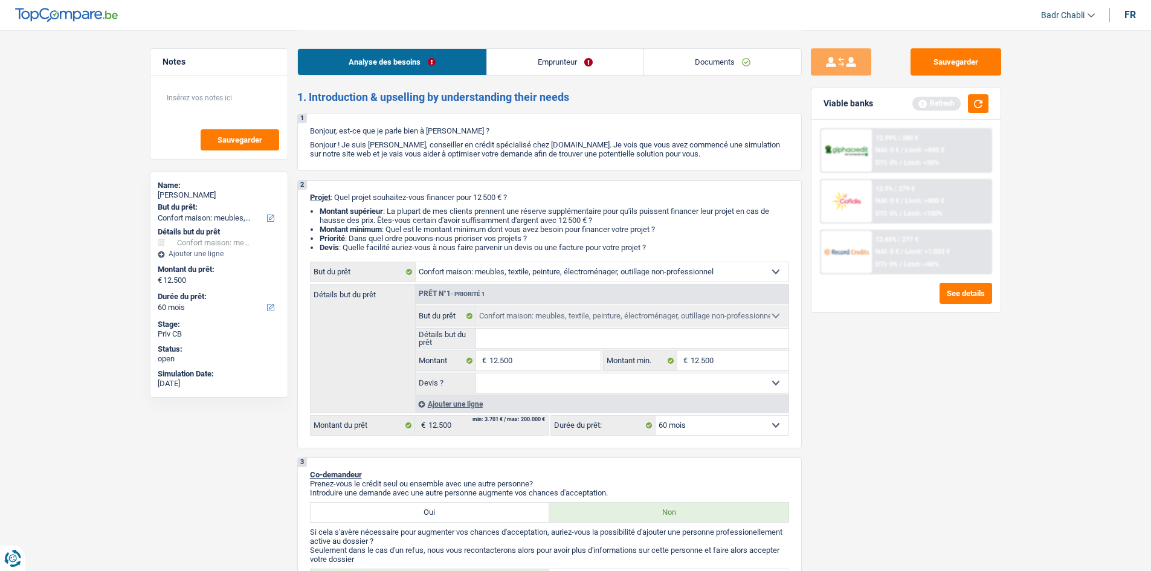
click at [506, 339] on input "Détails but du prêt" at bounding box center [632, 338] width 312 height 19
type input "M"
type input "Me"
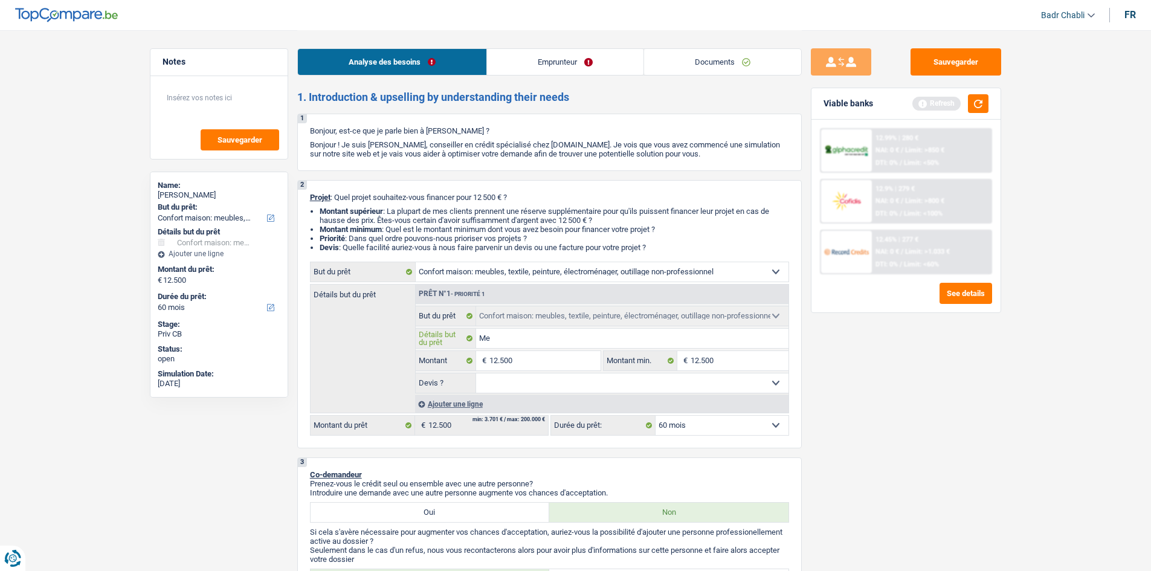
type input "Meu"
type input "Meub"
type input "Meubl"
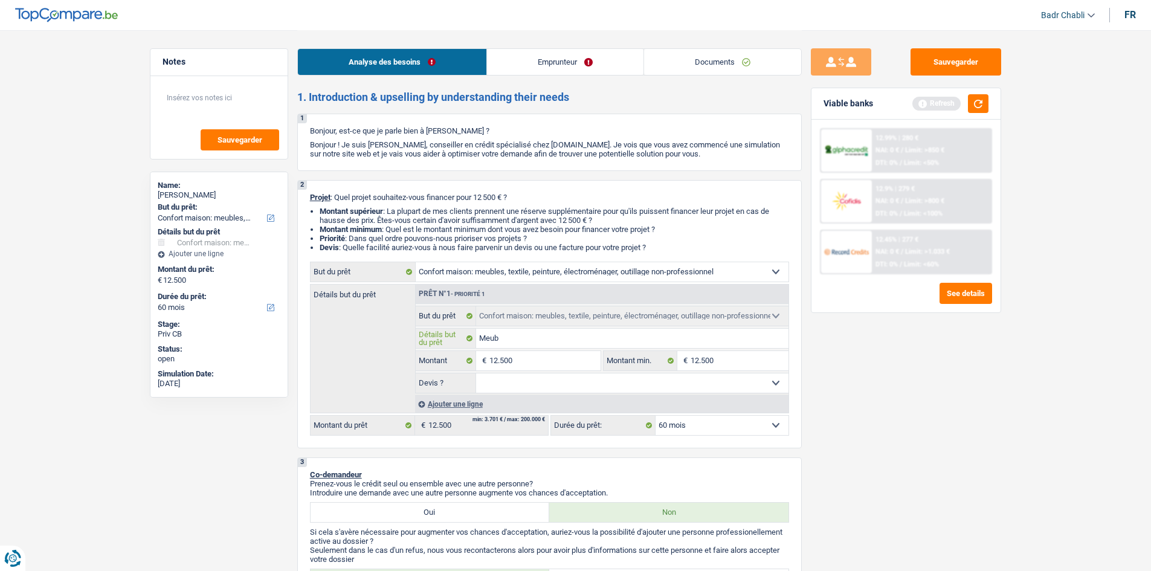
type input "Meubl"
type input "Meuble"
type input "Meubles"
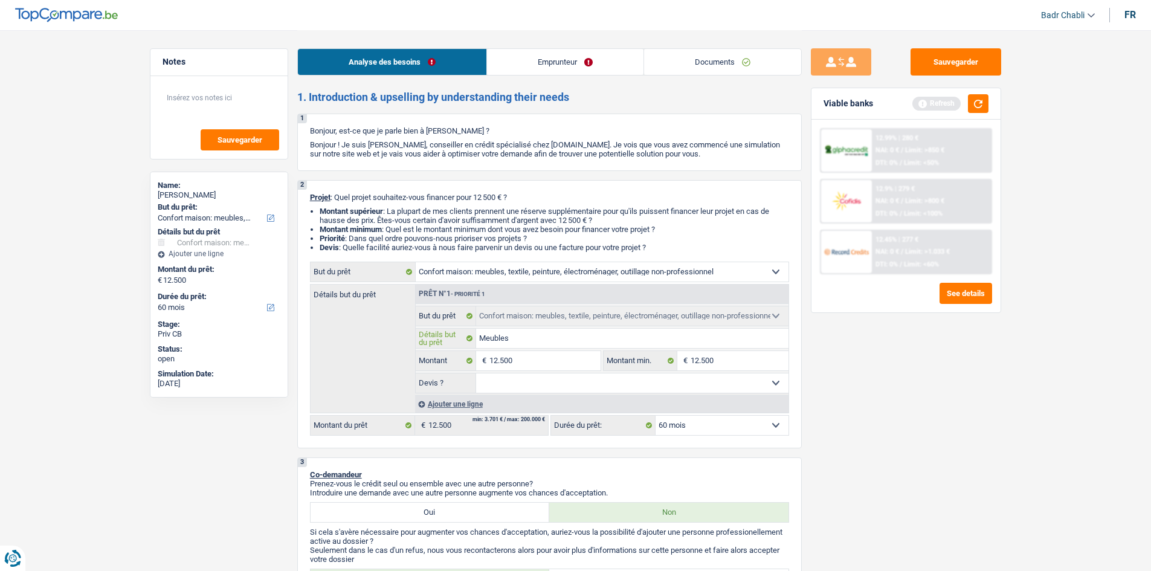
type input "Meubles"
type input "Meubles e"
type input "Meubles et"
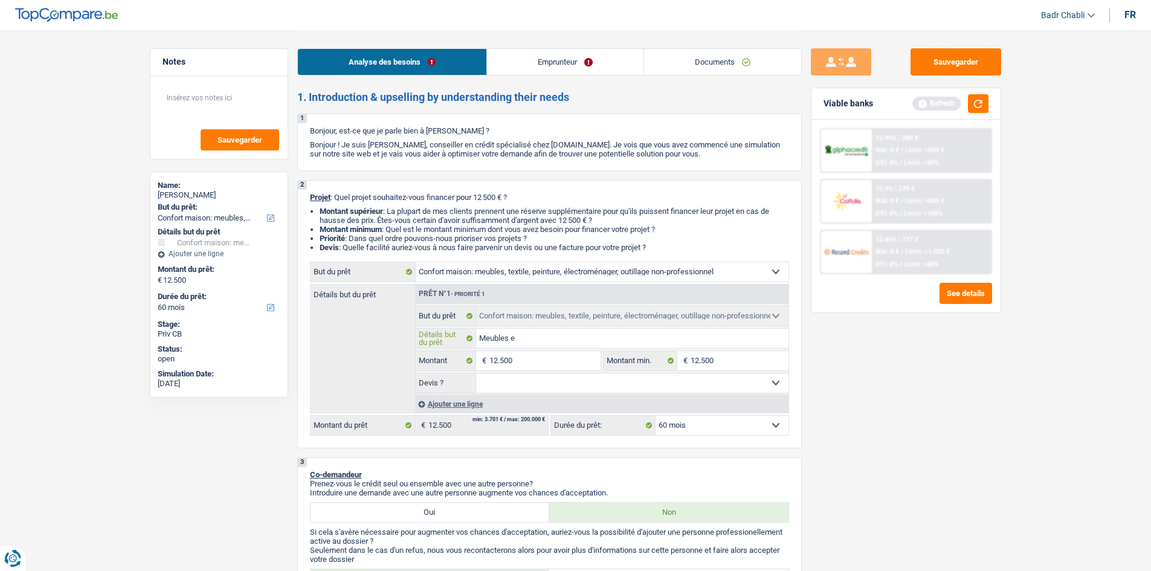
type input "Meubles et"
type input "Meubles et a"
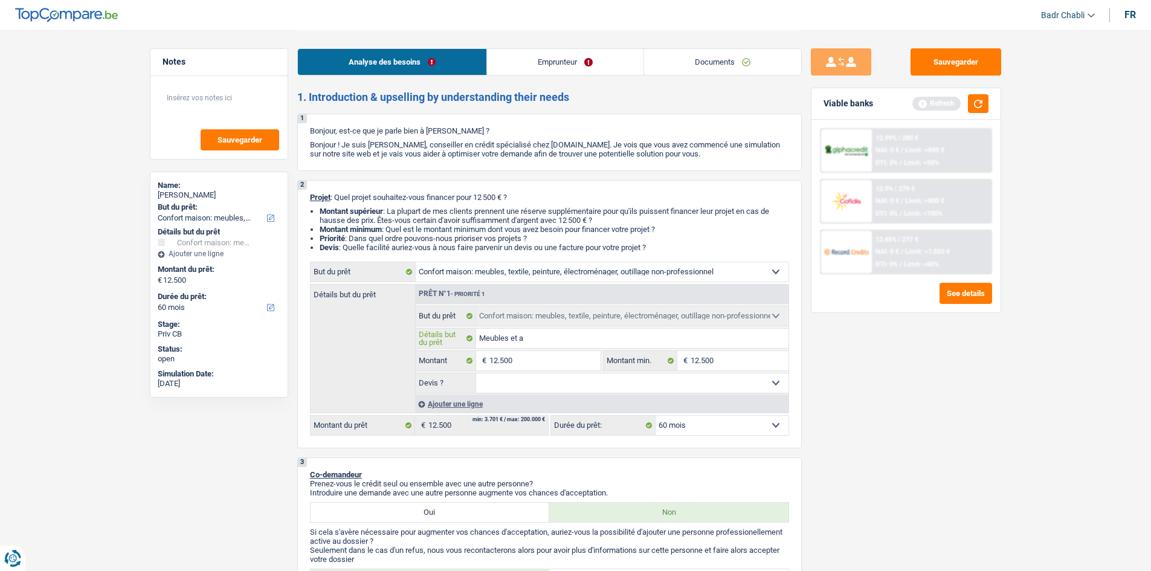
type input "Meubles et am"
type input "Meubles et amé"
type input "Meubles et amén"
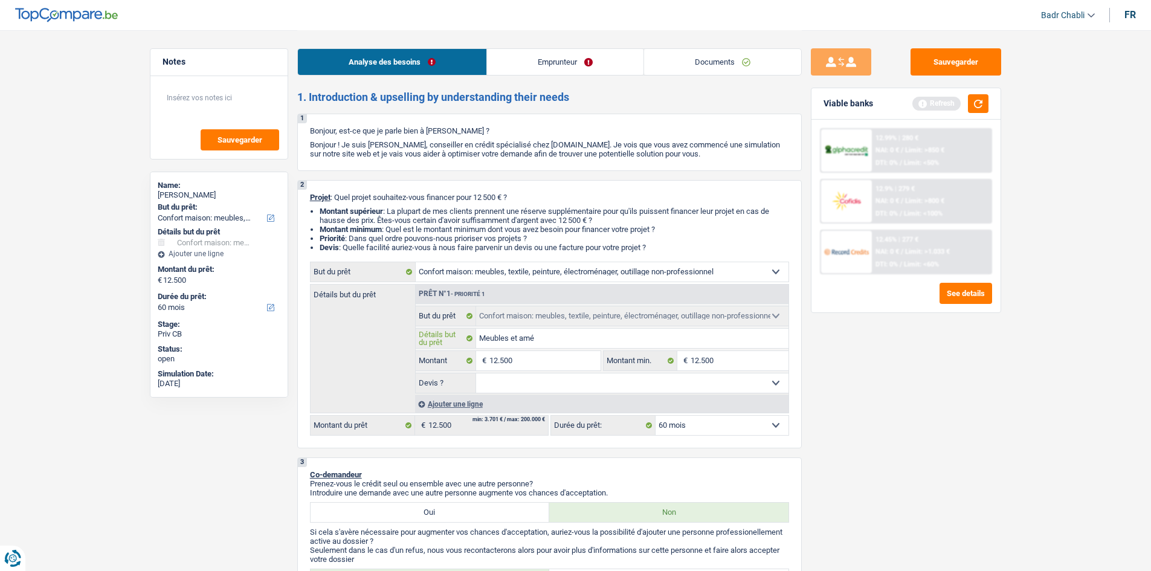
type input "Meubles et amén"
type input "Meubles et aména"
type input "Meubles et aménag"
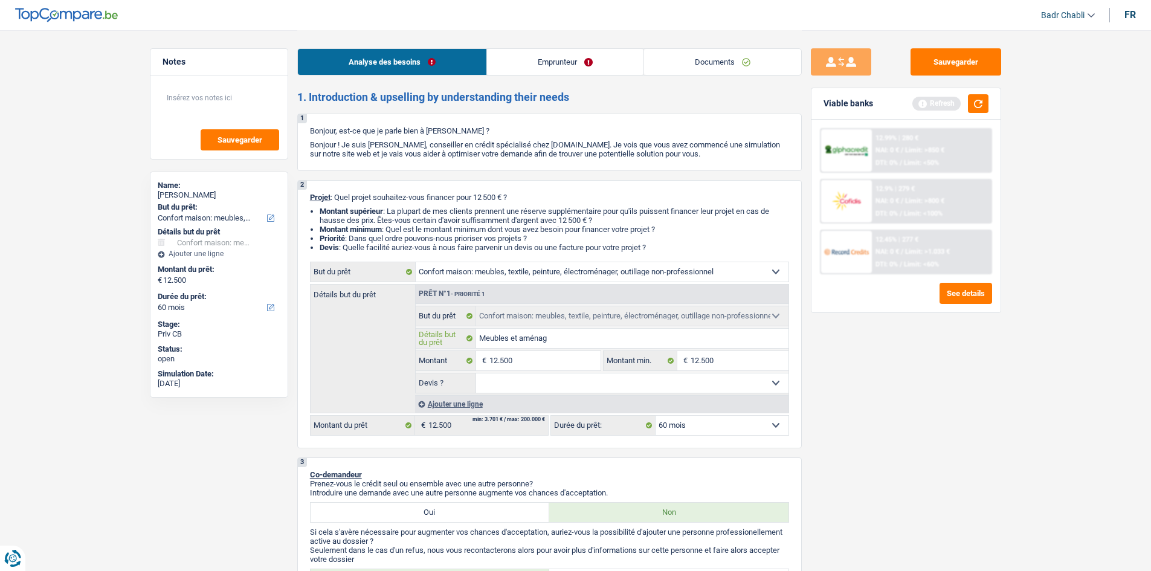
type input "Meubles et aménage"
type input "Meubles et aménagem"
type input "Meubles et aménageme"
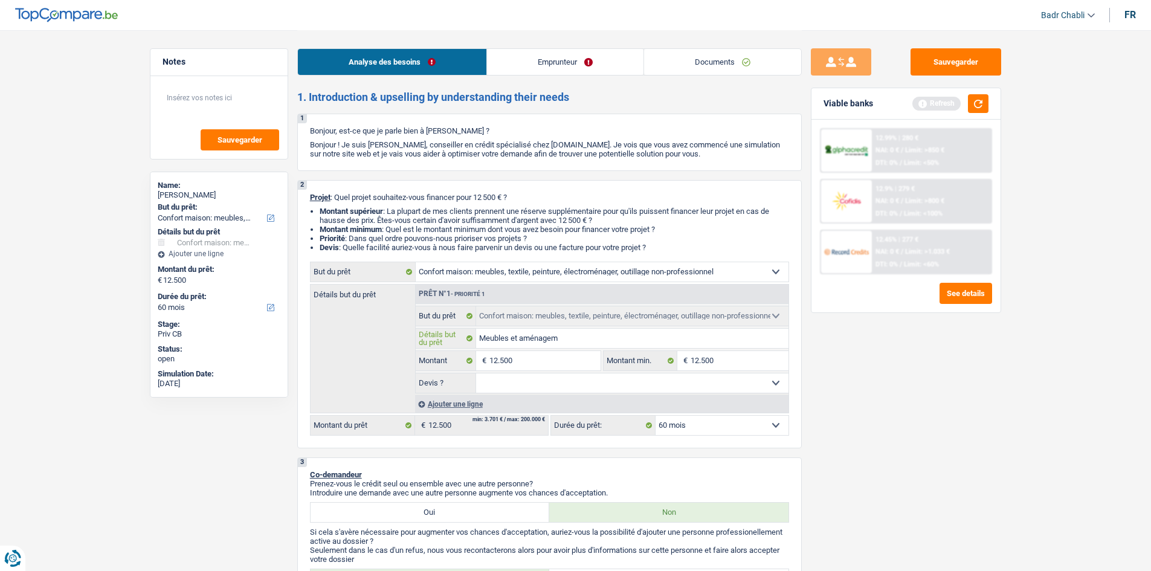
type input "Meubles et aménageme"
type input "Meubles et aménagemen"
type input "Meubles et aménagement"
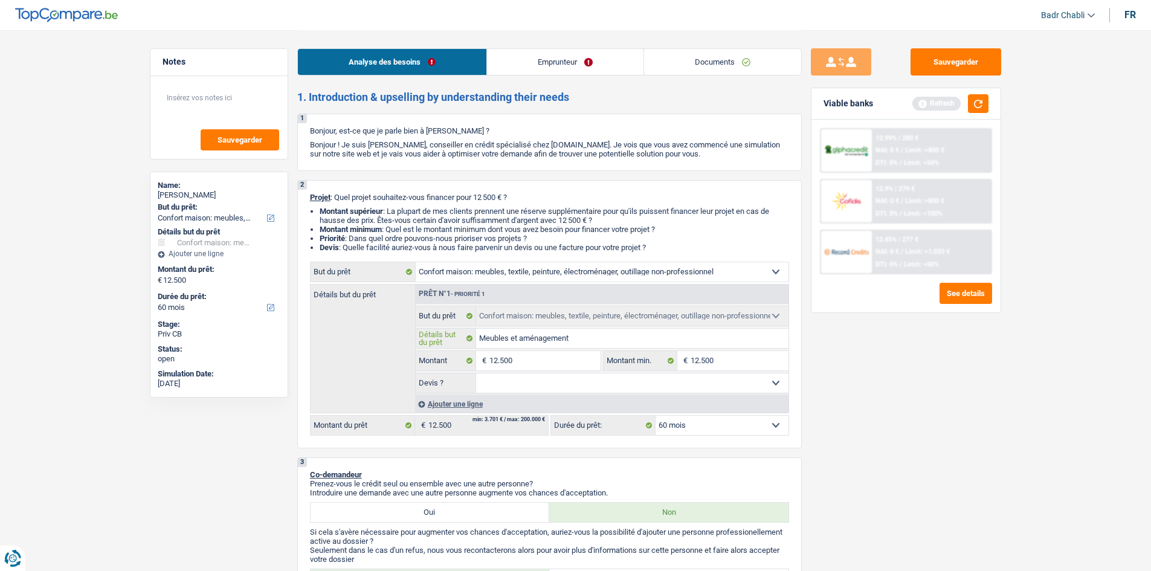
type input "Meubles et aménagement"
drag, startPoint x: 565, startPoint y: 382, endPoint x: 564, endPoint y: 392, distance: 10.3
click at [565, 382] on select "Oui Non Non répondu Sélectionner une option" at bounding box center [632, 382] width 312 height 19
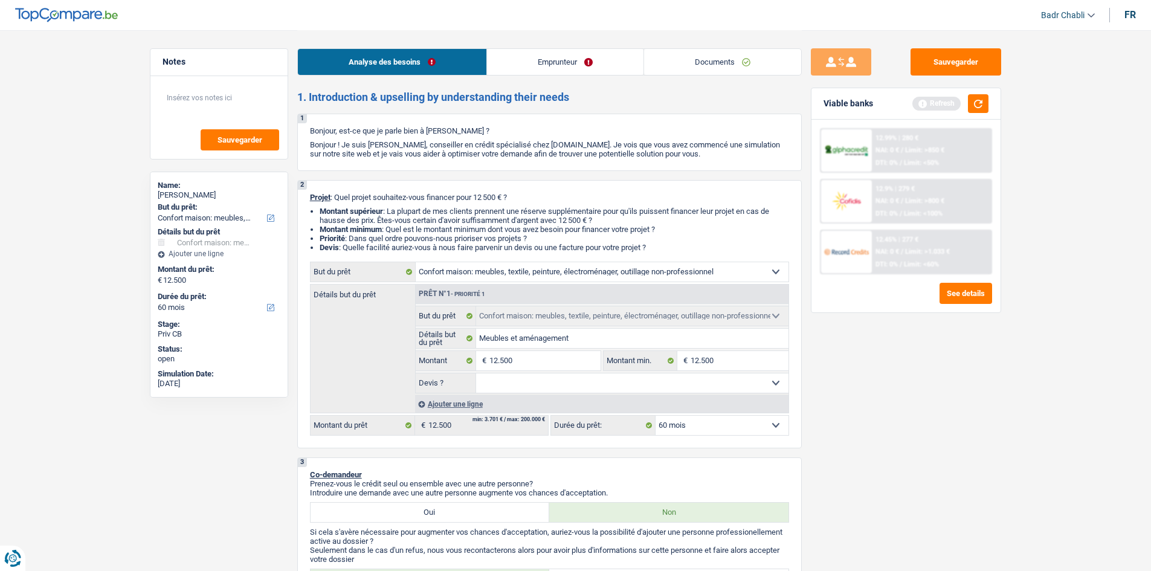
select select "false"
click at [476, 373] on select "Oui Non Non répondu Sélectionner une option" at bounding box center [632, 382] width 312 height 19
select select "false"
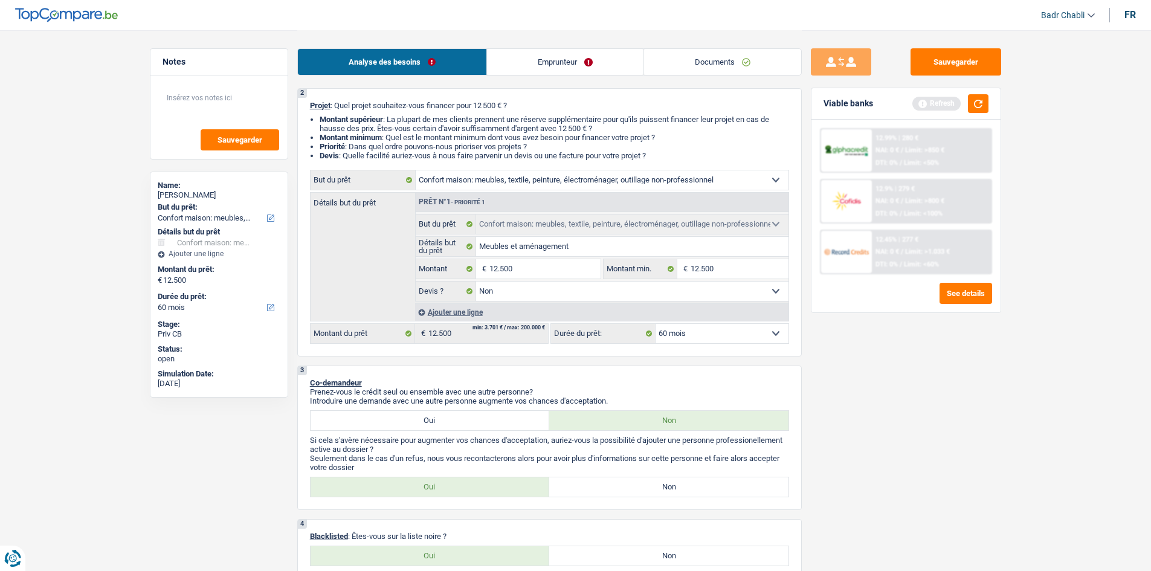
scroll to position [181, 0]
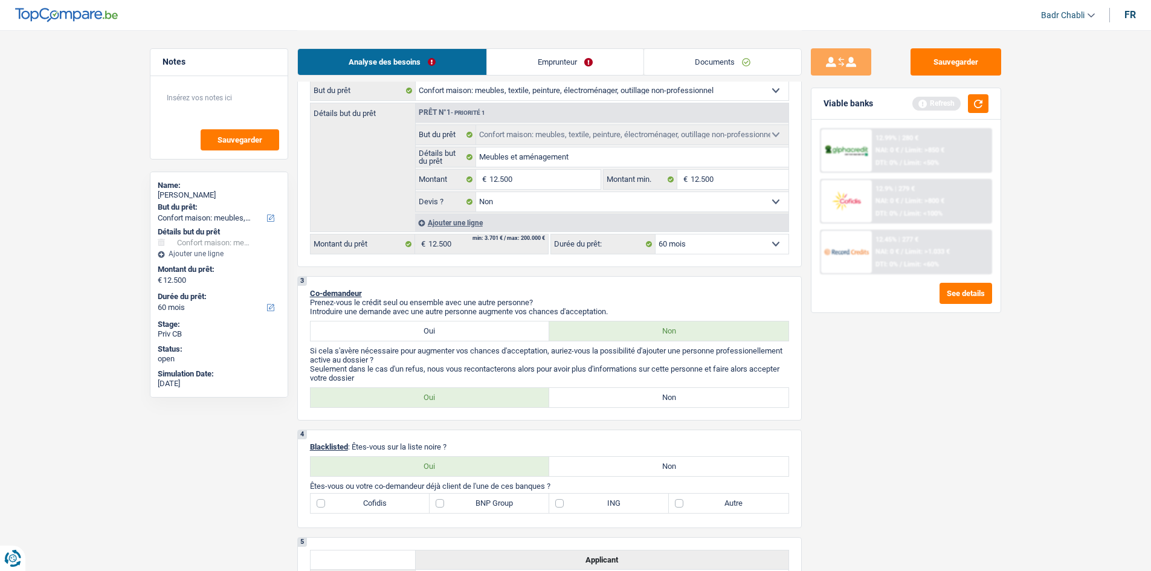
click at [653, 400] on label "Non" at bounding box center [668, 397] width 239 height 19
click at [653, 400] on input "Non" at bounding box center [668, 397] width 239 height 19
radio input "true"
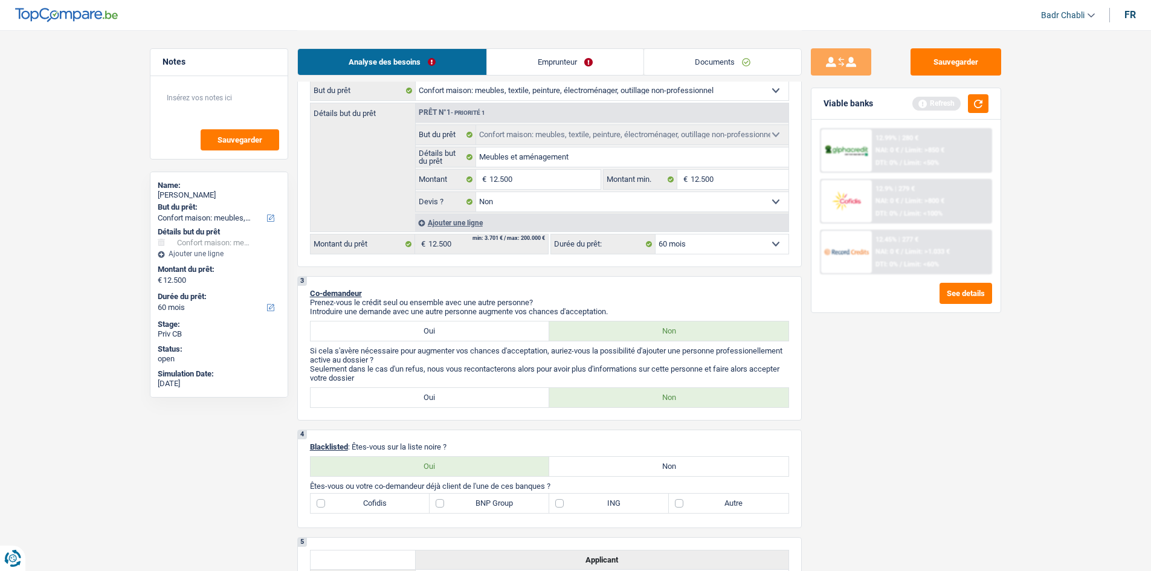
click at [677, 466] on label "Non" at bounding box center [668, 466] width 239 height 19
click at [677, 466] on input "Non" at bounding box center [668, 466] width 239 height 19
radio input "true"
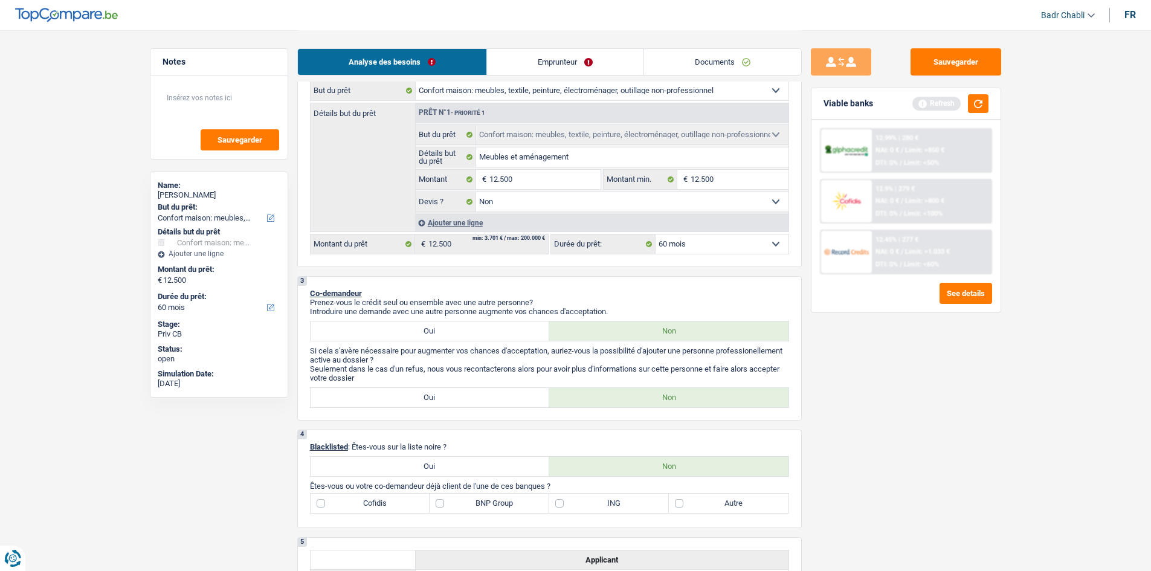
click at [577, 68] on link "Emprunteur" at bounding box center [565, 62] width 156 height 26
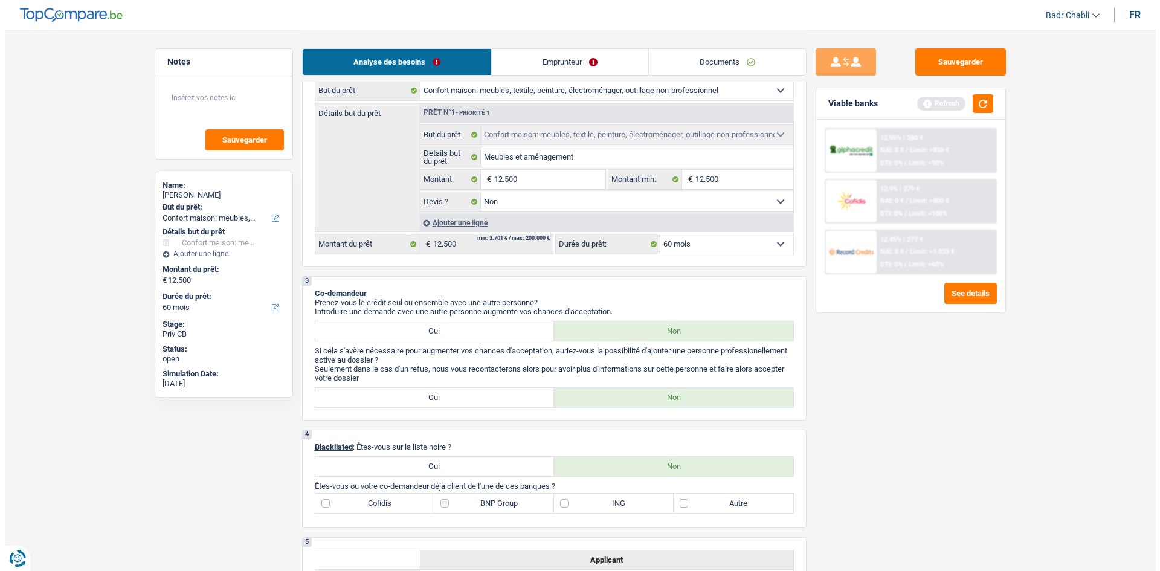
scroll to position [0, 0]
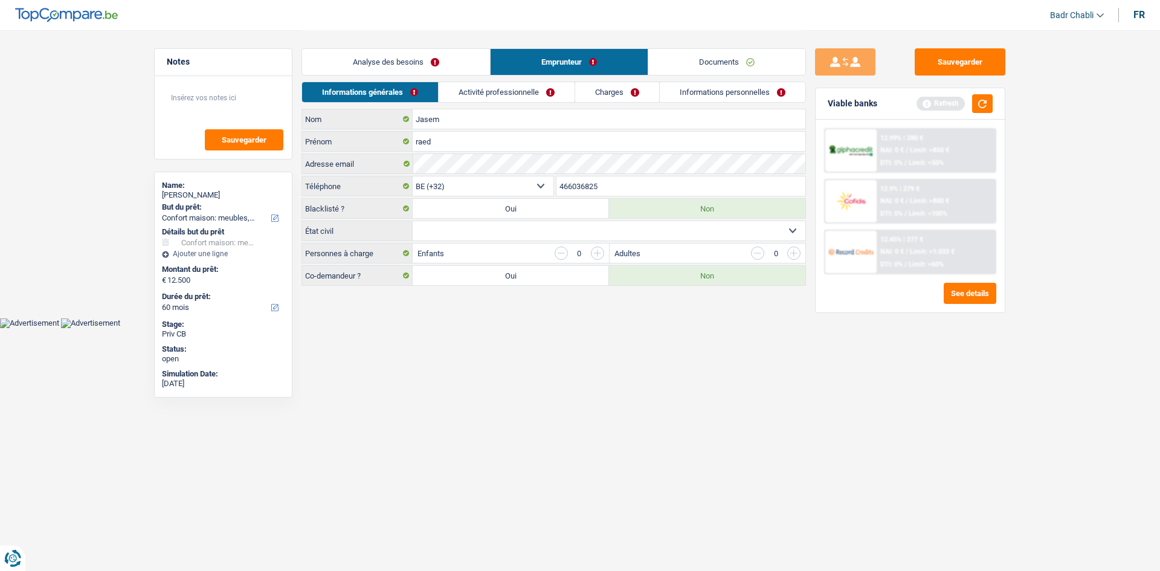
drag, startPoint x: 661, startPoint y: 100, endPoint x: 685, endPoint y: 103, distance: 24.3
click at [660, 100] on link "Informations personnelles" at bounding box center [733, 92] width 146 height 20
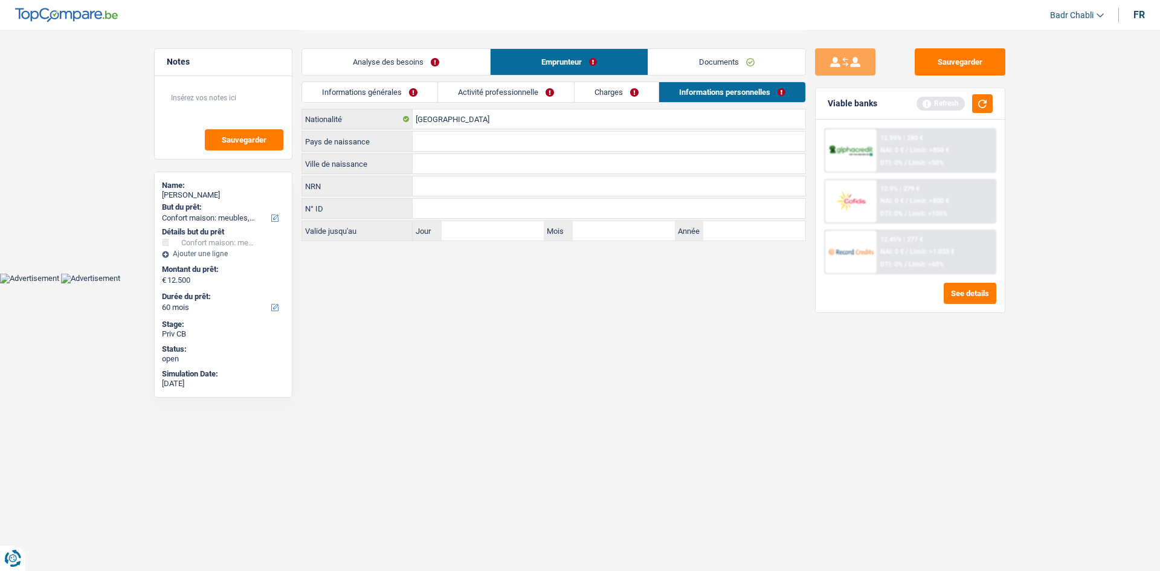
click at [502, 88] on link "Activité professionnelle" at bounding box center [506, 92] width 136 height 20
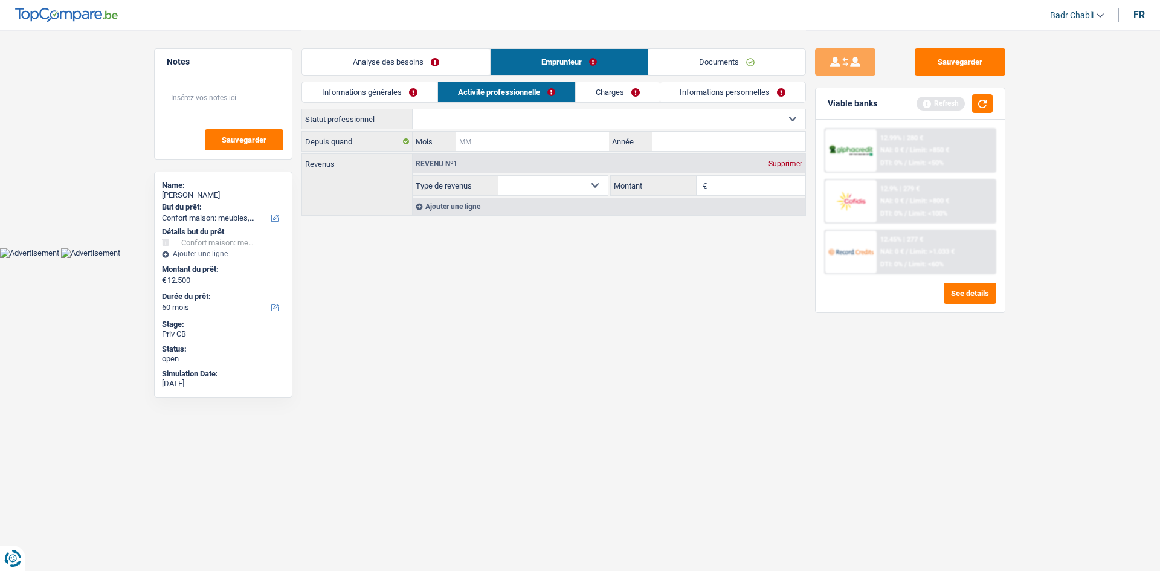
click at [537, 146] on input "Mois" at bounding box center [532, 141] width 153 height 19
click at [559, 147] on input "Mois" at bounding box center [532, 141] width 153 height 19
click at [569, 147] on input "Mois" at bounding box center [532, 141] width 153 height 19
click at [355, 92] on link "Informations générales" at bounding box center [369, 92] width 135 height 20
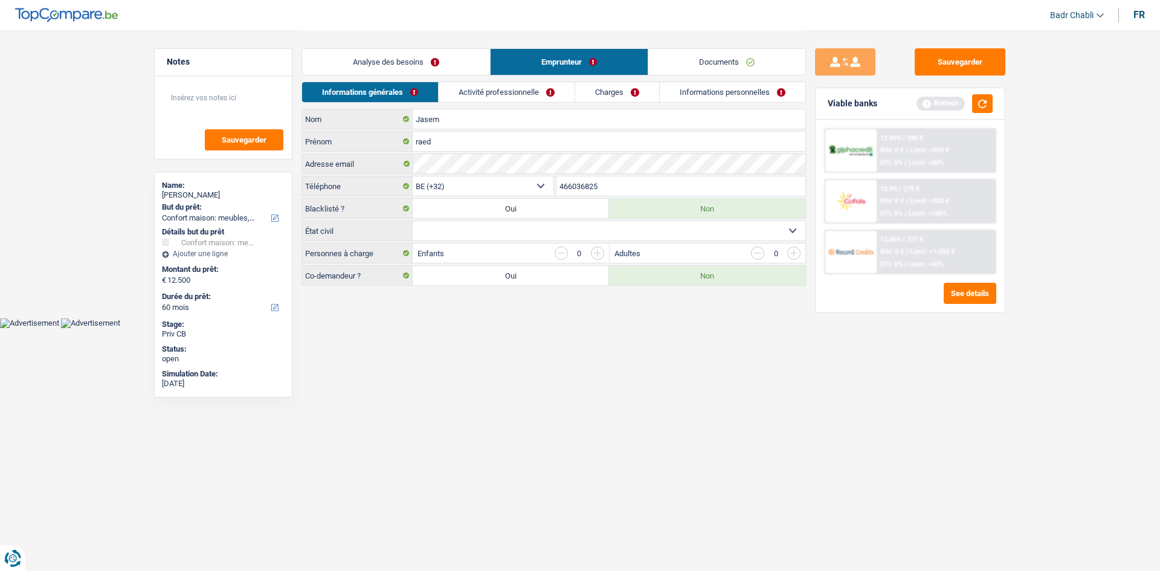
click at [512, 83] on link "Activité professionnelle" at bounding box center [506, 92] width 136 height 20
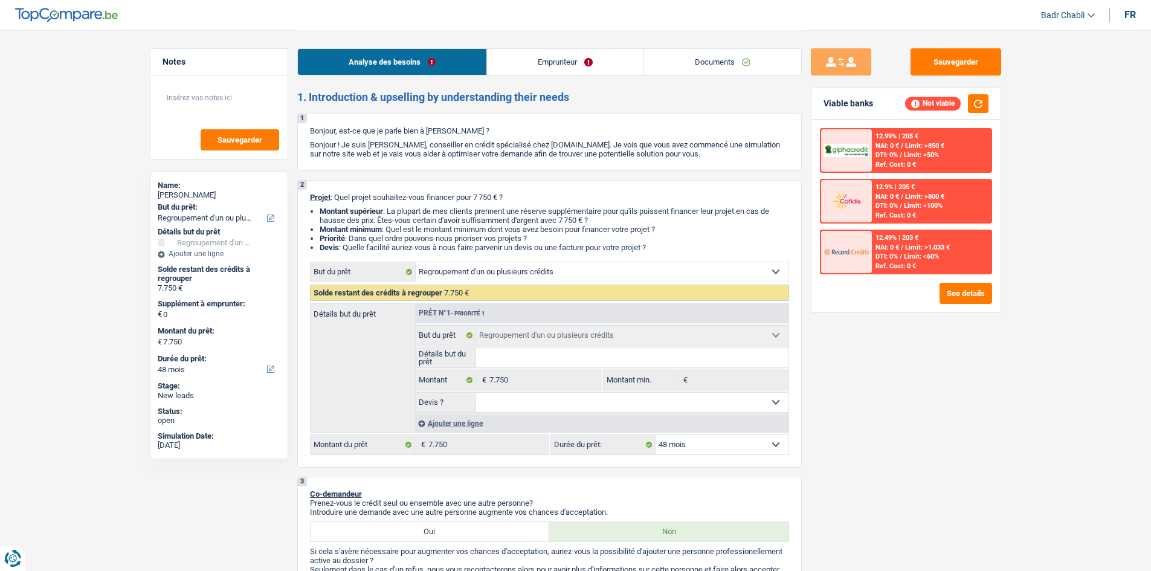
select select "refinancing"
select select "48"
select select "refinancing"
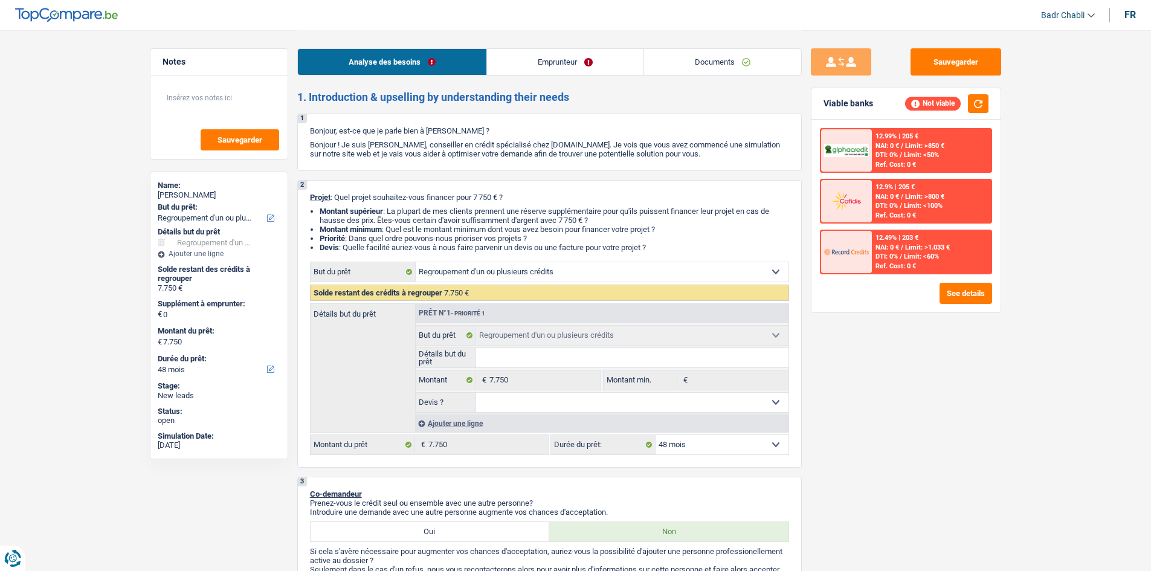
select select "48"
select select "refinancing"
select select "48"
click at [562, 71] on link "Emprunteur" at bounding box center [565, 62] width 156 height 26
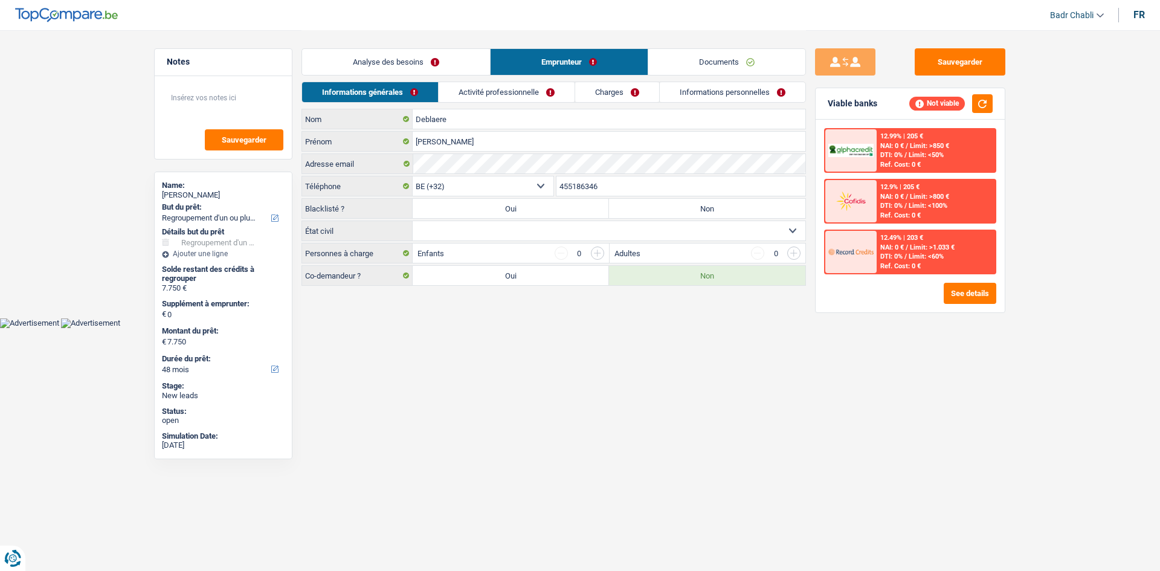
click at [548, 89] on link "Activité professionnelle" at bounding box center [506, 92] width 136 height 20
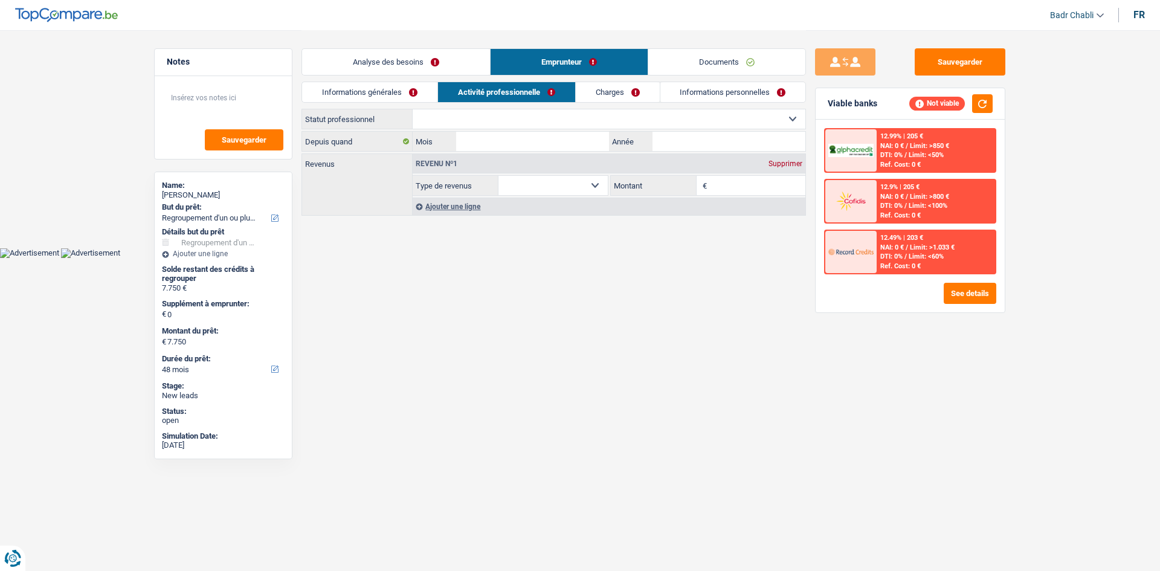
click at [614, 90] on link "Charges" at bounding box center [618, 92] width 84 height 20
